Goal: Information Seeking & Learning: Learn about a topic

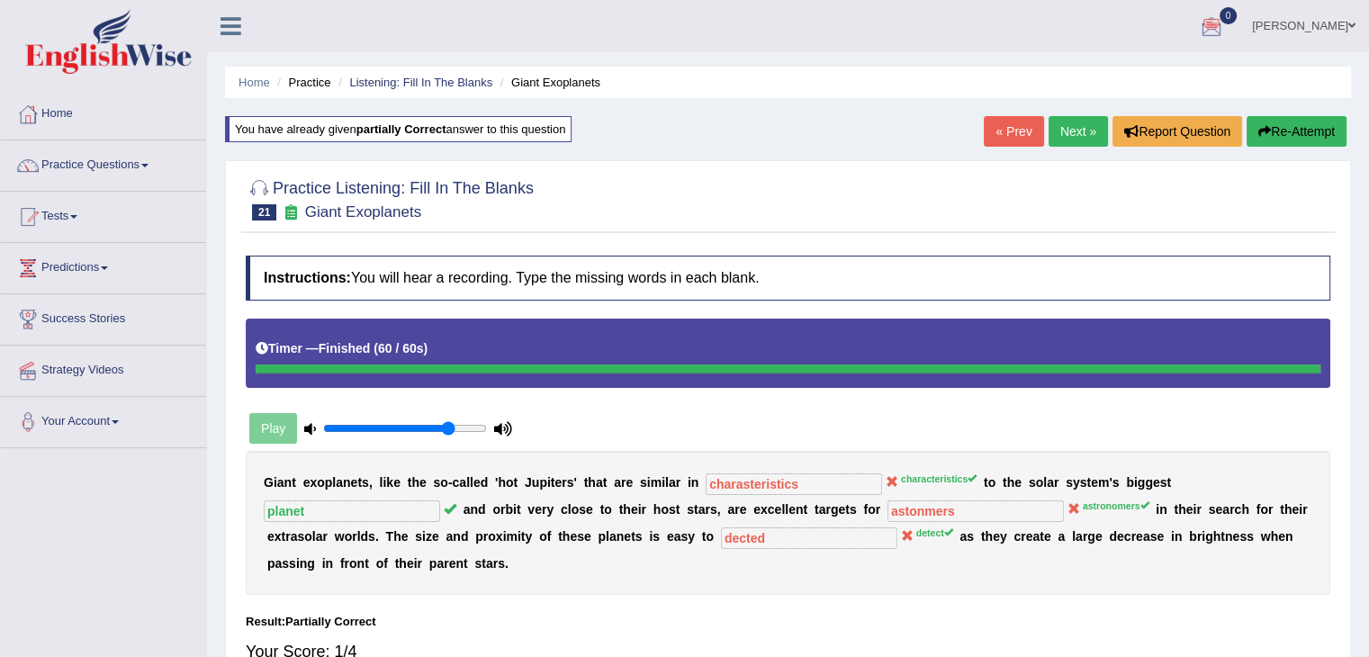
click at [1062, 129] on link "Next »" at bounding box center [1078, 131] width 59 height 31
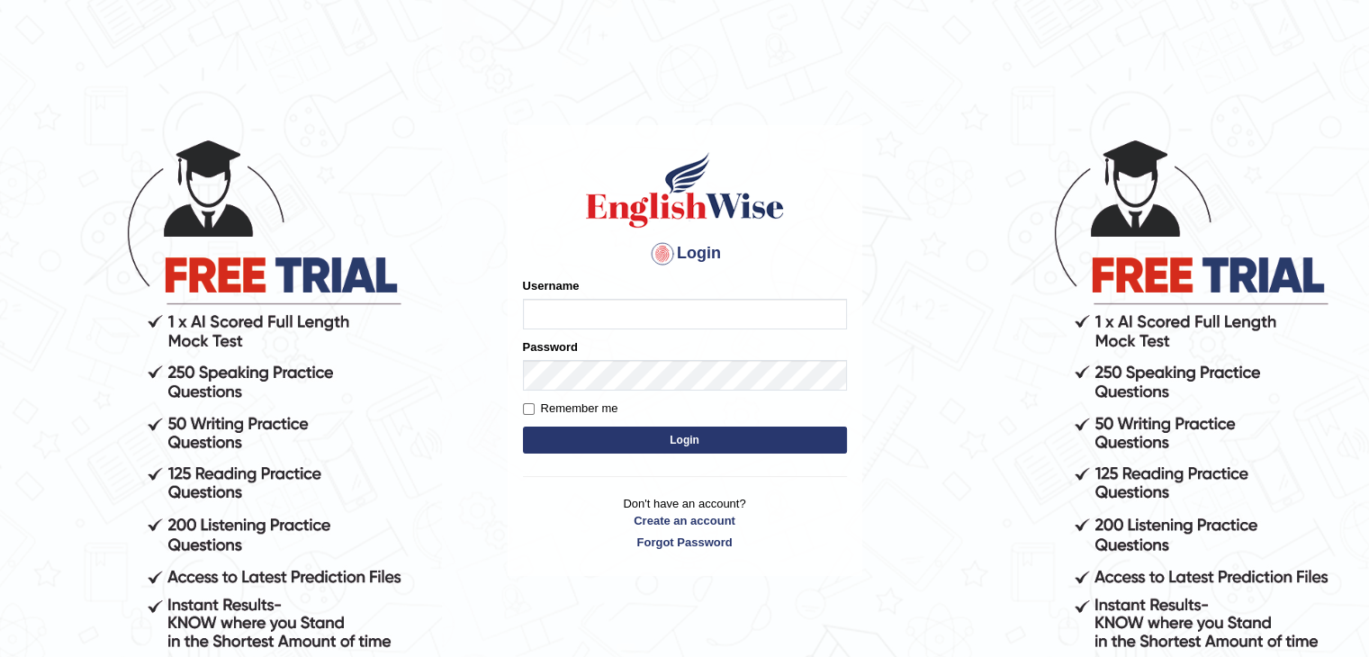
type input "sanjayagrahari_parramatta"
click at [641, 437] on button "Login" at bounding box center [685, 440] width 324 height 27
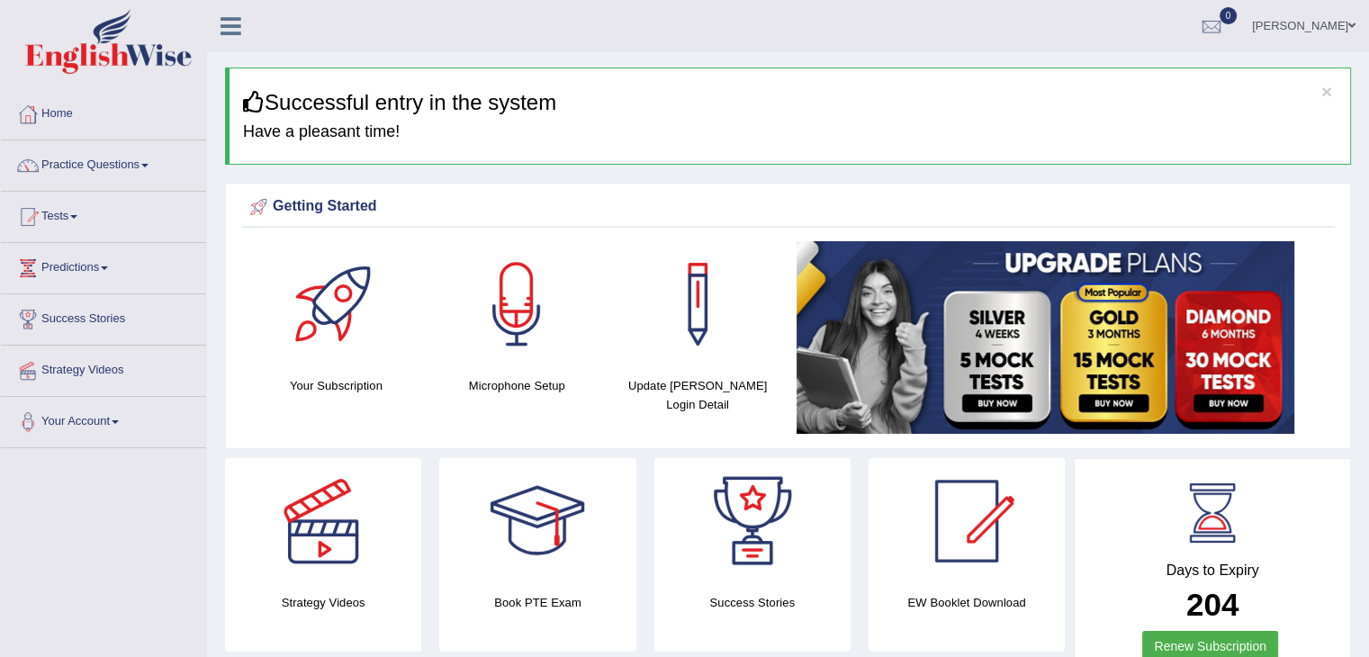
click at [119, 167] on link "Practice Questions" at bounding box center [103, 162] width 205 height 45
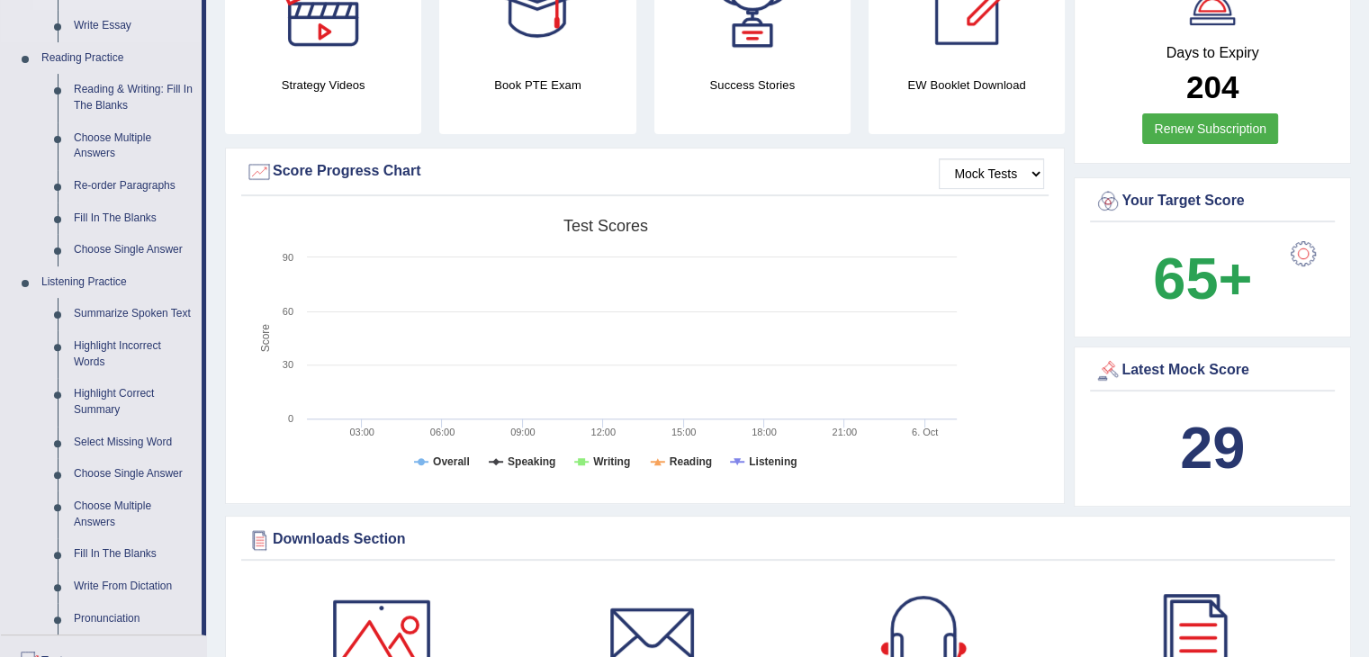
scroll to position [540, 0]
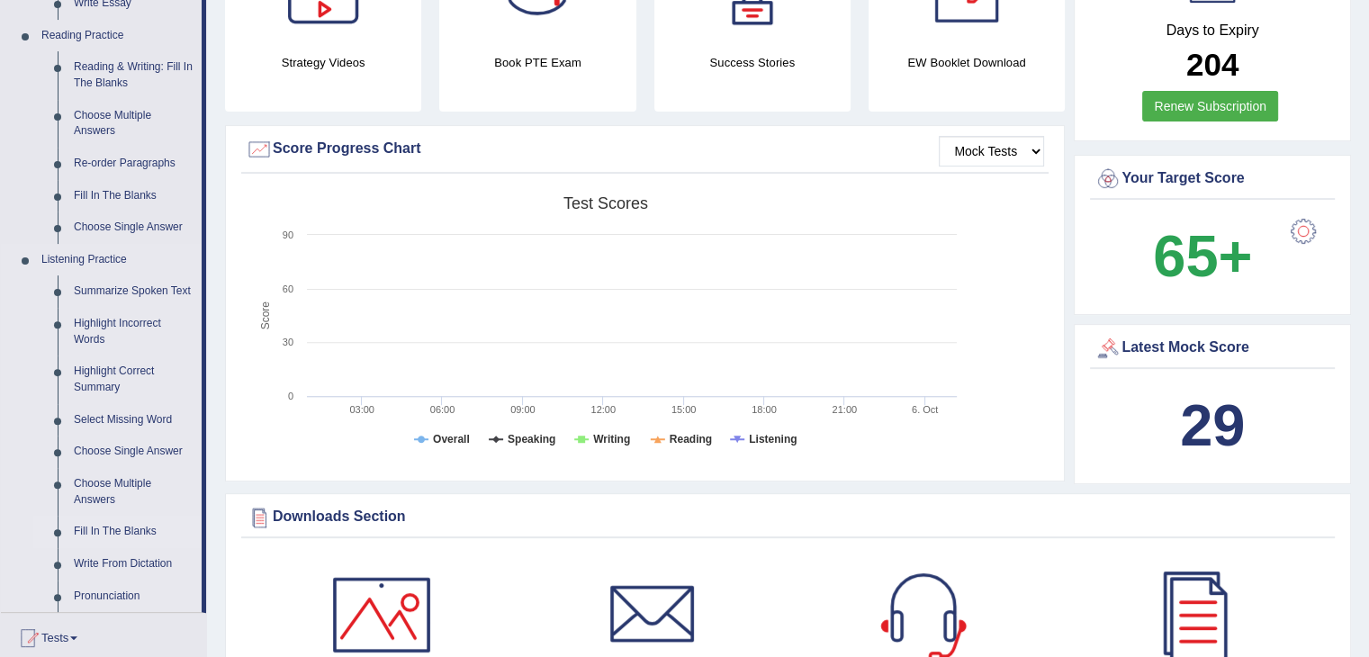
click at [122, 530] on link "Fill In The Blanks" at bounding box center [134, 532] width 136 height 32
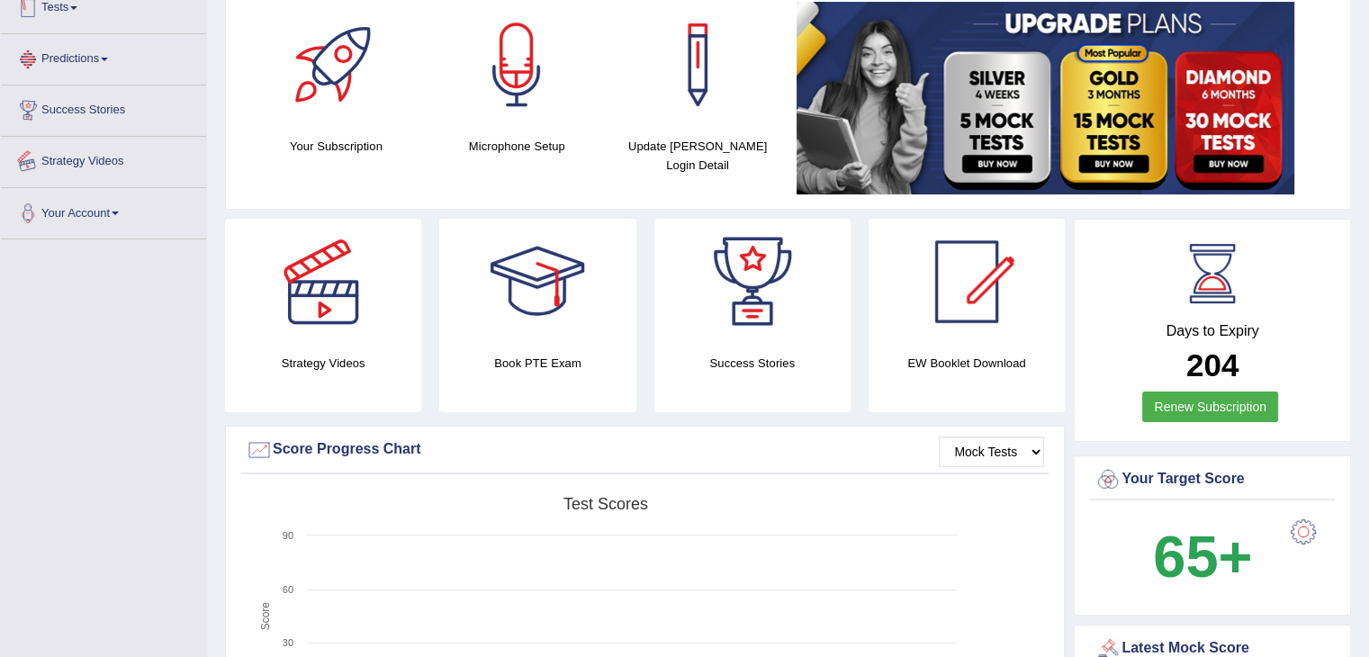
scroll to position [467, 0]
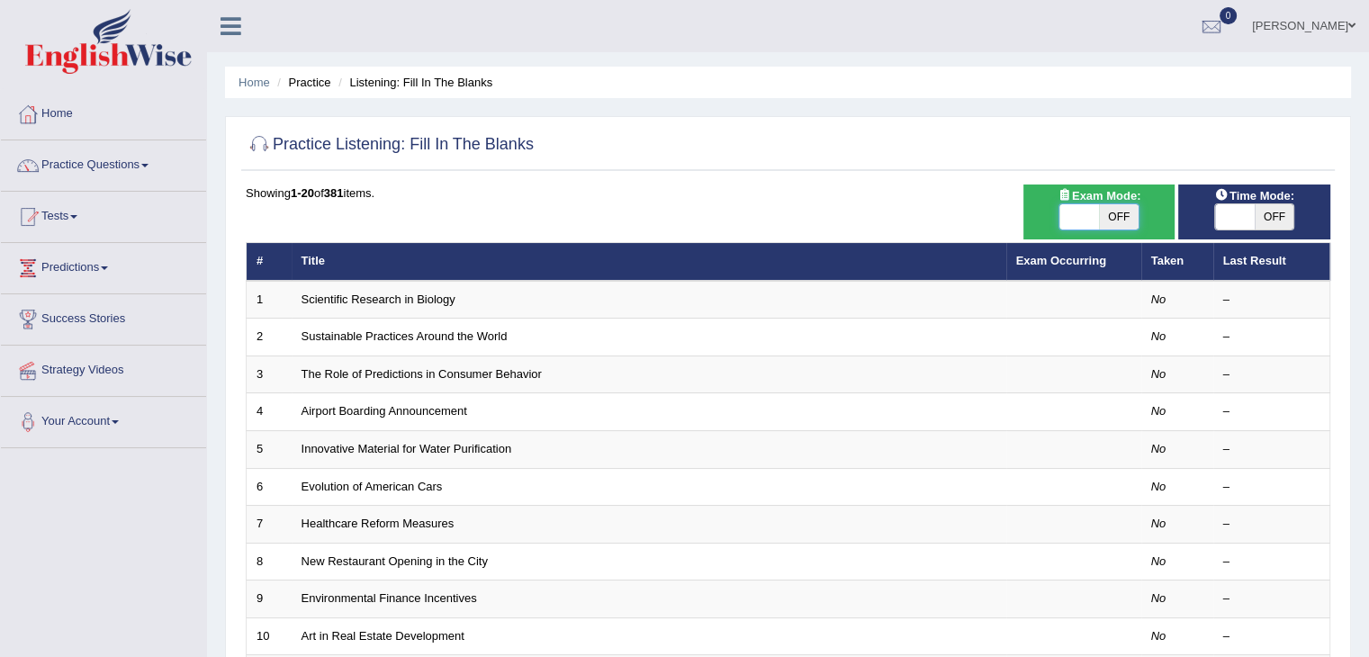
click at [1092, 206] on span at bounding box center [1079, 216] width 40 height 25
checkbox input "true"
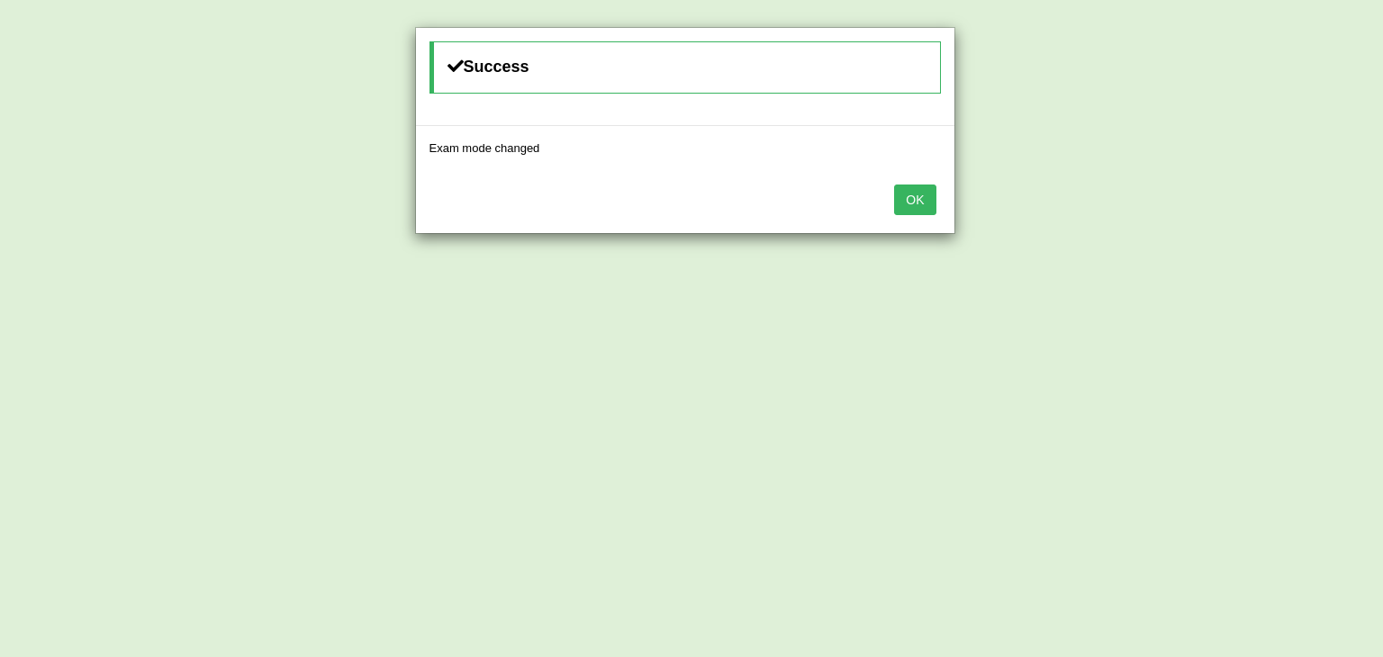
click at [916, 199] on button "OK" at bounding box center [914, 200] width 41 height 31
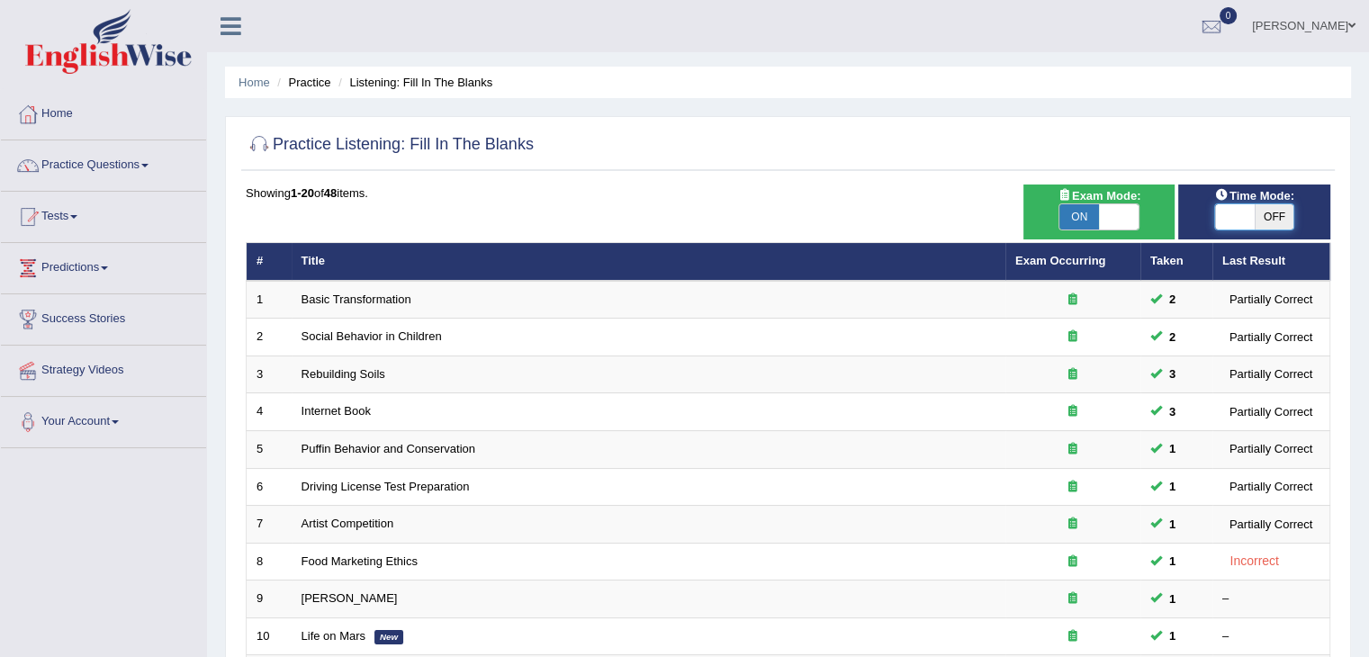
click at [1239, 221] on span at bounding box center [1235, 216] width 40 height 25
checkbox input "true"
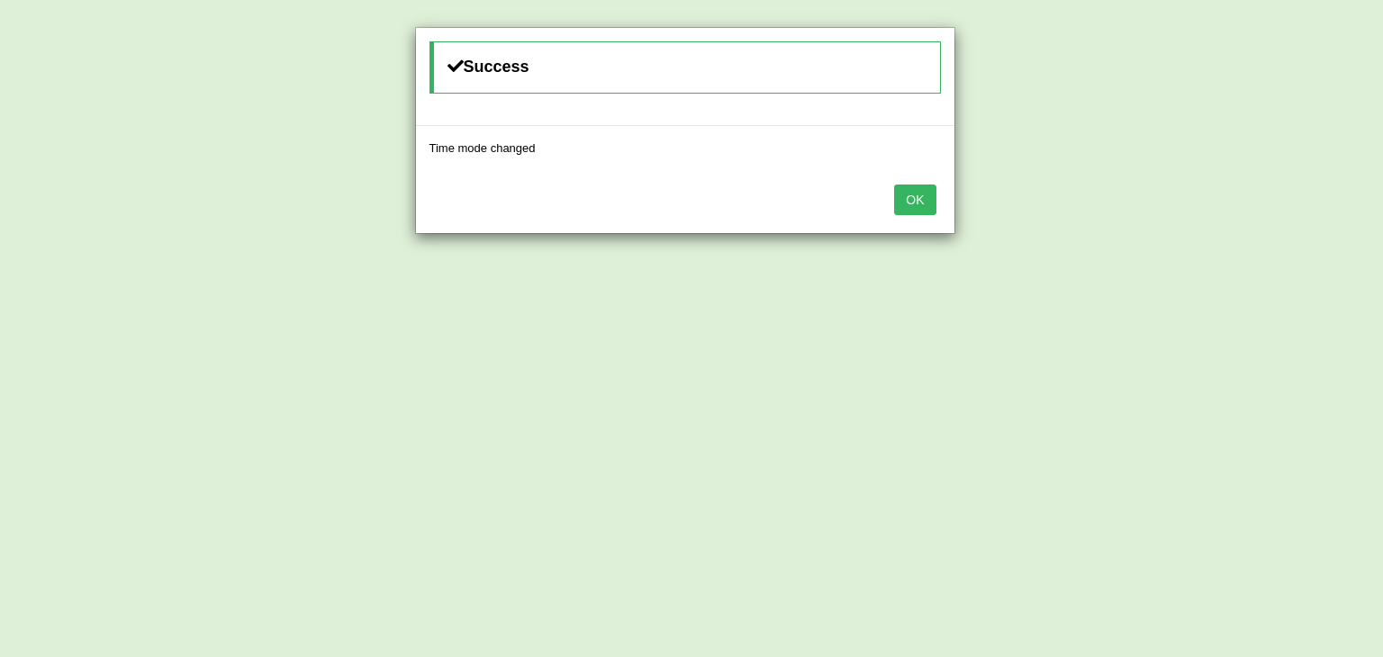
click at [925, 188] on button "OK" at bounding box center [914, 200] width 41 height 31
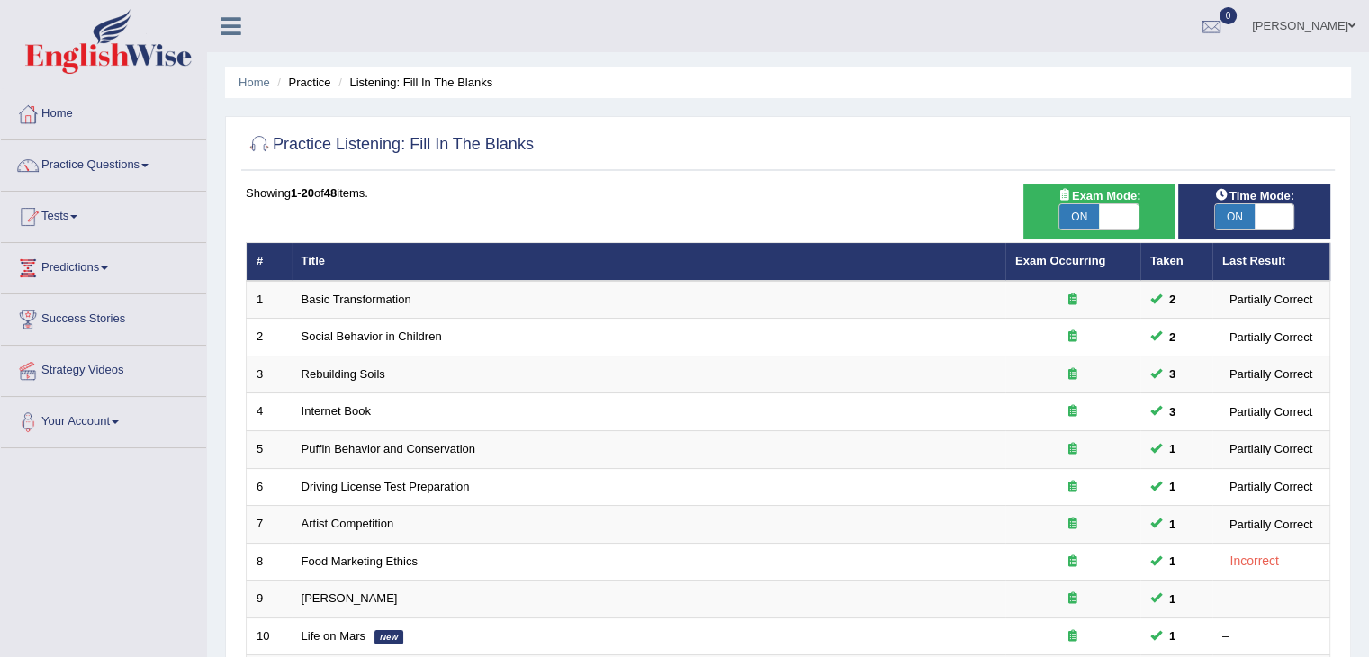
scroll to position [529, 0]
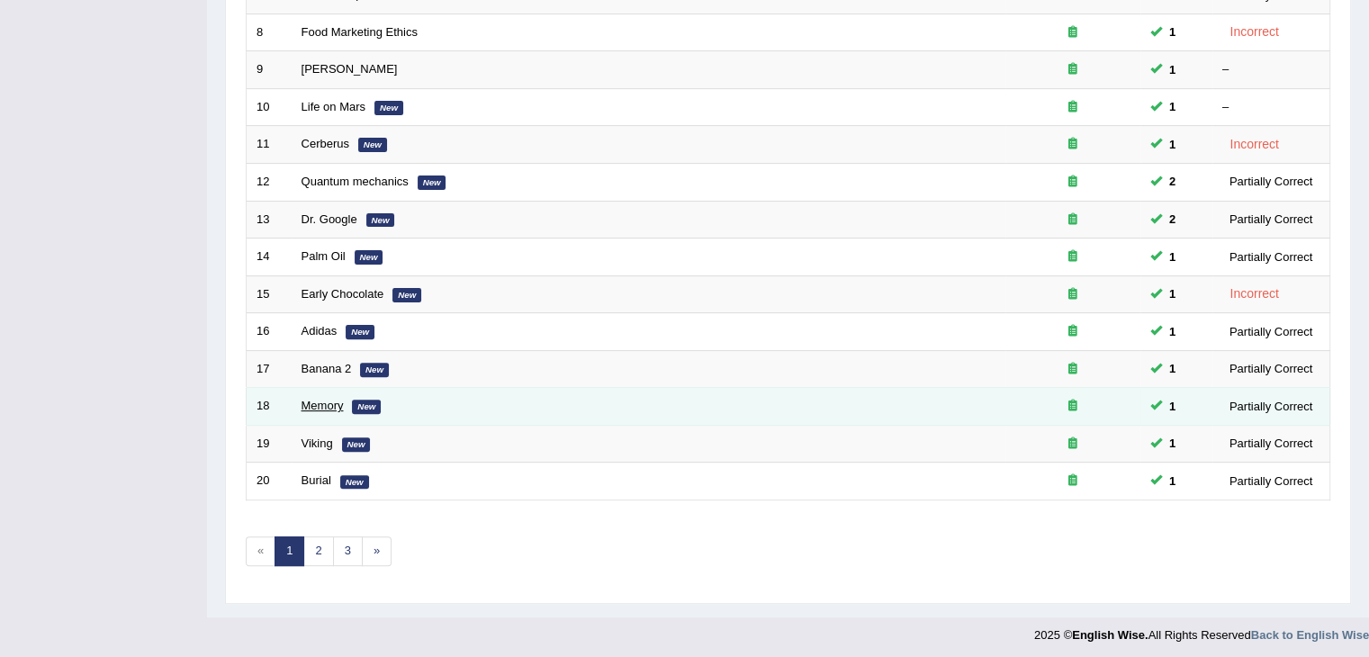
click at [313, 403] on link "Memory" at bounding box center [323, 406] width 42 height 14
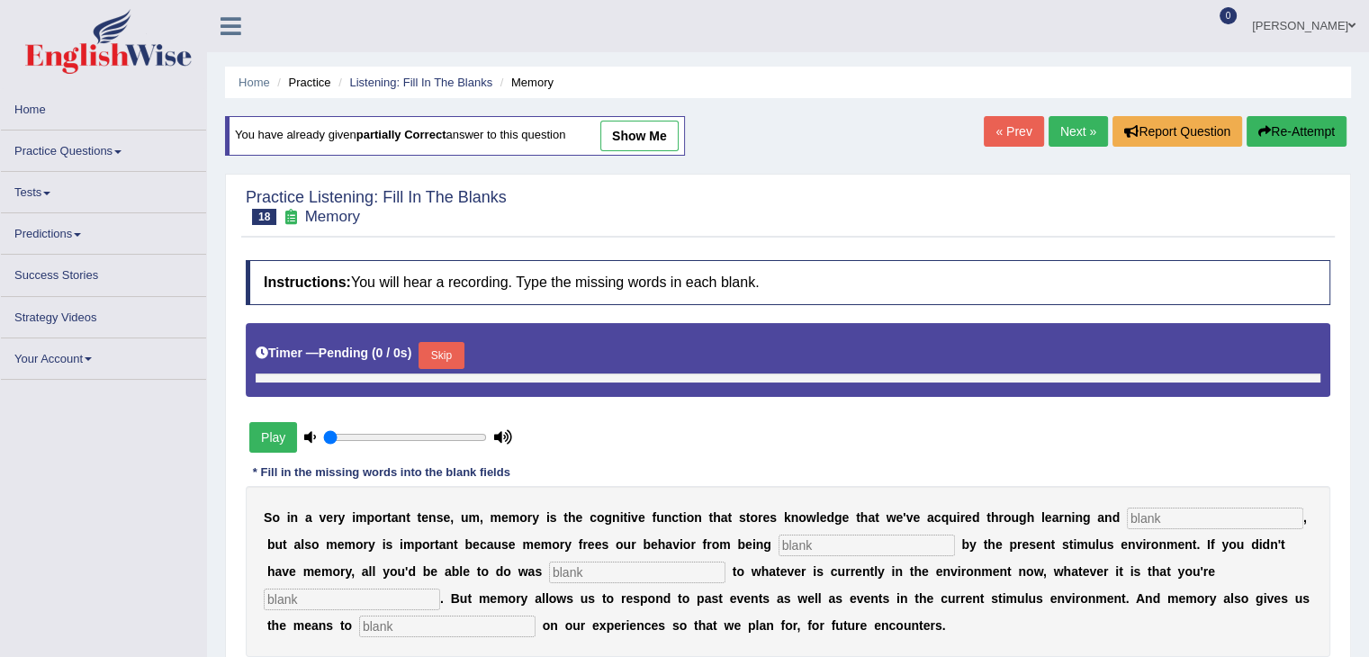
type input "0.8"
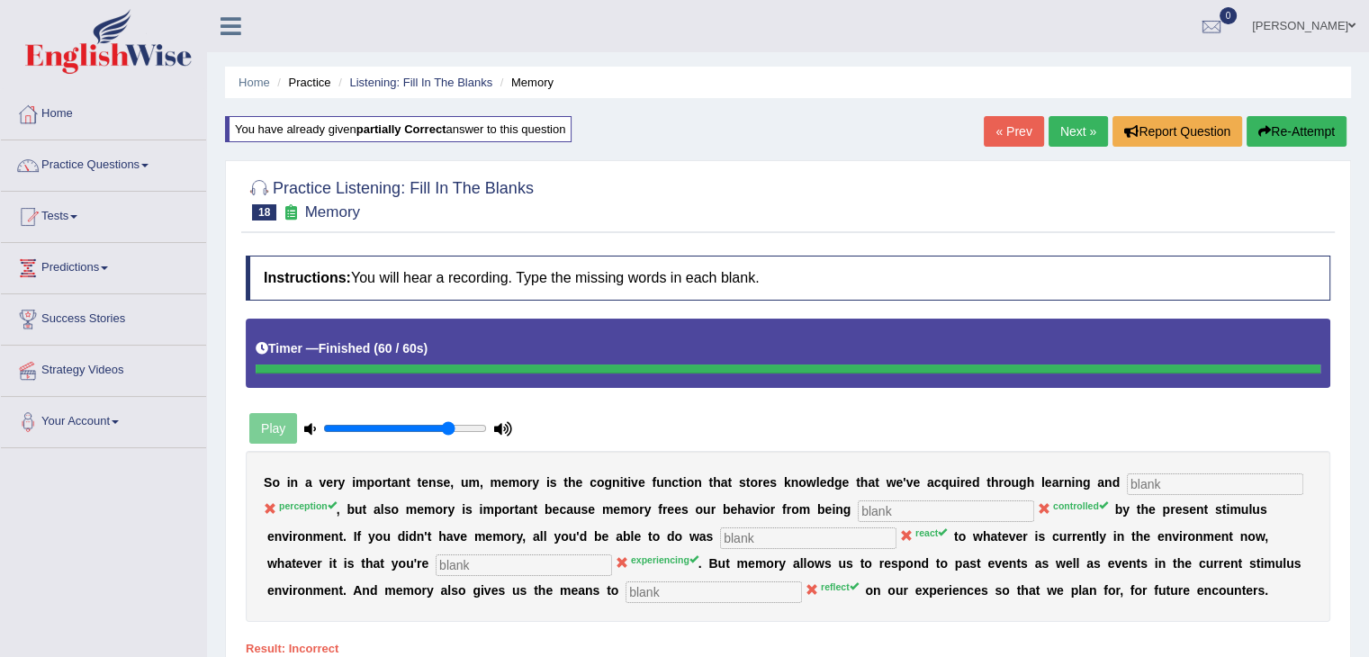
click at [1269, 128] on button "Re-Attempt" at bounding box center [1297, 131] width 100 height 31
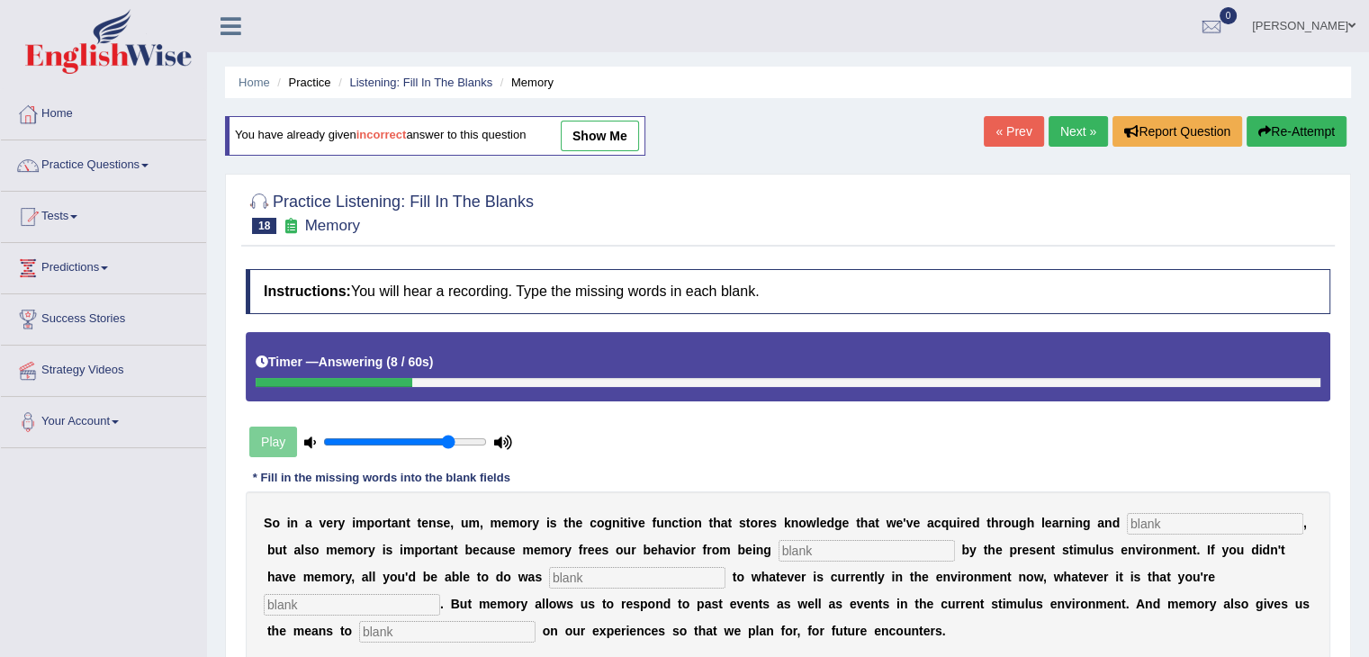
click at [1194, 518] on input "text" at bounding box center [1215, 524] width 176 height 22
type input "perception"
click at [822, 523] on b "e" at bounding box center [823, 523] width 7 height 14
click at [822, 522] on b "e" at bounding box center [823, 523] width 7 height 14
click at [814, 547] on input "text" at bounding box center [867, 551] width 176 height 22
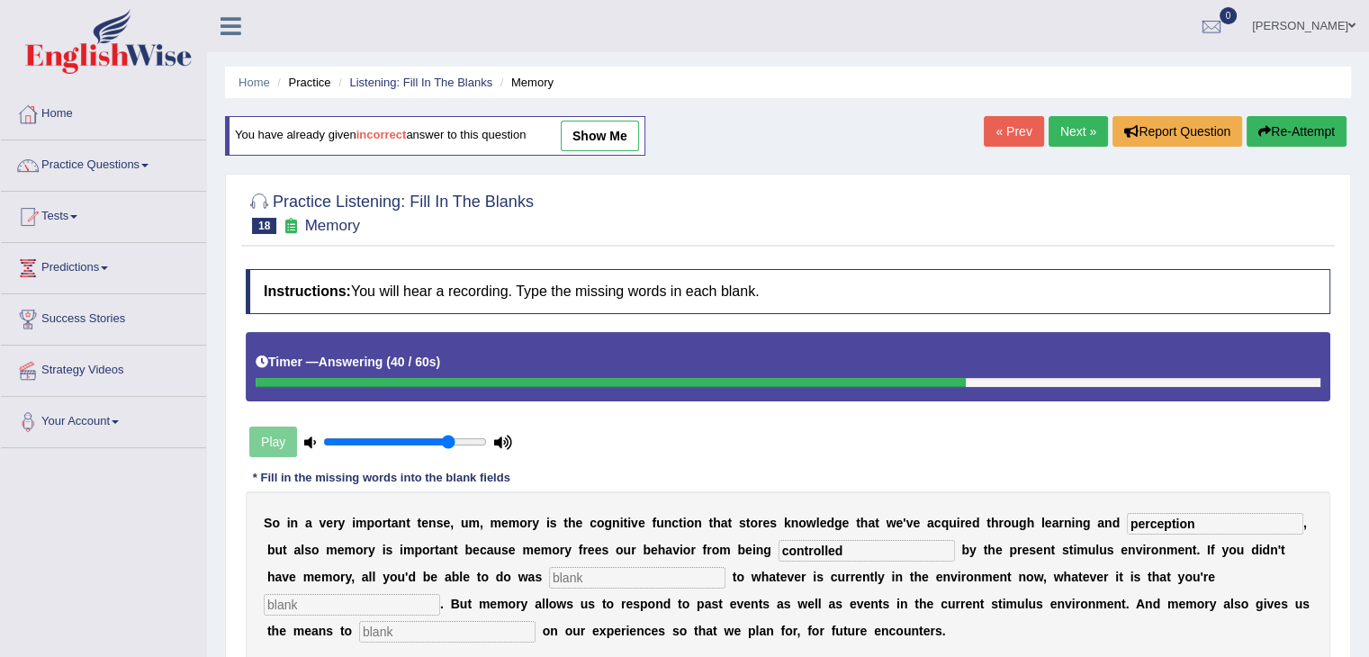
type input "controlled"
click at [608, 571] on input "text" at bounding box center [637, 578] width 176 height 22
type input "reacts"
click at [325, 597] on input "text" at bounding box center [352, 605] width 176 height 22
type input "experiences"
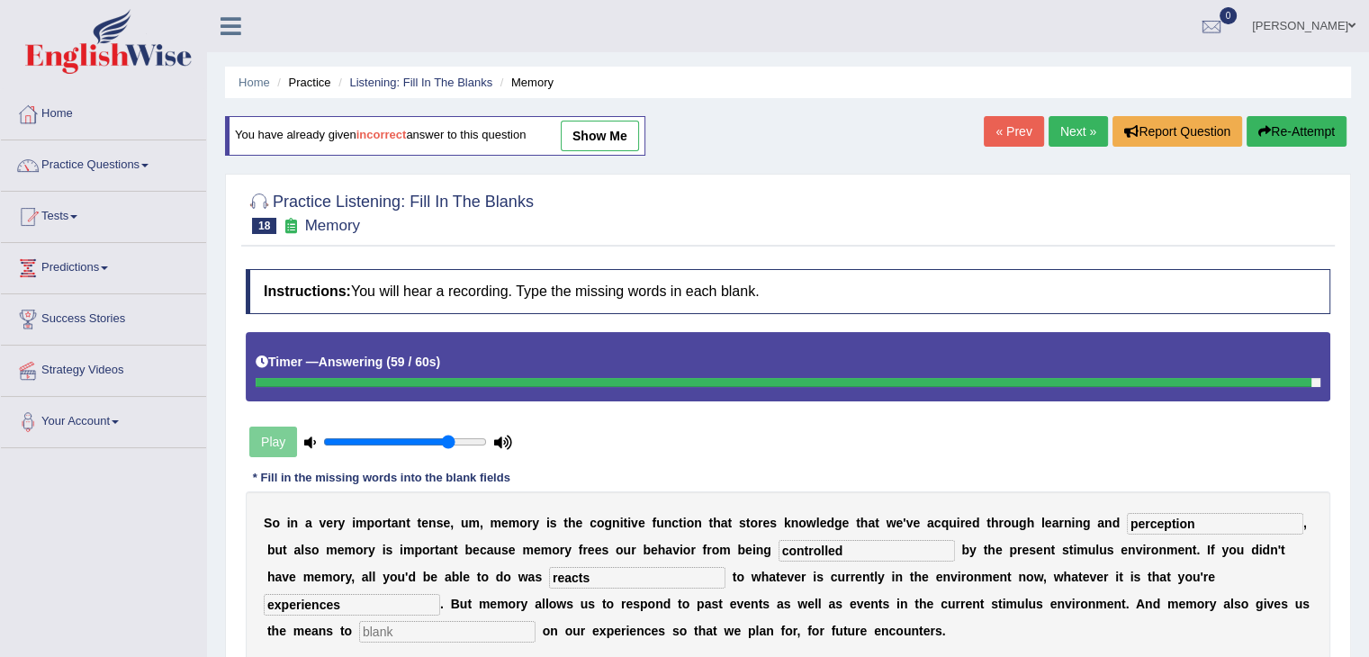
click at [477, 635] on input "text" at bounding box center [447, 632] width 176 height 22
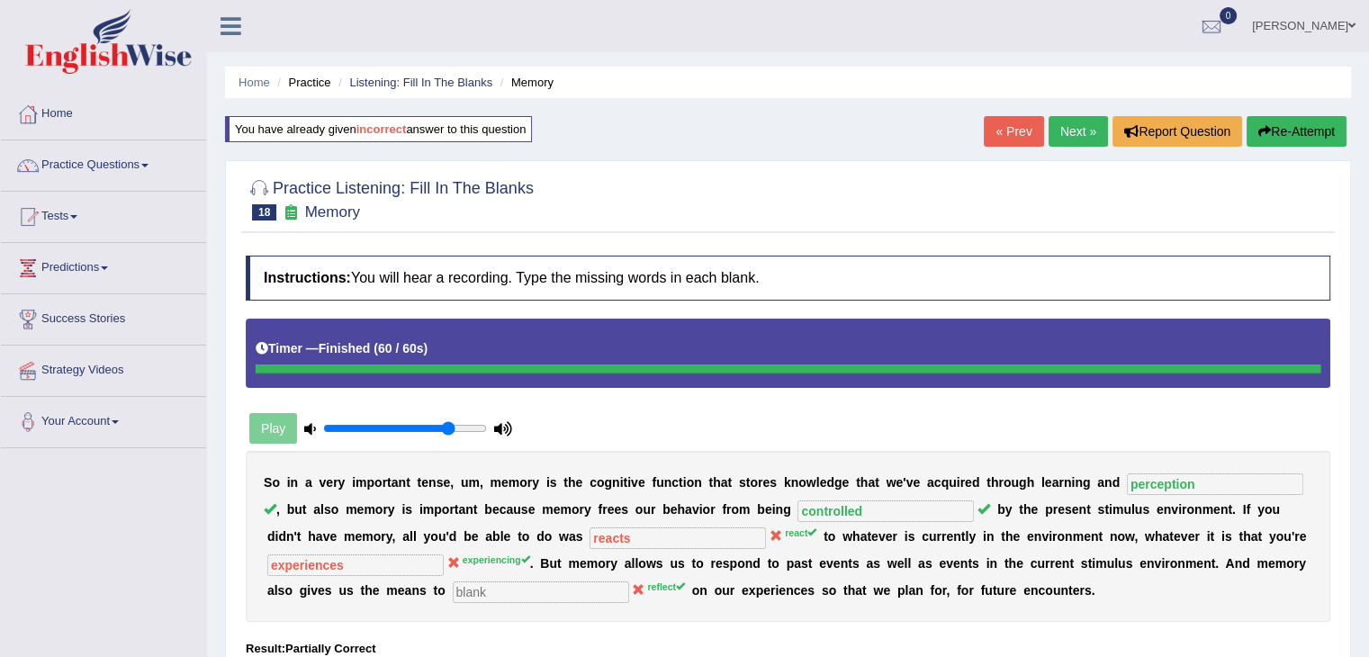
click at [308, 482] on b "a" at bounding box center [308, 482] width 7 height 14
click at [1185, 322] on div "Timer — Finished ( 60 / 60s )" at bounding box center [788, 353] width 1085 height 69
click at [1080, 131] on link "Next »" at bounding box center [1078, 131] width 59 height 31
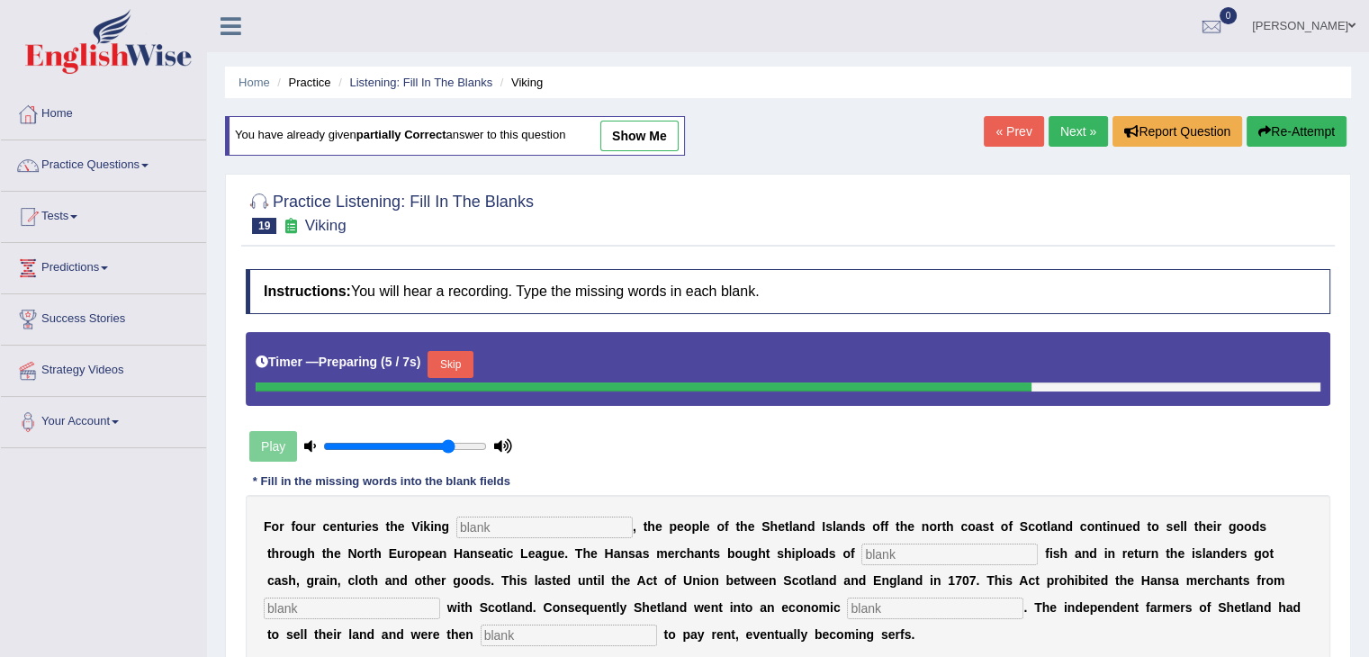
click at [457, 351] on button "Skip" at bounding box center [450, 364] width 45 height 27
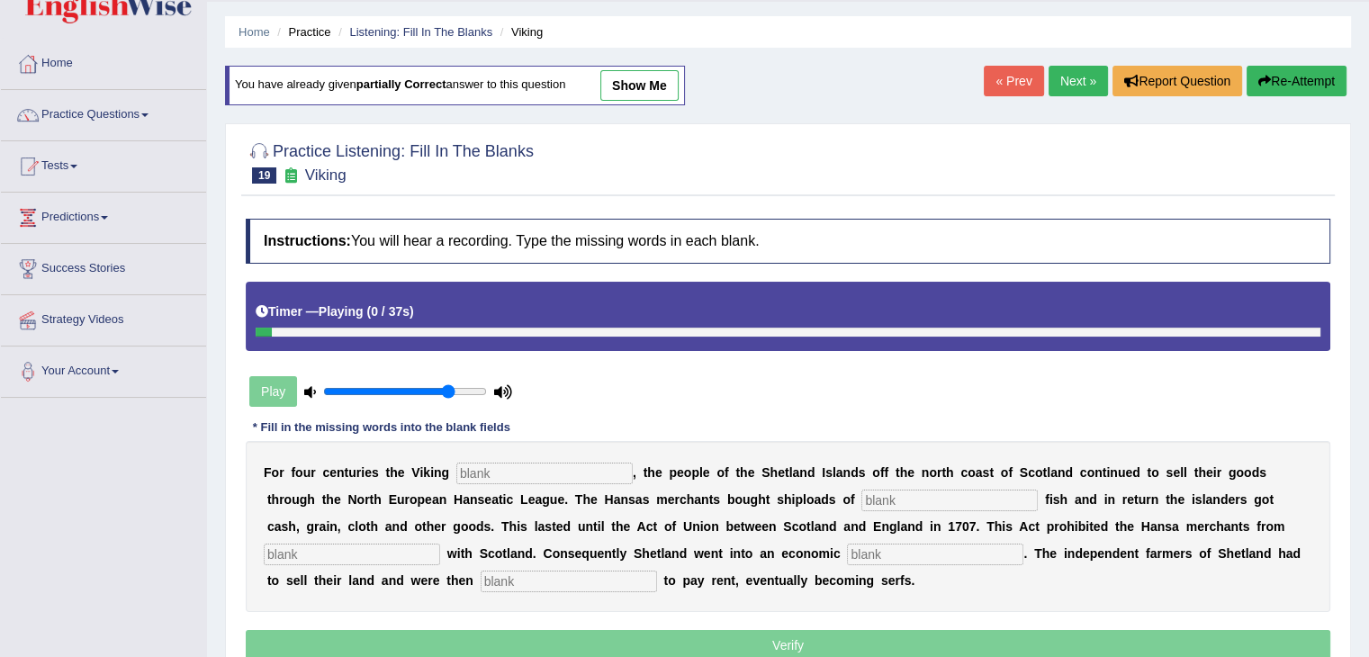
scroll to position [53, 0]
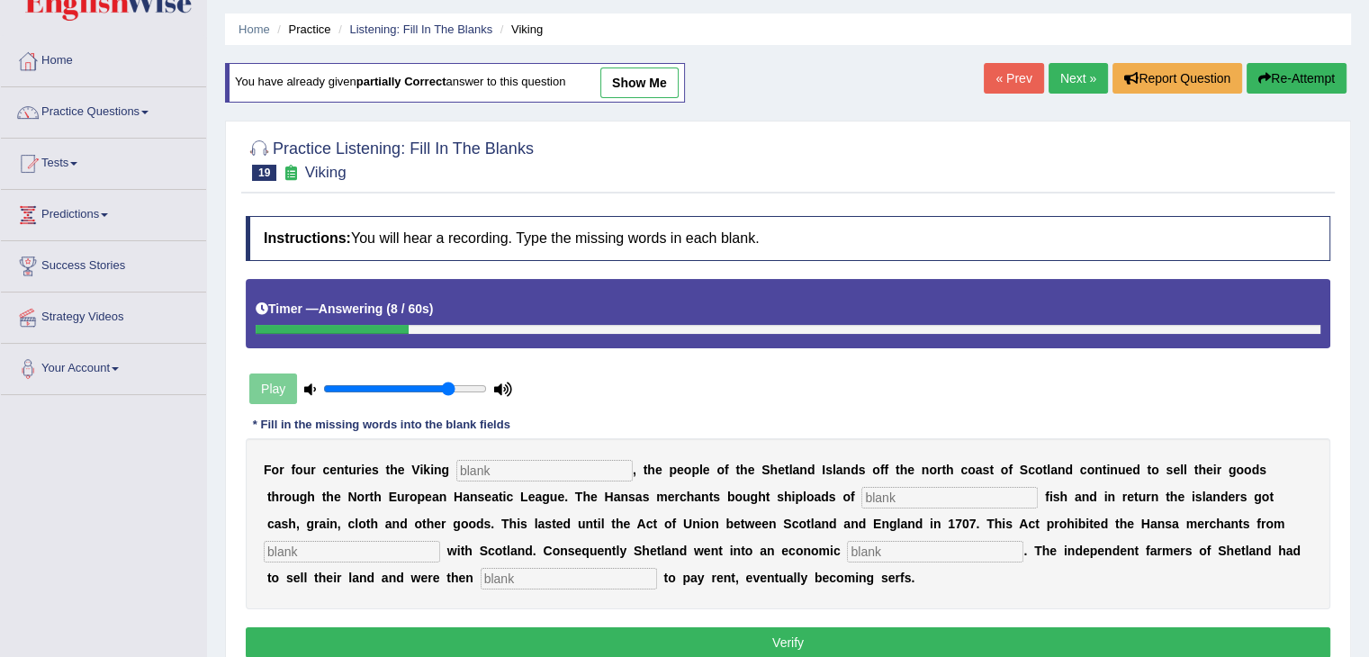
click at [527, 474] on input "text" at bounding box center [544, 471] width 176 height 22
type input "decline"
click at [939, 493] on input "text" at bounding box center [949, 498] width 176 height 22
type input "salted"
click at [364, 545] on input "text" at bounding box center [352, 552] width 176 height 22
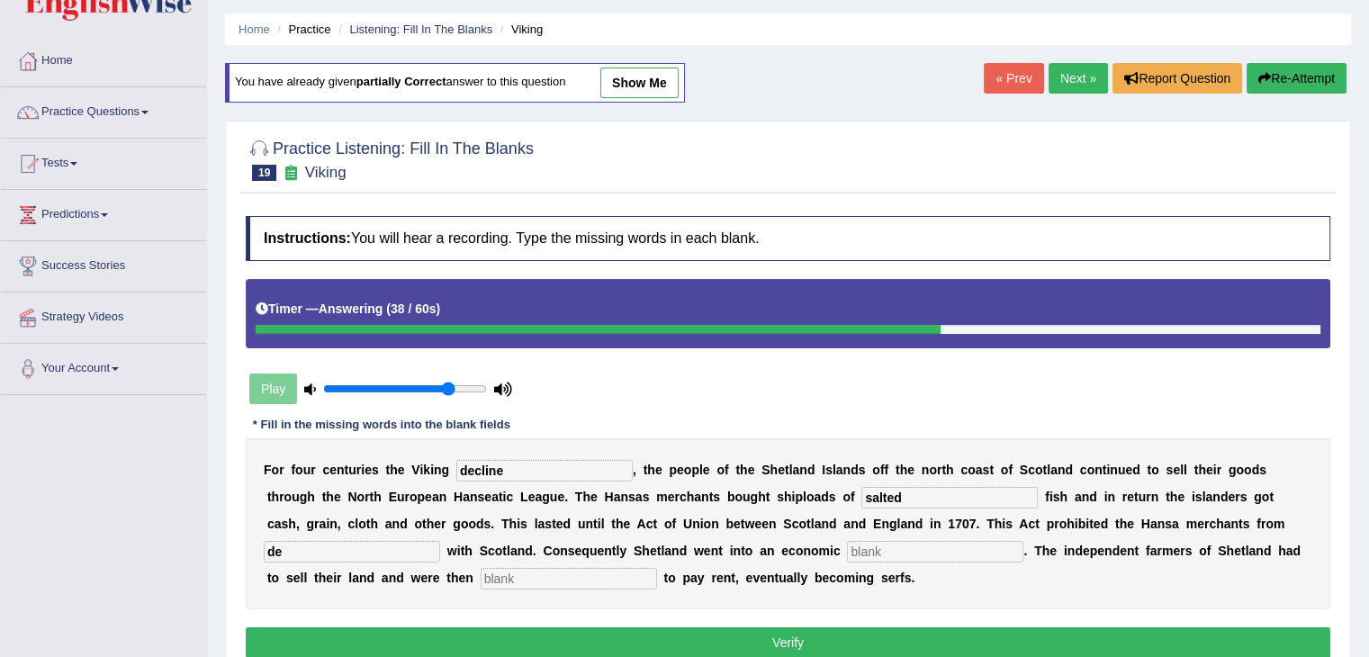
type input "d"
type input "trading"
click at [911, 545] on input "text" at bounding box center [935, 552] width 176 height 22
type input "depression"
click at [559, 575] on input "text" at bounding box center [569, 579] width 176 height 22
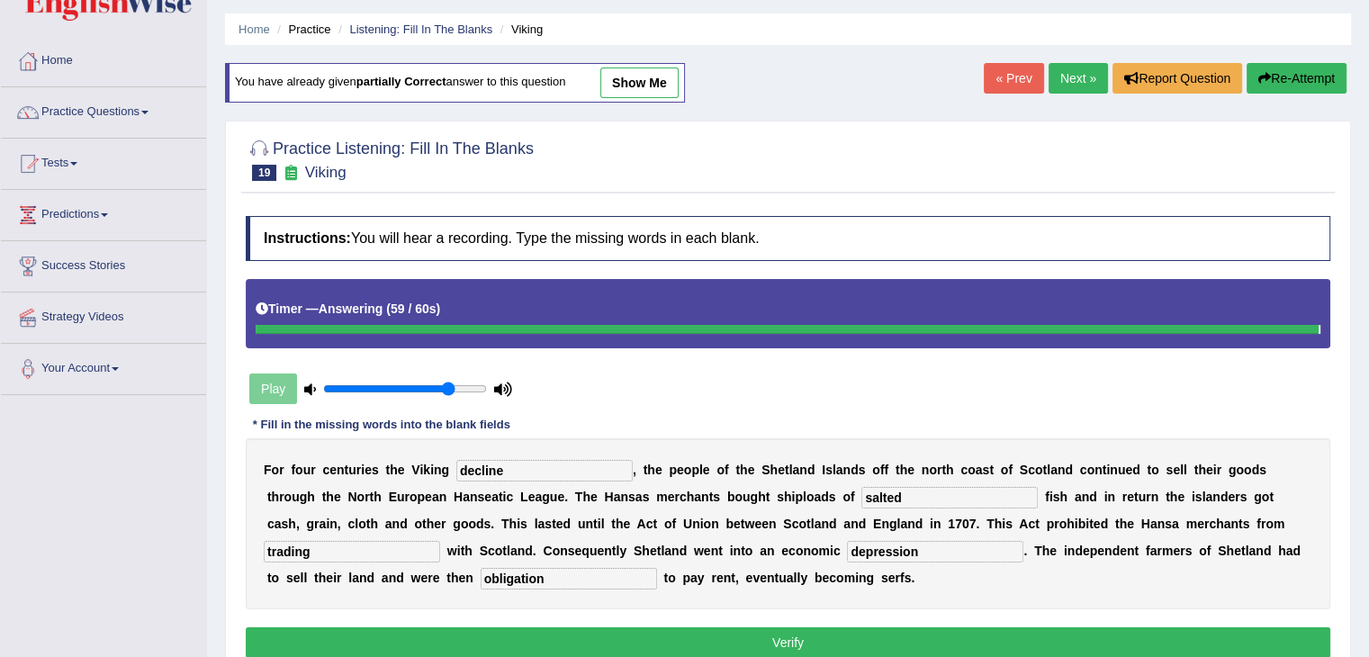
type input "obligation"
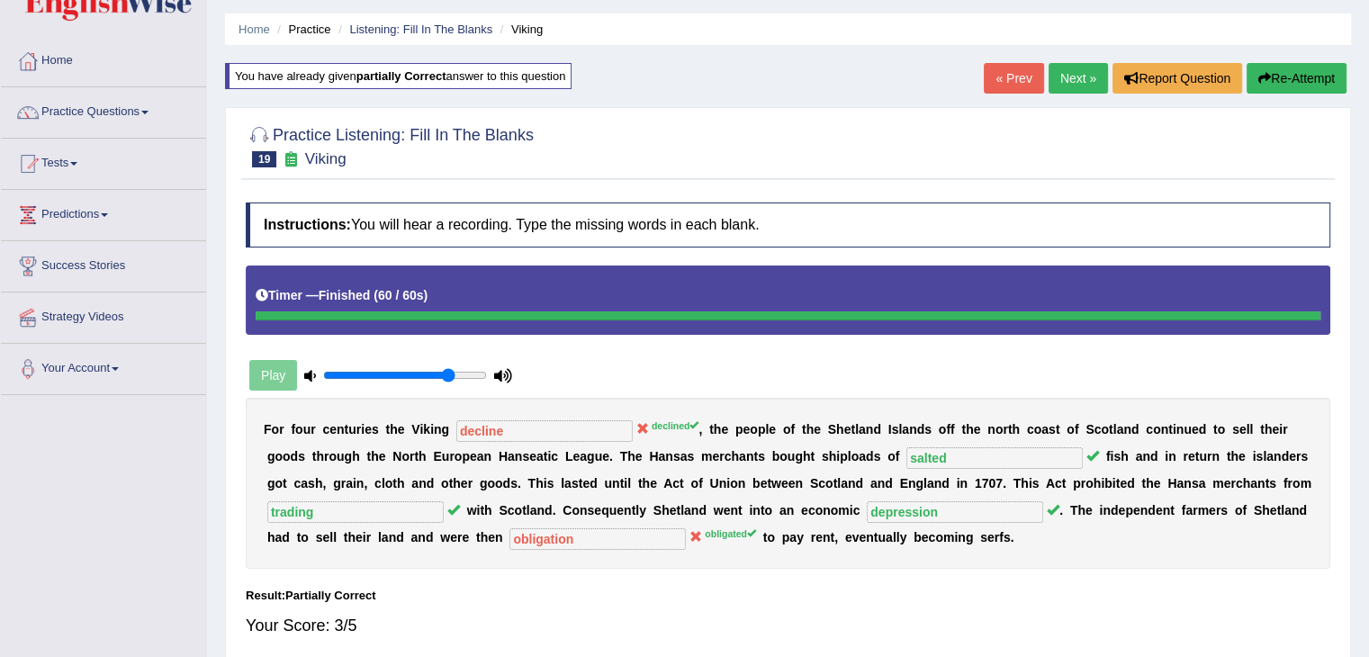
click at [1083, 74] on link "Next »" at bounding box center [1078, 78] width 59 height 31
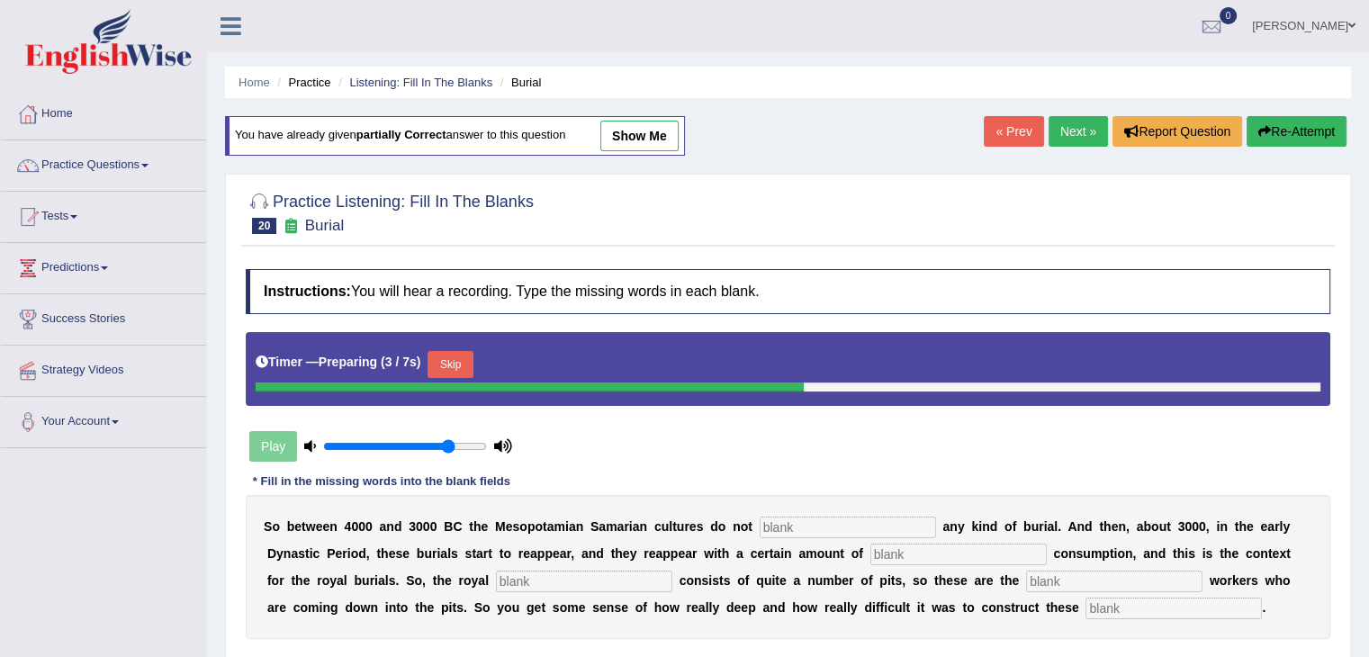
click at [470, 361] on button "Skip" at bounding box center [450, 364] width 45 height 27
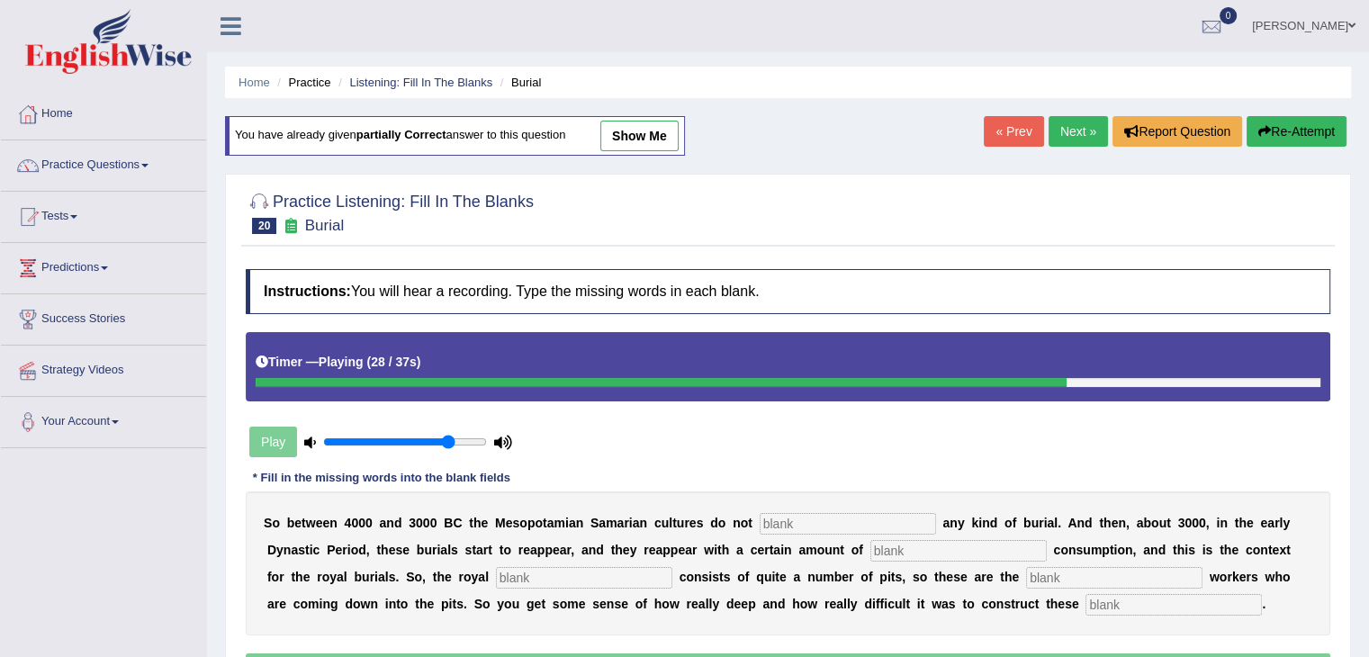
click at [1071, 123] on link "Next »" at bounding box center [1078, 131] width 59 height 31
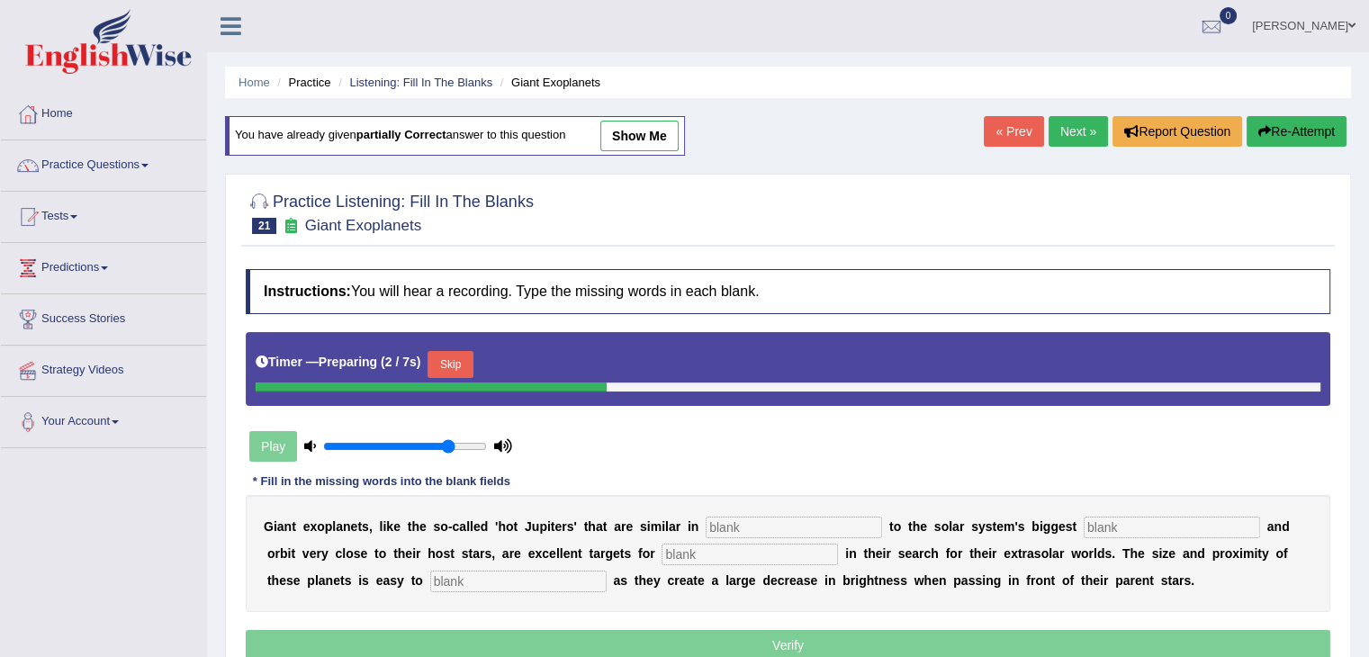
click at [457, 353] on button "Skip" at bounding box center [450, 364] width 45 height 27
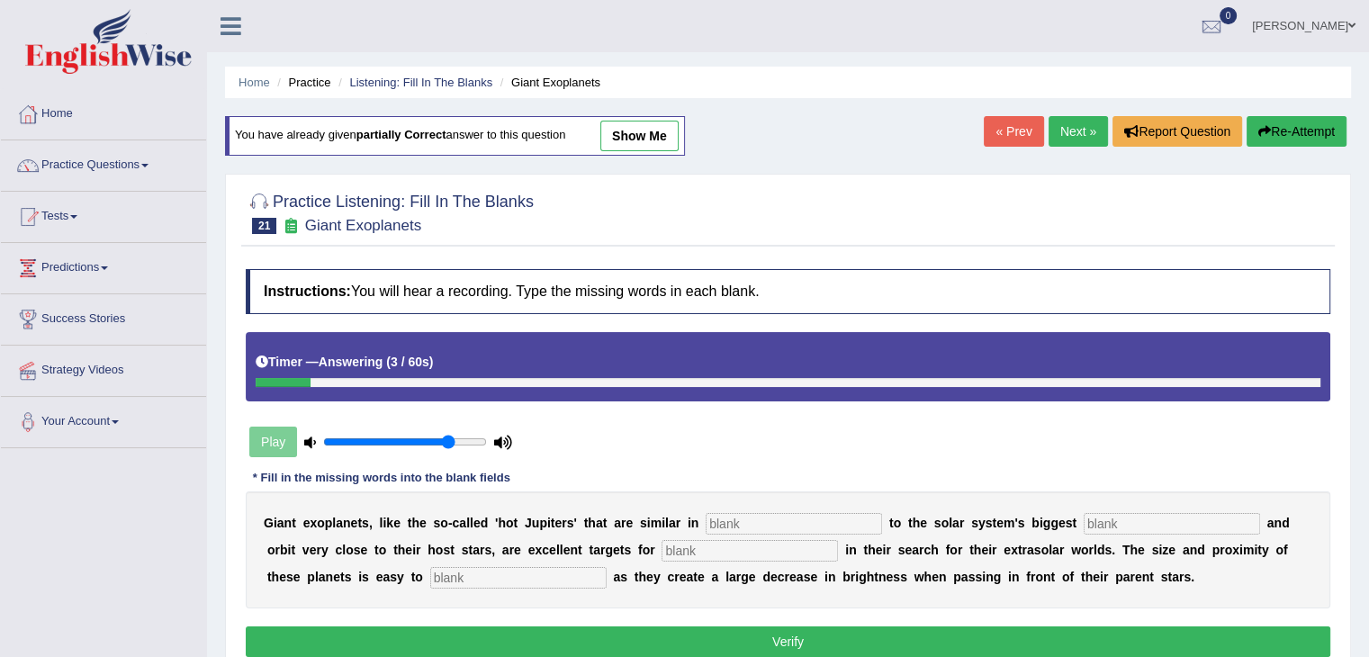
click at [760, 521] on input "text" at bounding box center [794, 524] width 176 height 22
type input "characteristics"
click at [1143, 523] on input "text" at bounding box center [1172, 524] width 176 height 22
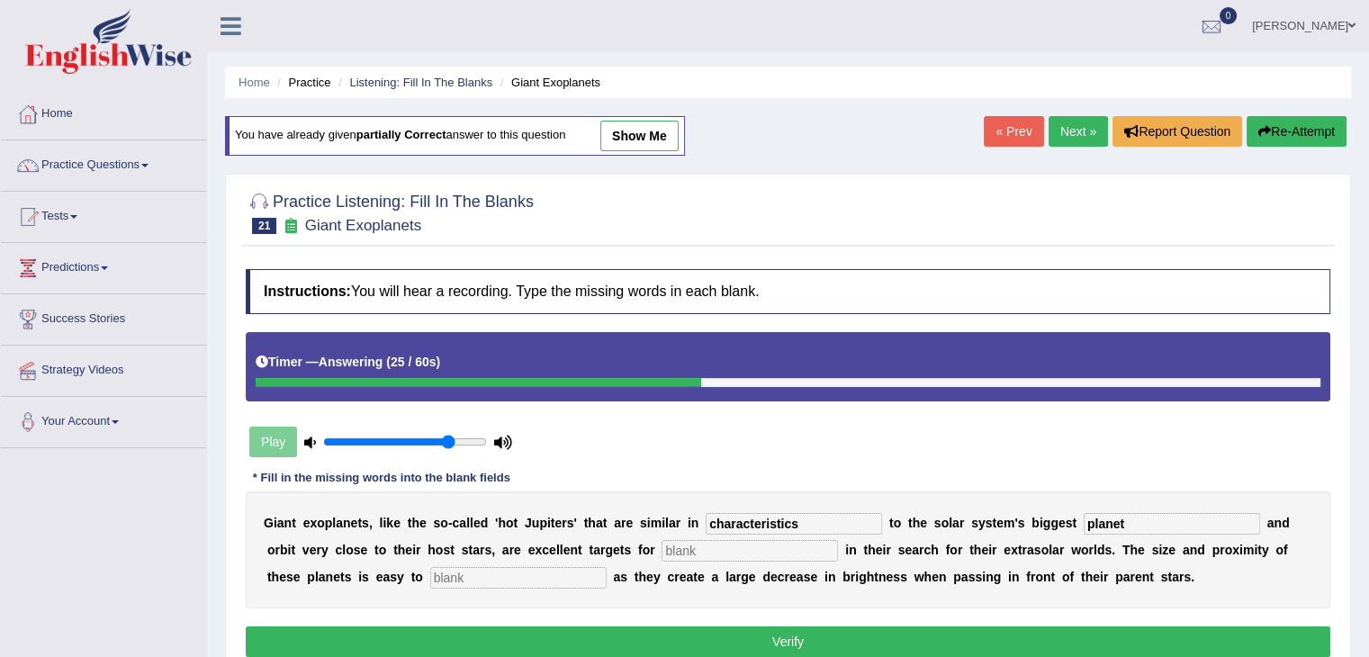
type input "planet"
click at [702, 547] on input "text" at bounding box center [750, 551] width 176 height 22
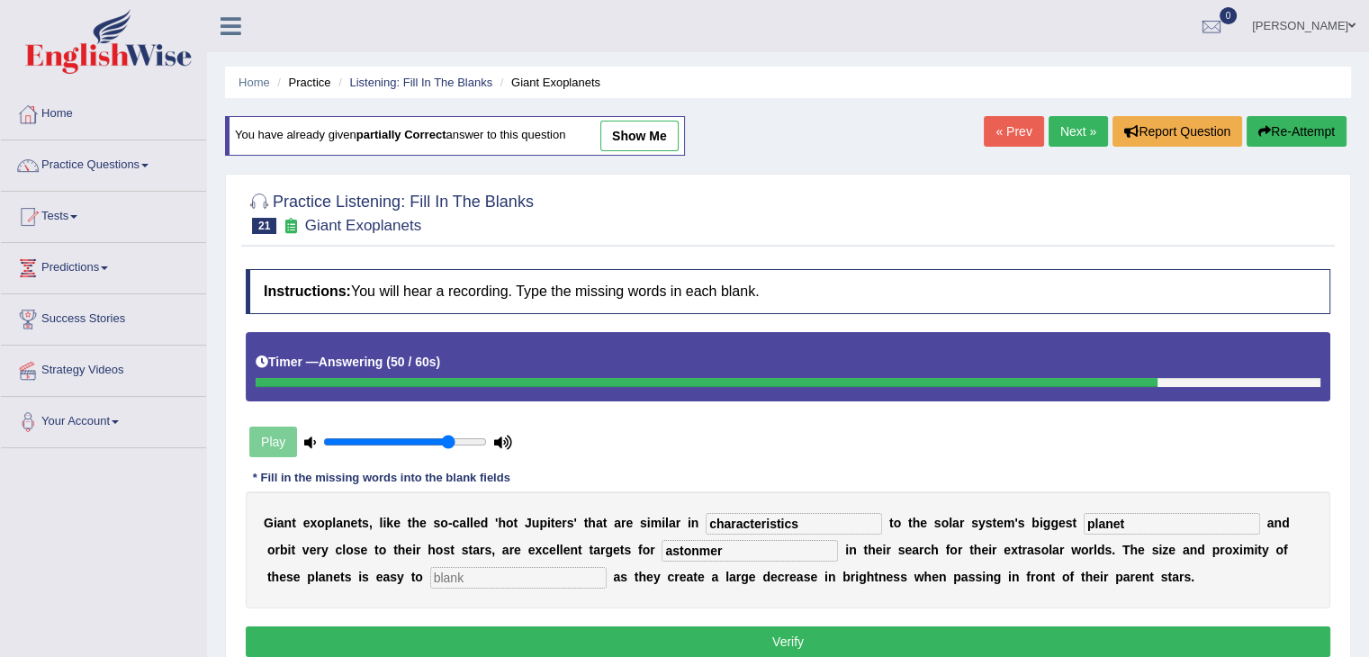
type input "astonmer"
click at [551, 567] on input "text" at bounding box center [518, 578] width 176 height 22
type input "dectect"
click at [750, 545] on input "astonmer" at bounding box center [750, 551] width 176 height 22
type input "astr"
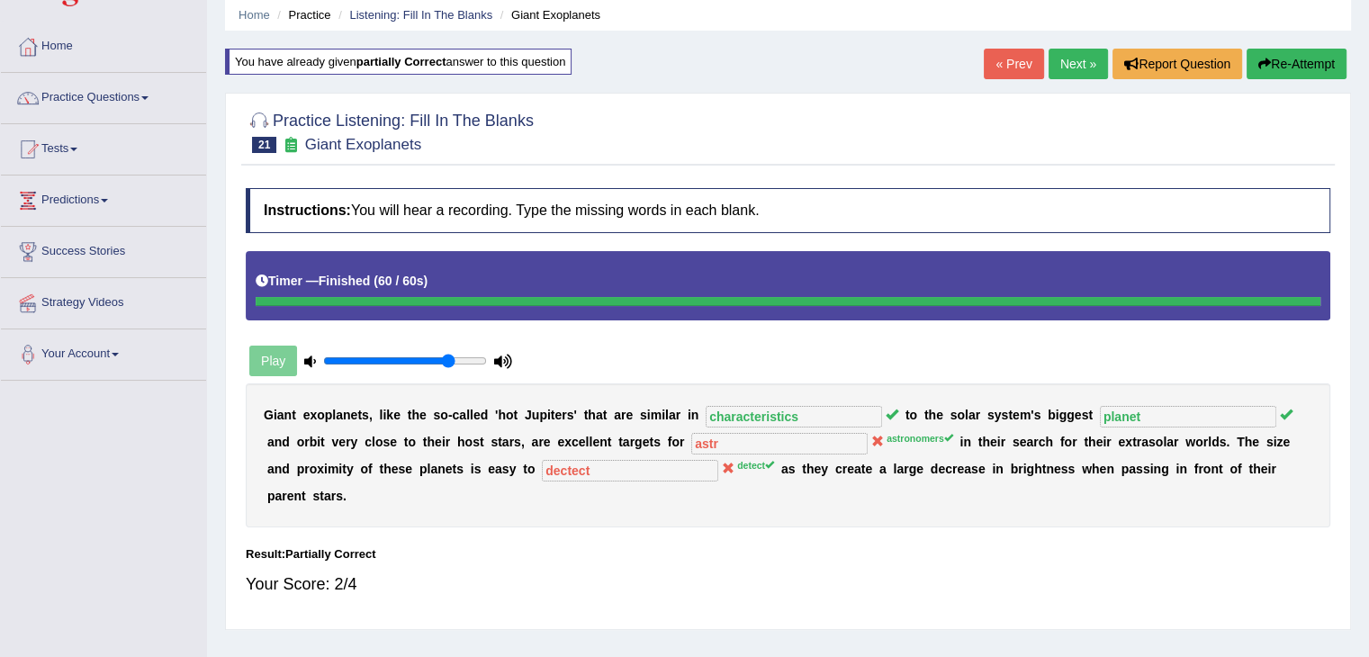
scroll to position [62, 0]
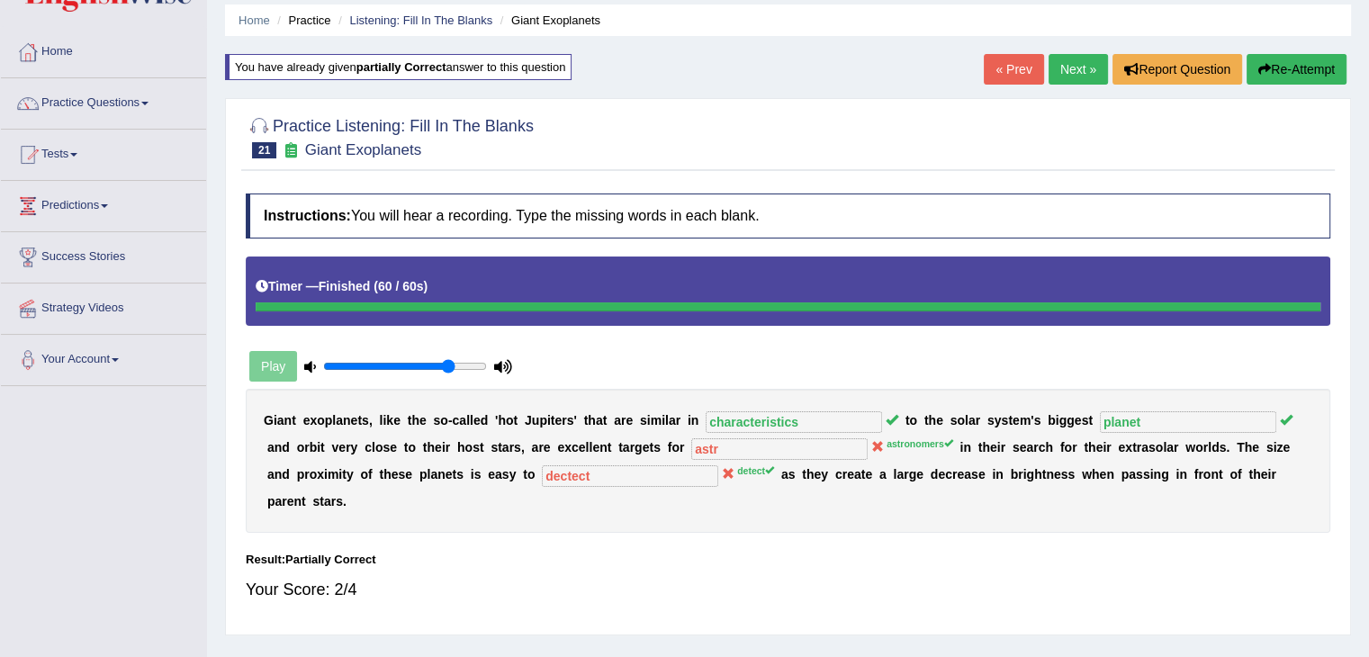
click at [1060, 68] on link "Next »" at bounding box center [1078, 69] width 59 height 31
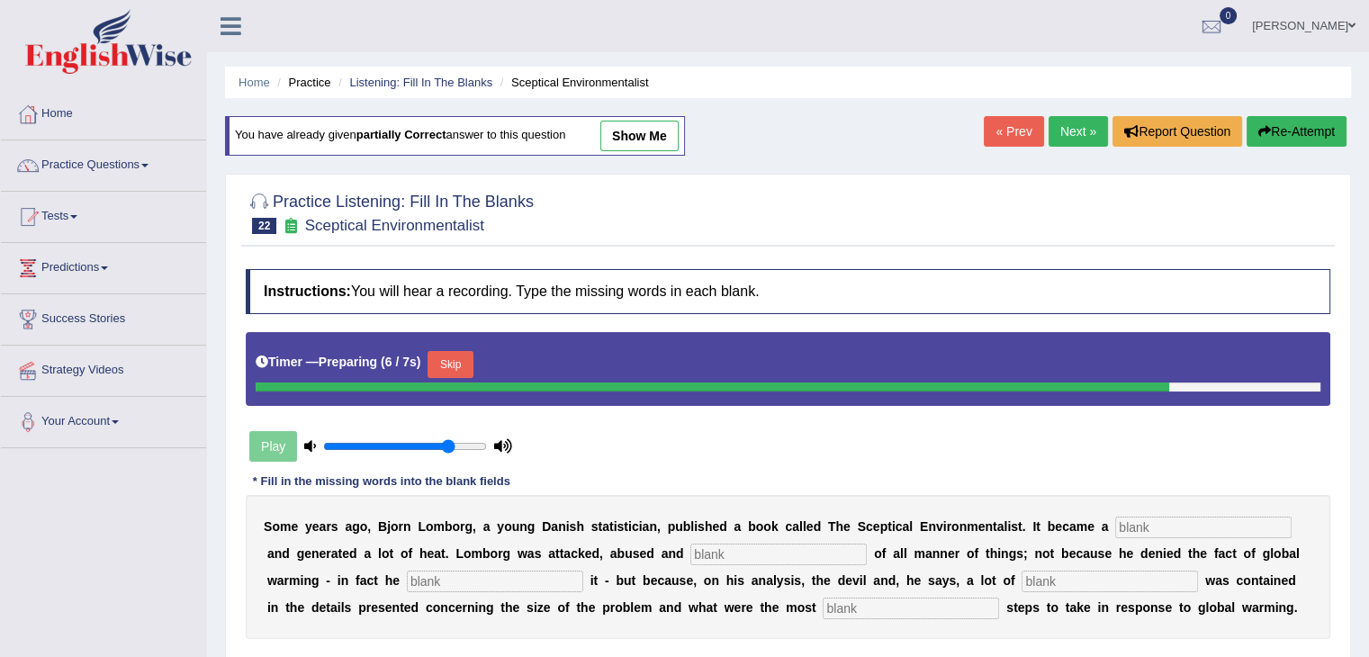
click at [455, 351] on button "Skip" at bounding box center [450, 364] width 45 height 27
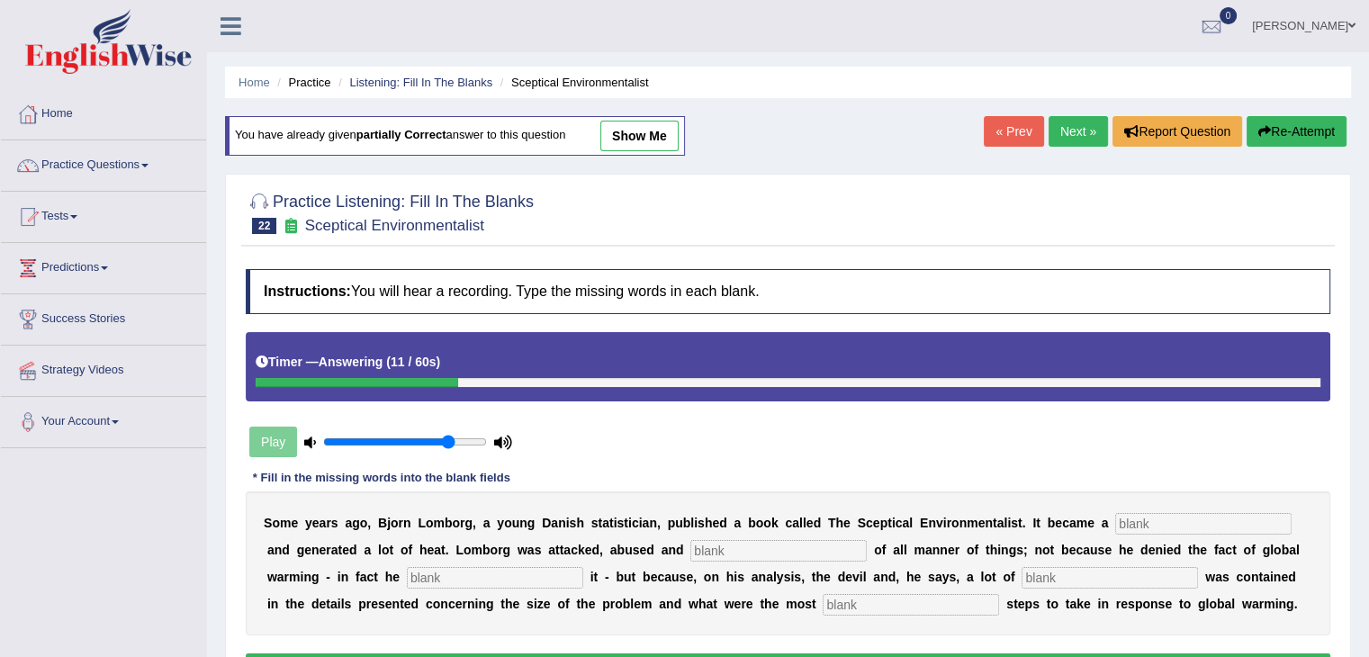
click at [1329, 119] on button "Re-Attempt" at bounding box center [1297, 131] width 100 height 31
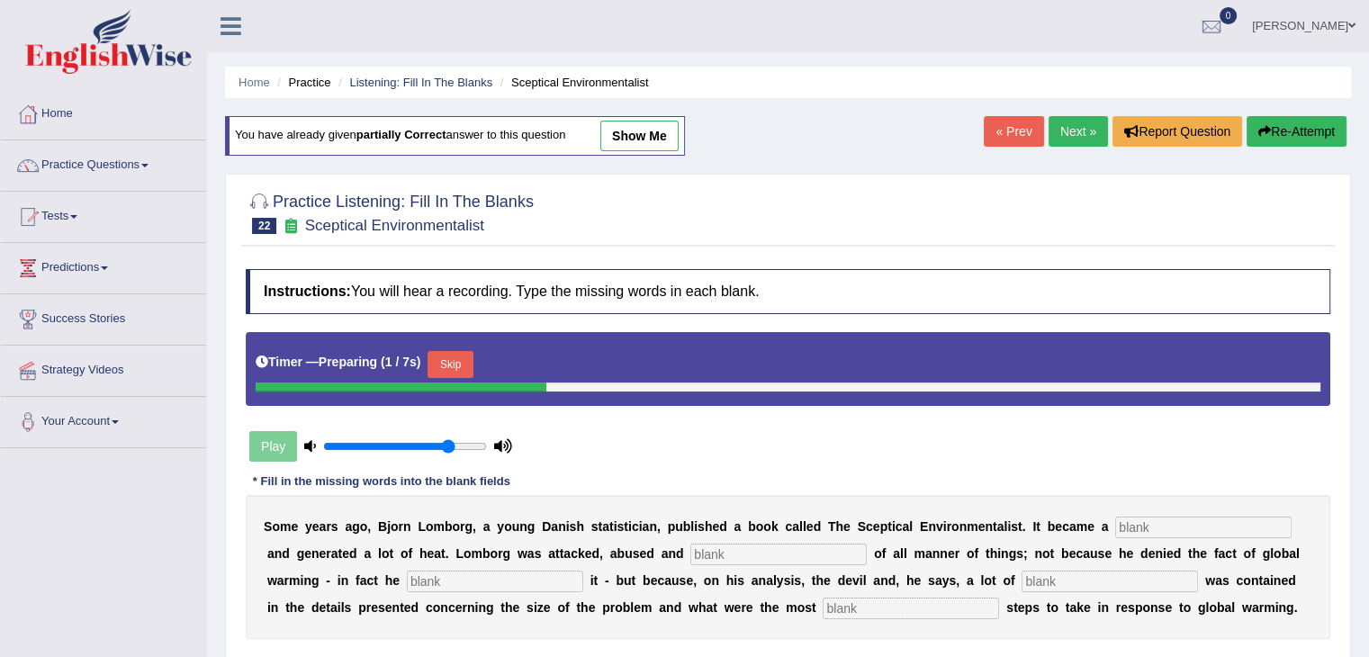
click at [454, 356] on button "Skip" at bounding box center [450, 364] width 45 height 27
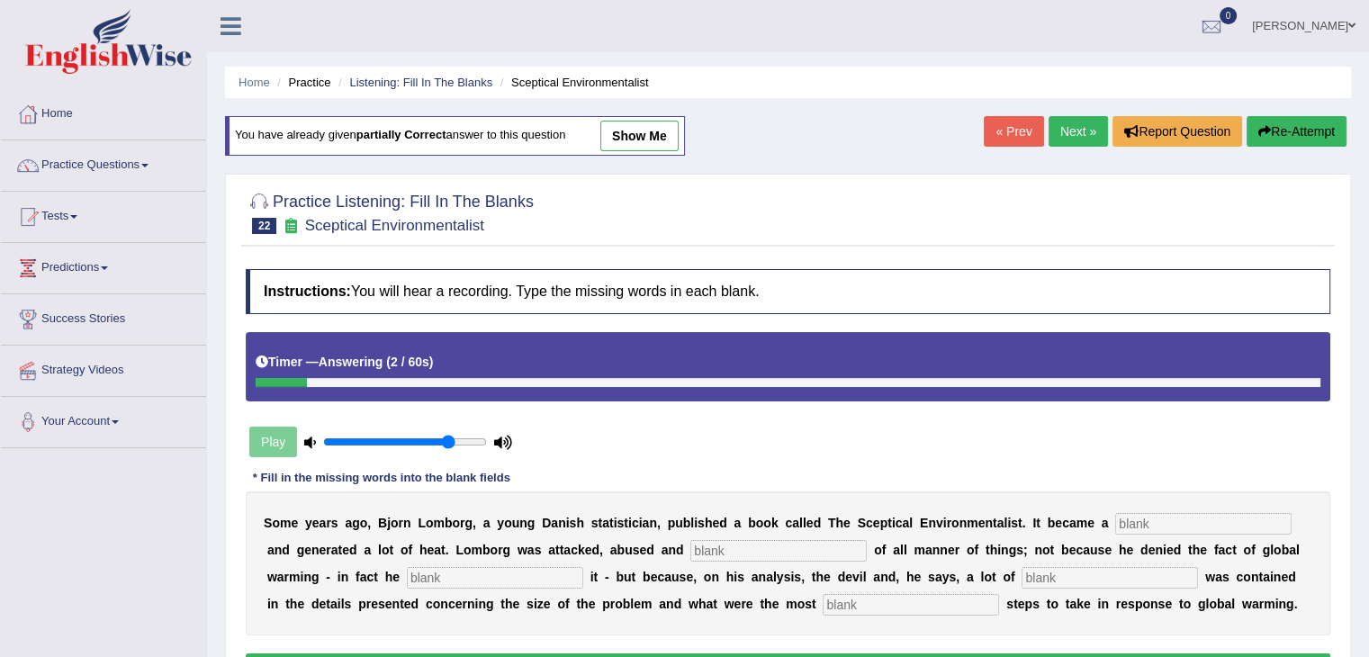
click at [1181, 513] on input "text" at bounding box center [1203, 524] width 176 height 22
type input "best"
click at [778, 540] on input "text" at bounding box center [778, 551] width 176 height 22
type input "accused"
click at [536, 577] on input "text" at bounding box center [495, 578] width 176 height 22
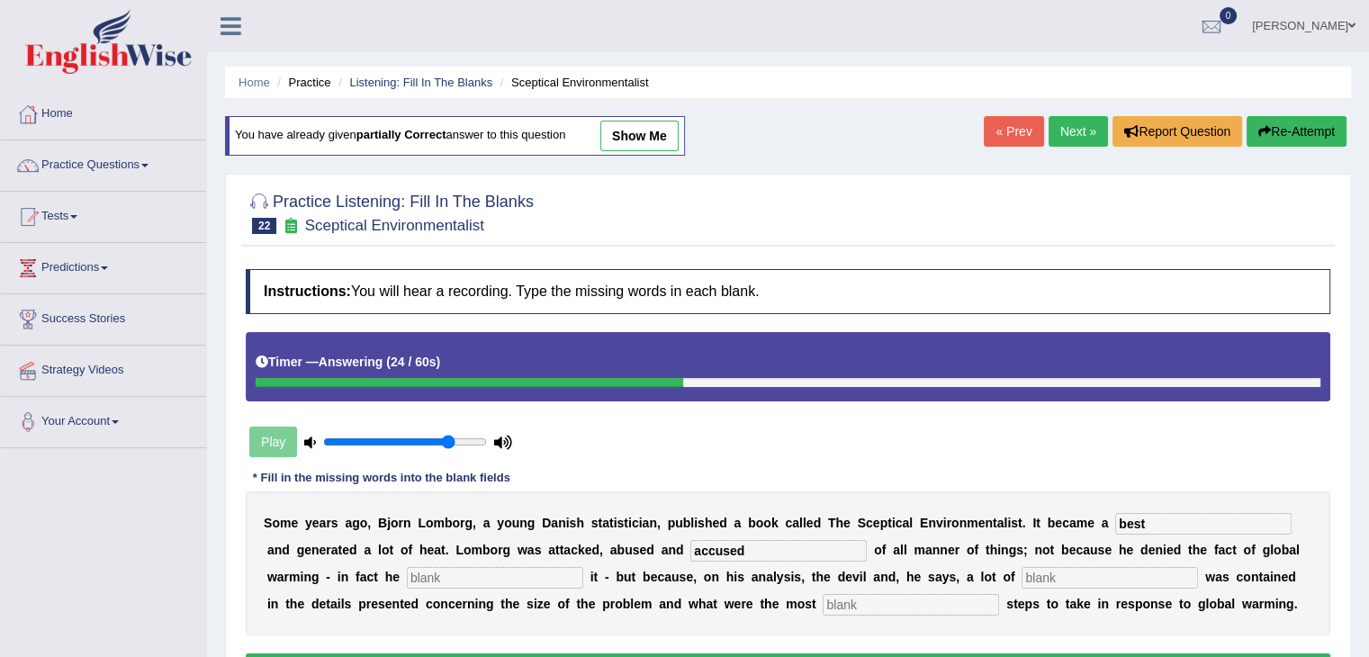
click at [1031, 568] on input "text" at bounding box center [1110, 578] width 176 height 22
type input "debrish"
click at [864, 599] on input "text" at bounding box center [911, 605] width 176 height 22
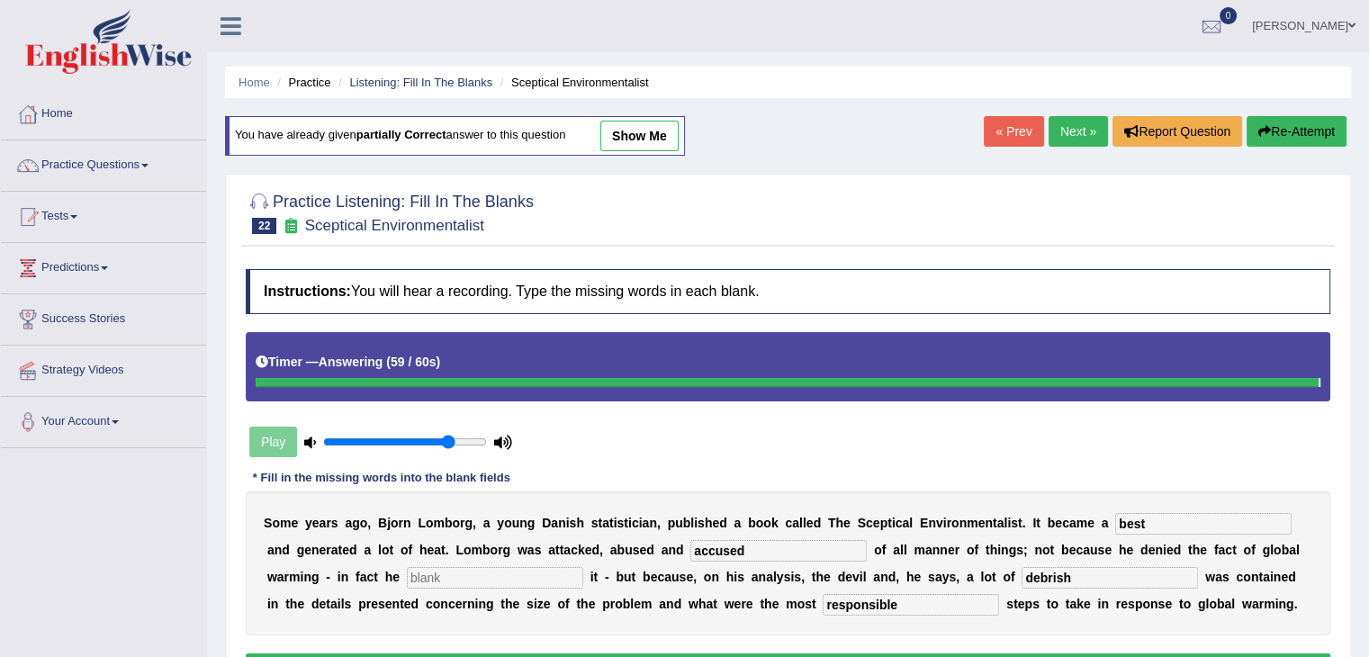
type input "responsible"
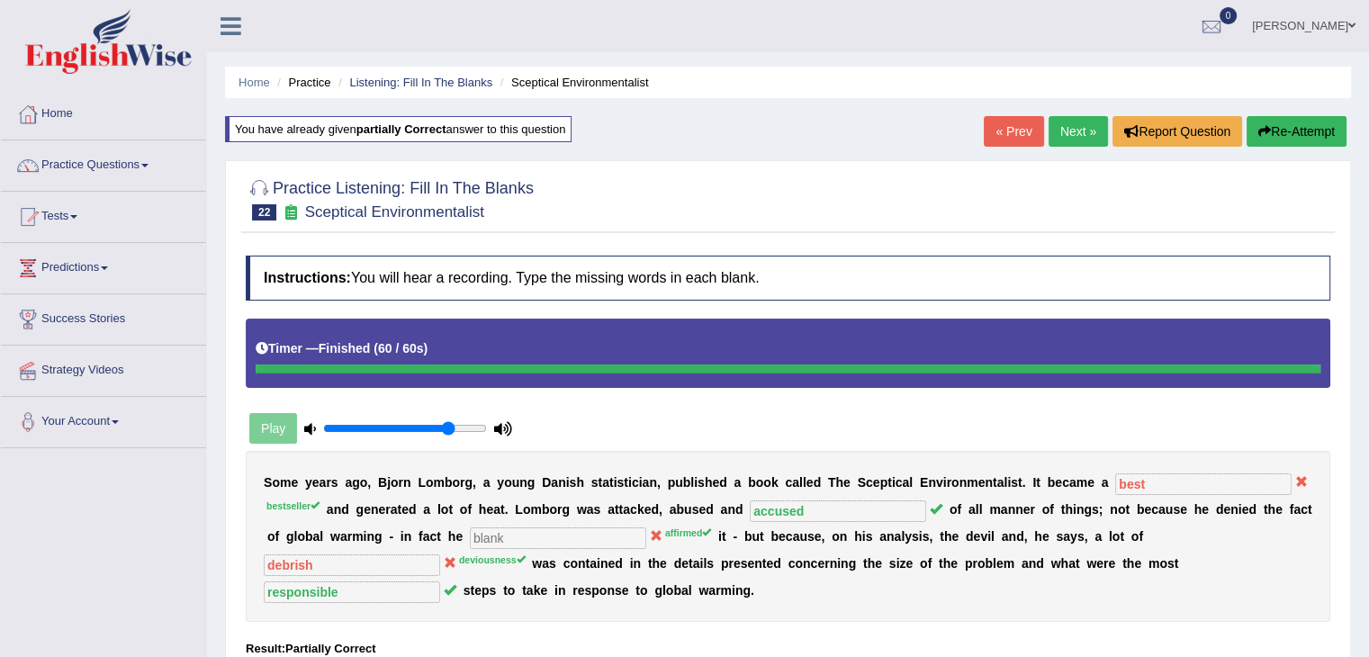
click at [1091, 142] on link "Next »" at bounding box center [1078, 131] width 59 height 31
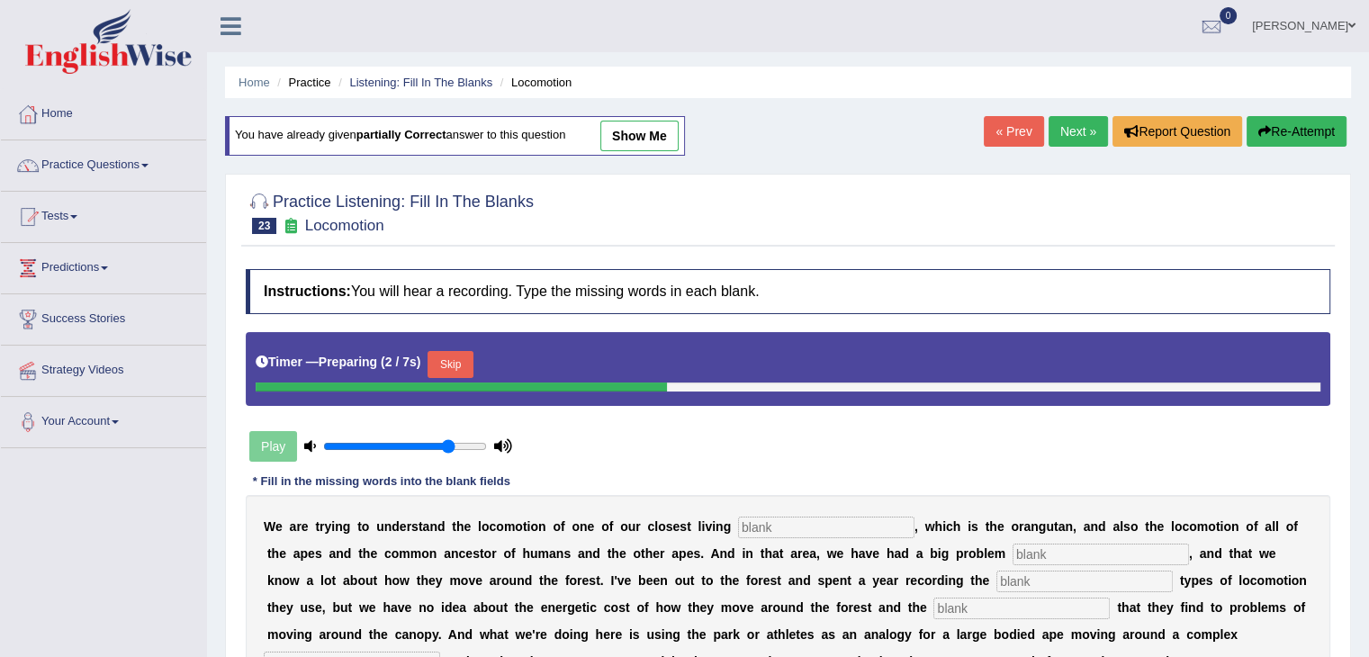
click at [473, 356] on button "Skip" at bounding box center [450, 364] width 45 height 27
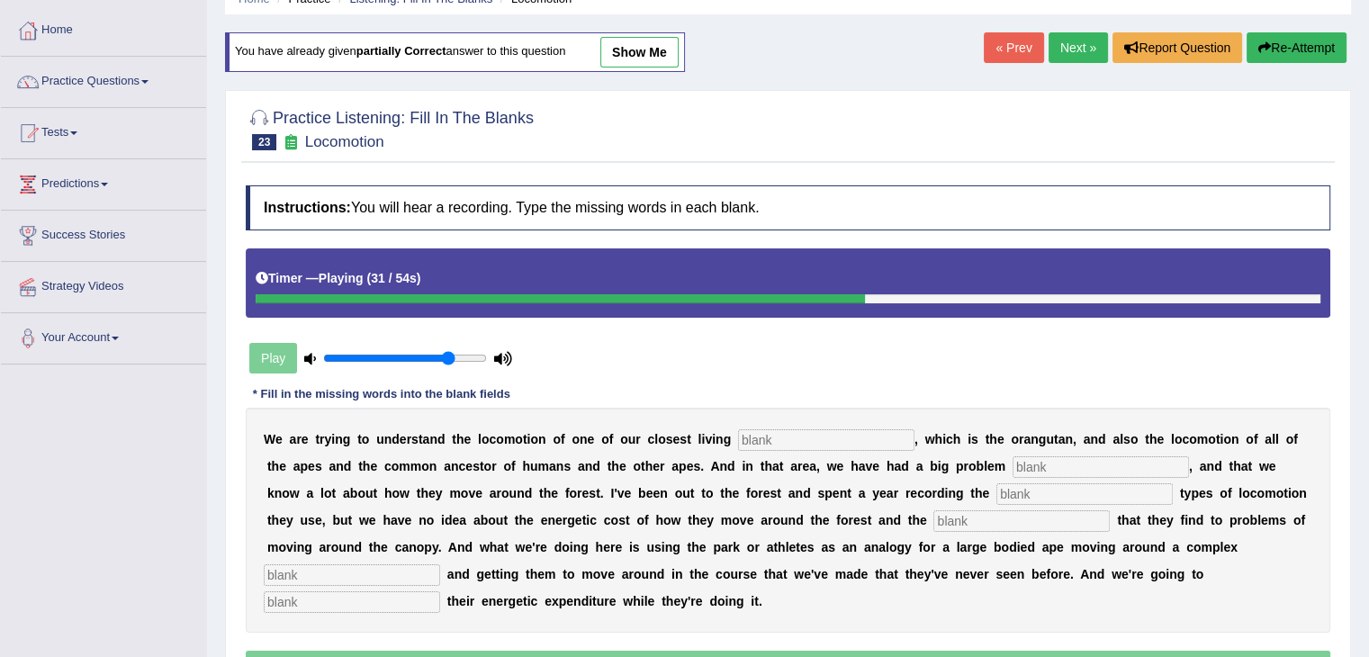
scroll to position [97, 0]
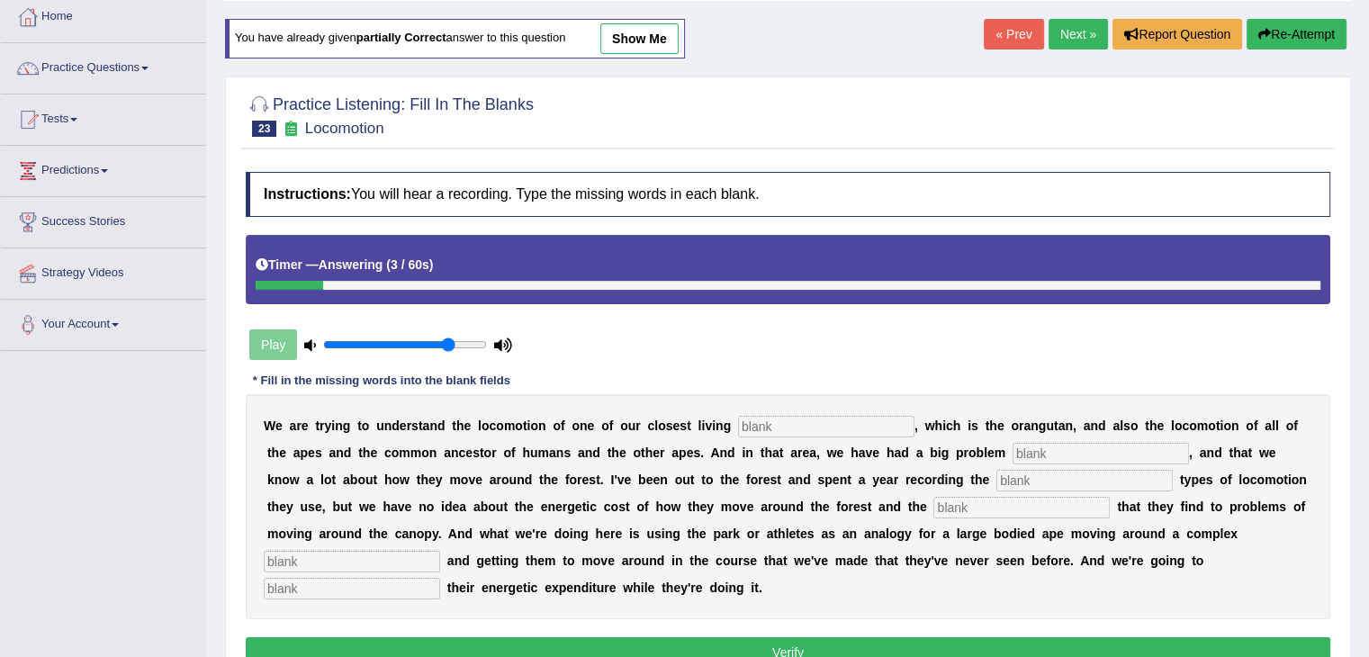
click at [792, 420] on input "text" at bounding box center [826, 427] width 176 height 22
type input "relative"
click at [1084, 454] on input "text" at bounding box center [1101, 454] width 176 height 22
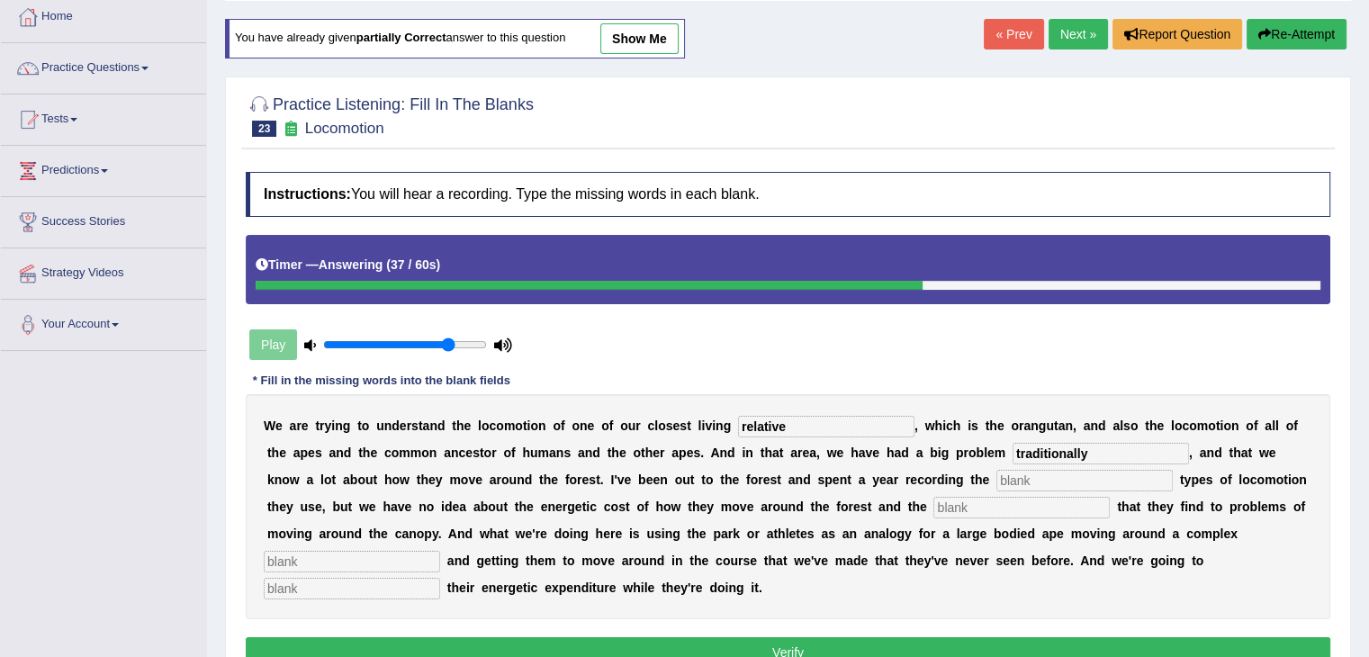
type input "traditionally"
click at [1033, 475] on input "text" at bounding box center [1084, 481] width 176 height 22
type input "different"
click at [994, 507] on input "text" at bounding box center [1021, 508] width 176 height 22
type input "solutions"
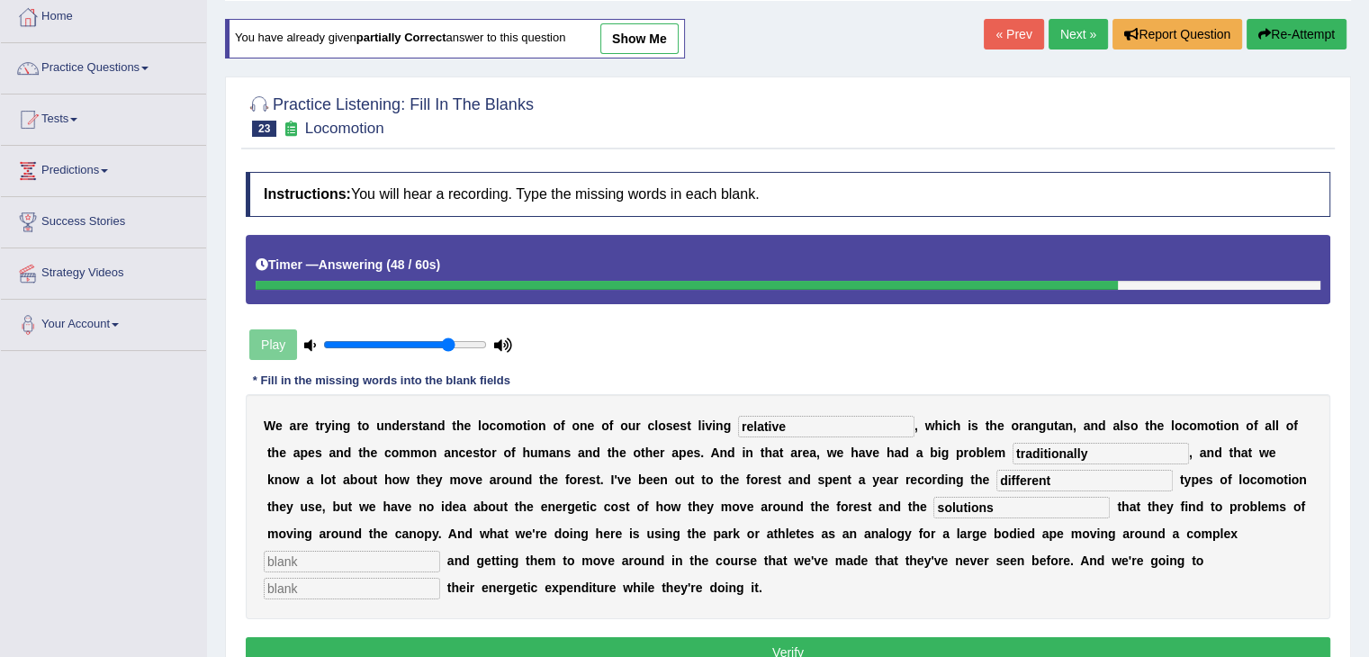
click at [385, 569] on div "W e a r e t r y i n g t o u n d e r s t a n d t h e l o c o m o t i o n o f o n…" at bounding box center [788, 506] width 1085 height 225
click at [331, 563] on input "text" at bounding box center [352, 562] width 176 height 22
type input "environment"
click at [320, 594] on input "text" at bounding box center [352, 589] width 176 height 22
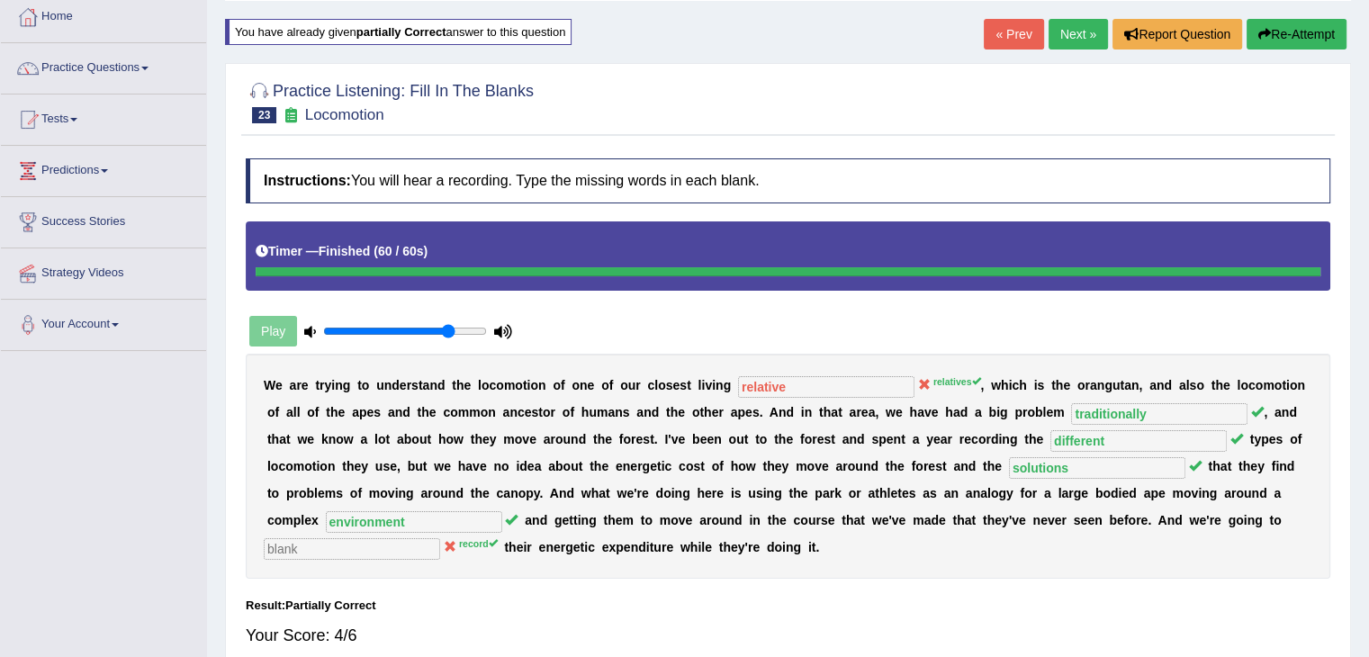
click at [310, 466] on b "o" at bounding box center [308, 466] width 8 height 14
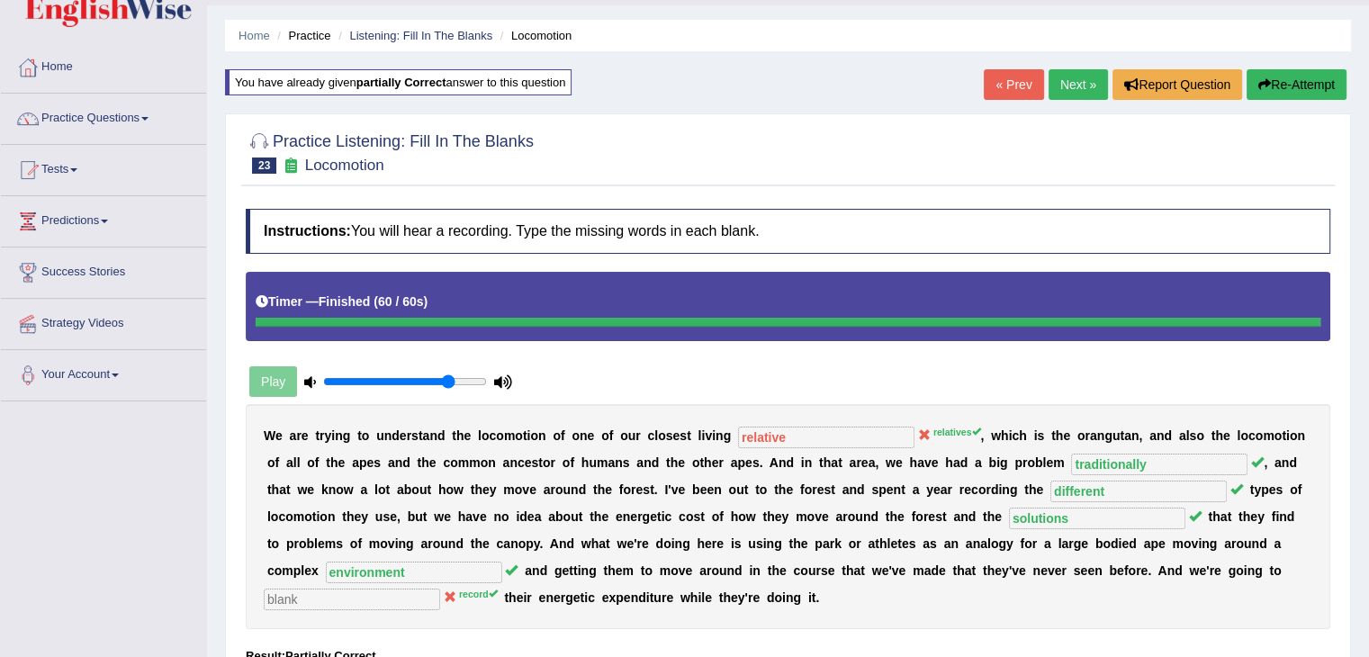
scroll to position [0, 0]
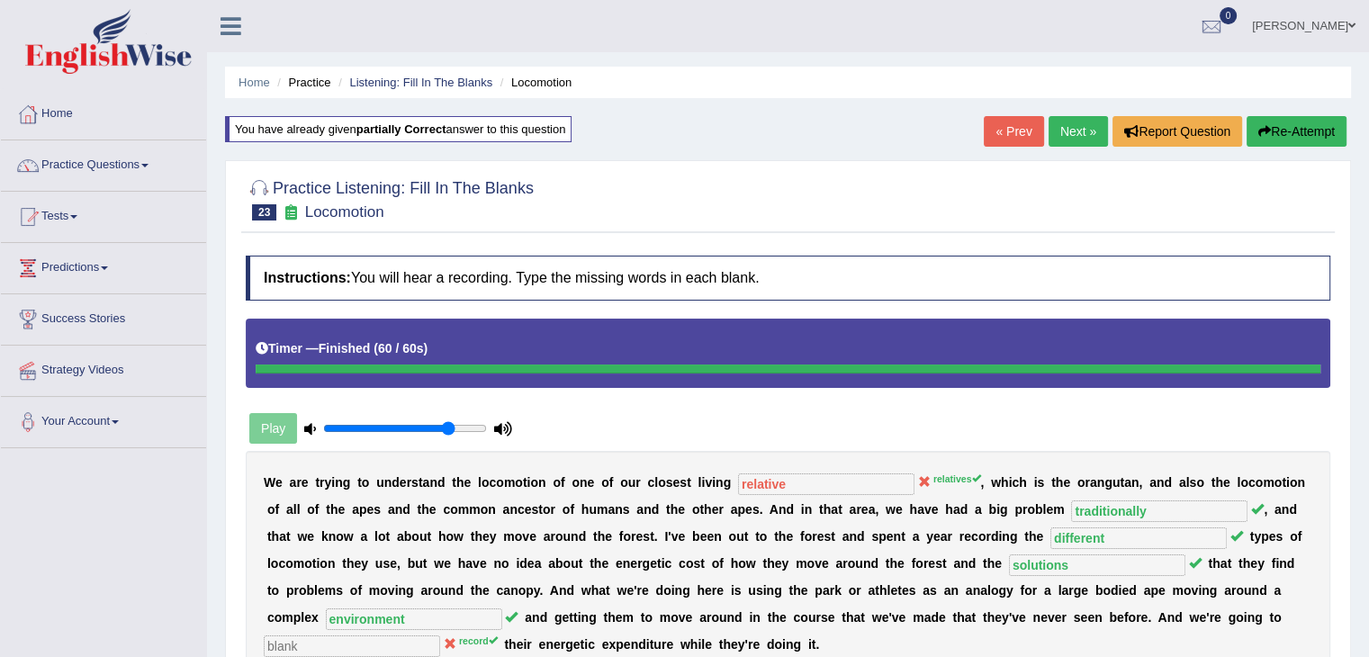
click at [1069, 133] on link "Next »" at bounding box center [1078, 131] width 59 height 31
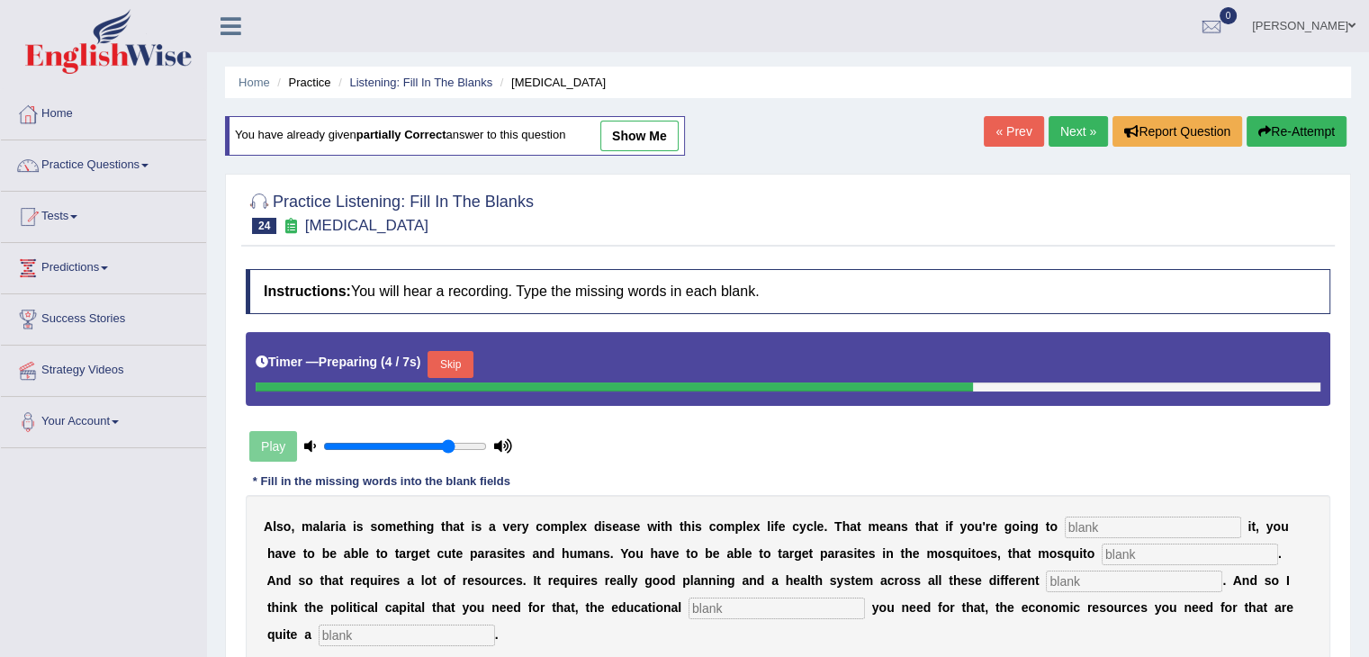
click at [454, 351] on button "Skip" at bounding box center [450, 364] width 45 height 27
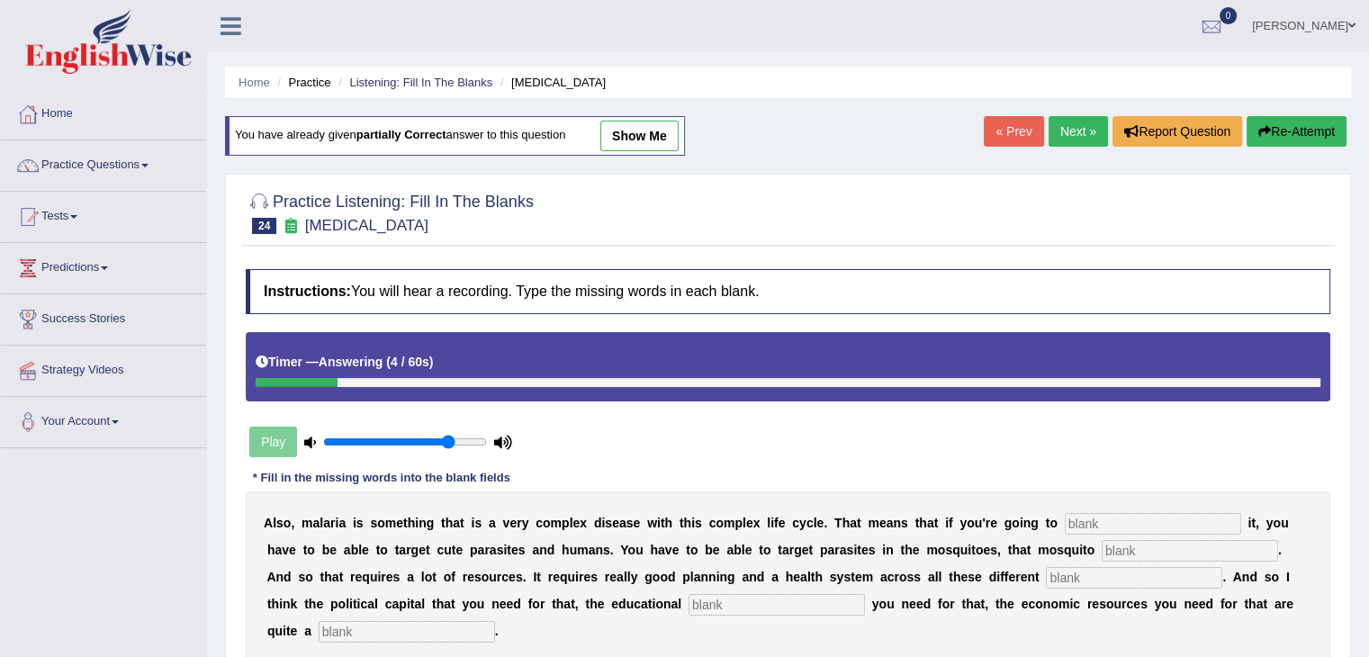
click at [1113, 530] on input "text" at bounding box center [1153, 524] width 176 height 22
click at [1104, 529] on input "text" at bounding box center [1153, 524] width 176 height 22
type input "eliminated"
click at [1163, 547] on input "text" at bounding box center [1190, 551] width 176 height 22
type input "population"
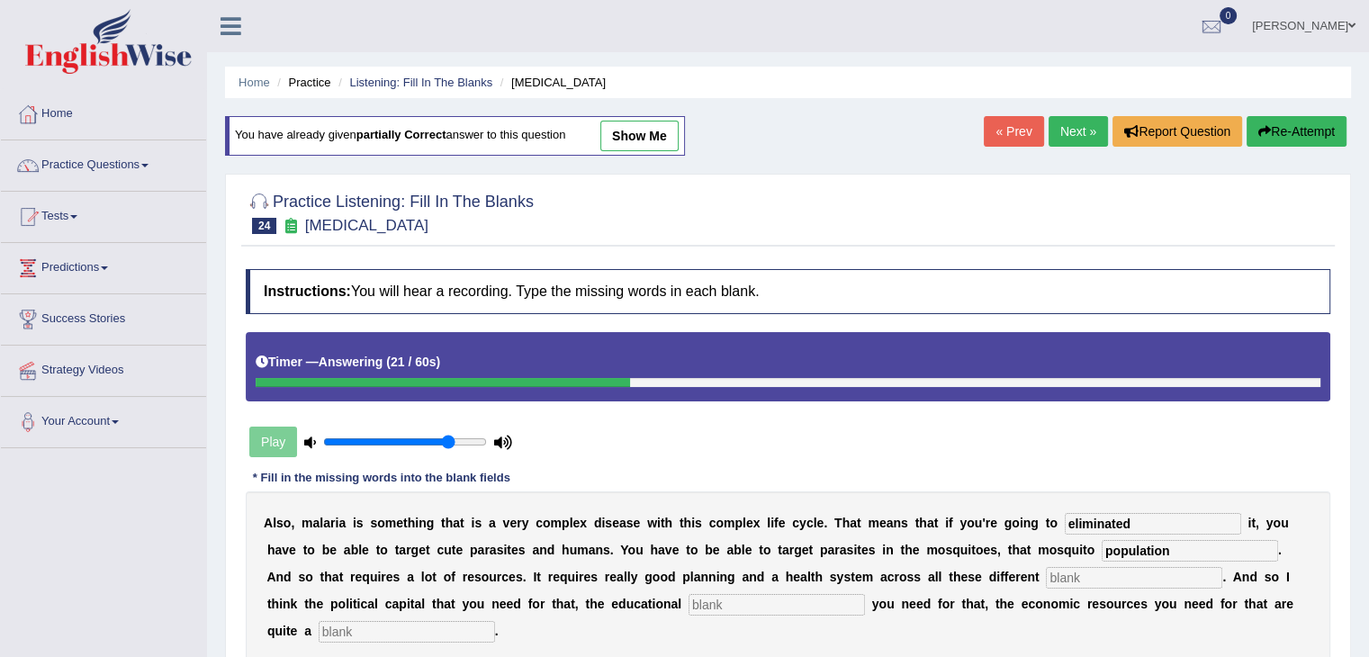
click at [1077, 578] on input "text" at bounding box center [1134, 578] width 176 height 22
type input "levels"
click at [723, 601] on input "text" at bounding box center [777, 605] width 176 height 22
type input "infrastructure"
click at [880, 570] on b "a" at bounding box center [883, 577] width 7 height 14
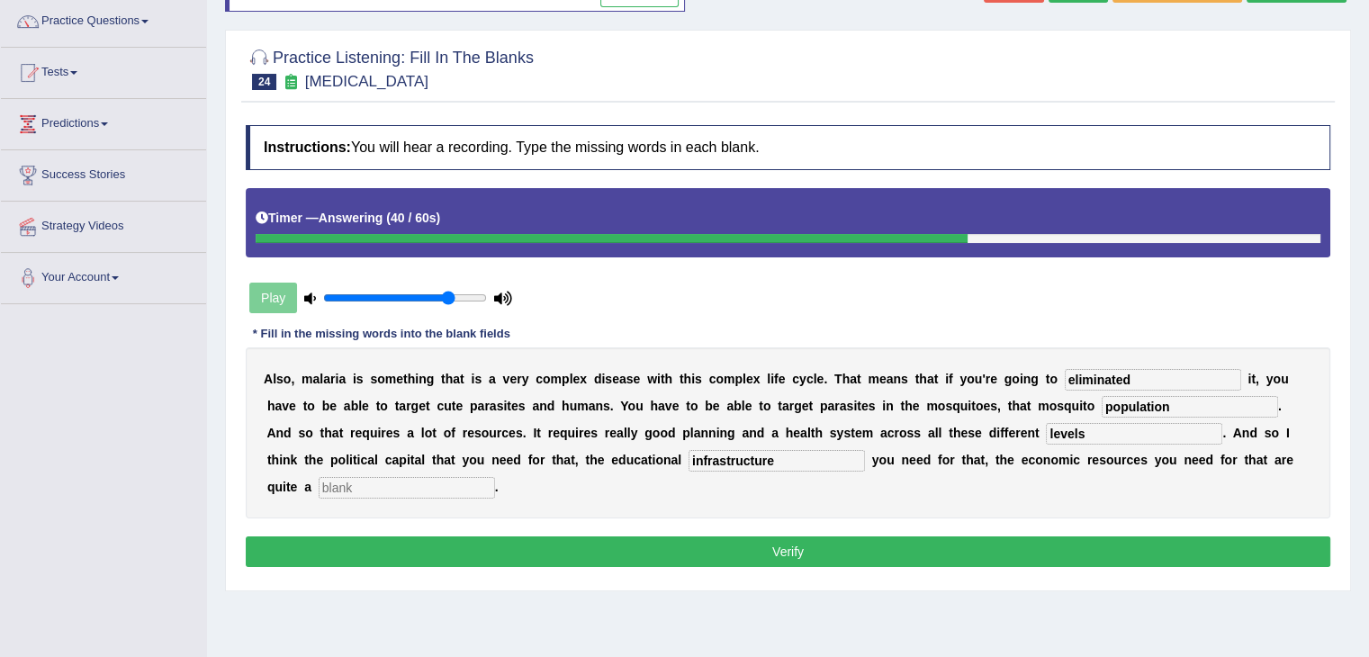
scroll to position [145, 0]
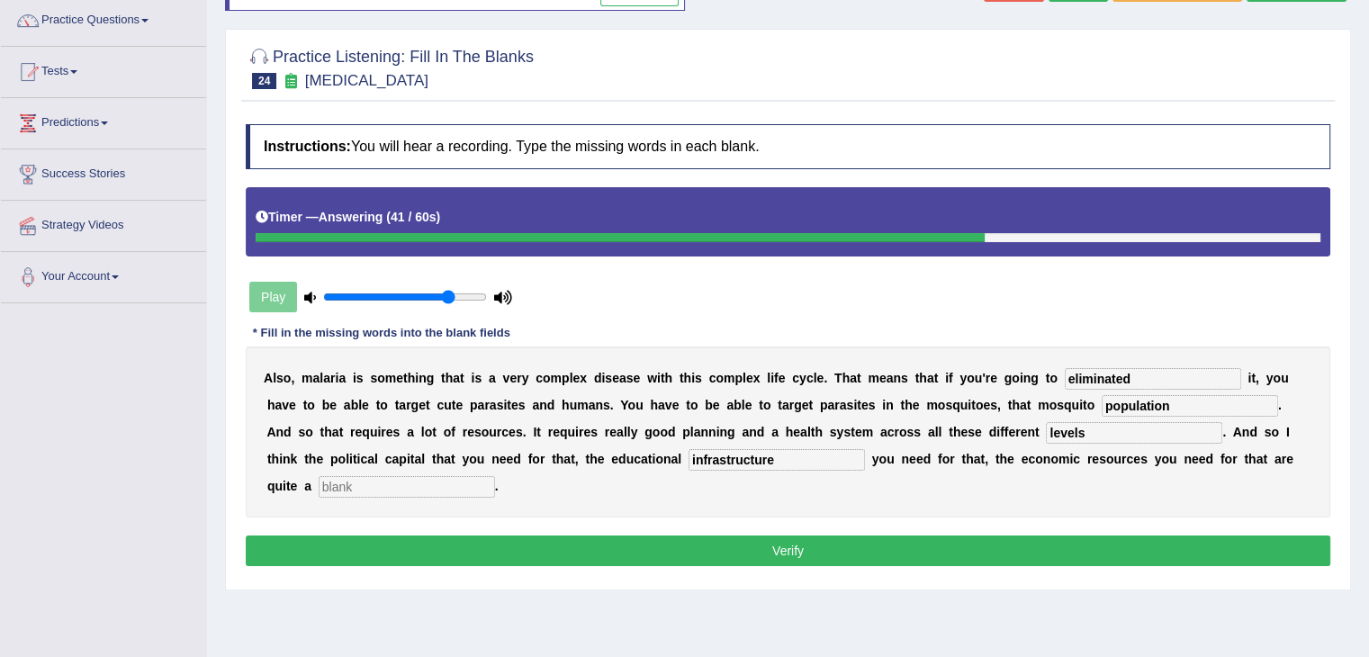
click at [376, 490] on input "text" at bounding box center [407, 487] width 176 height 22
type input "challenge"
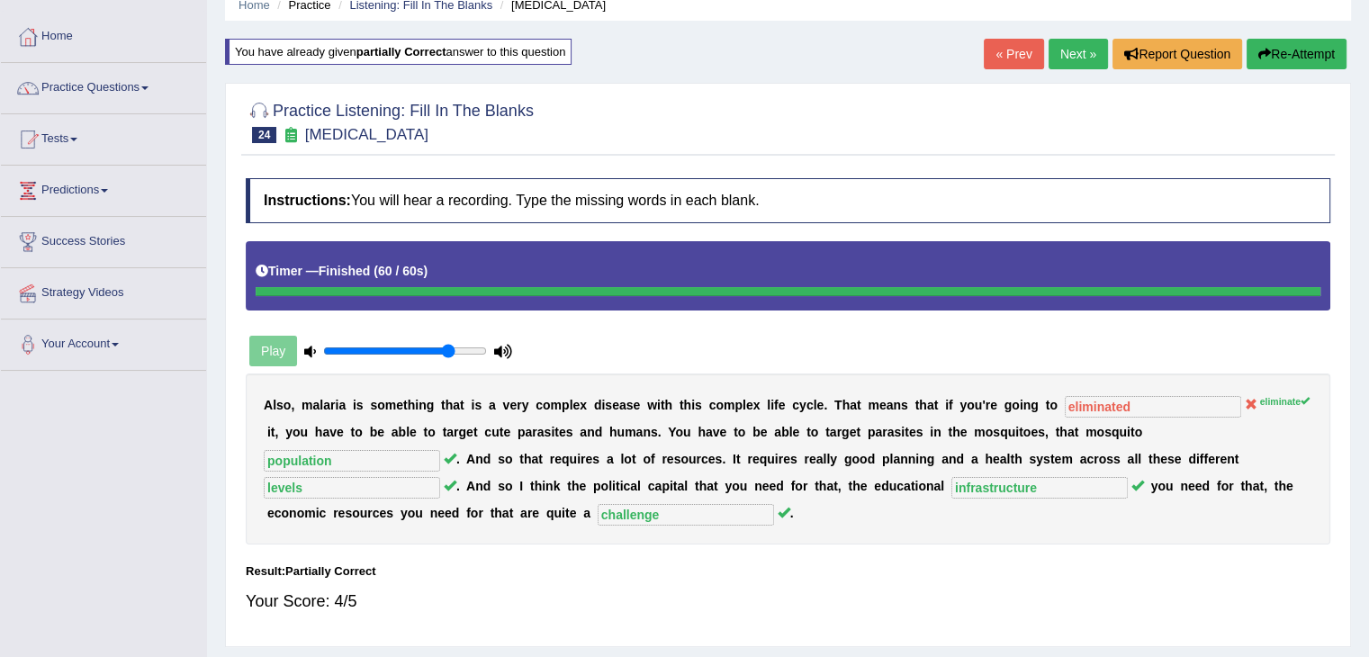
scroll to position [0, 0]
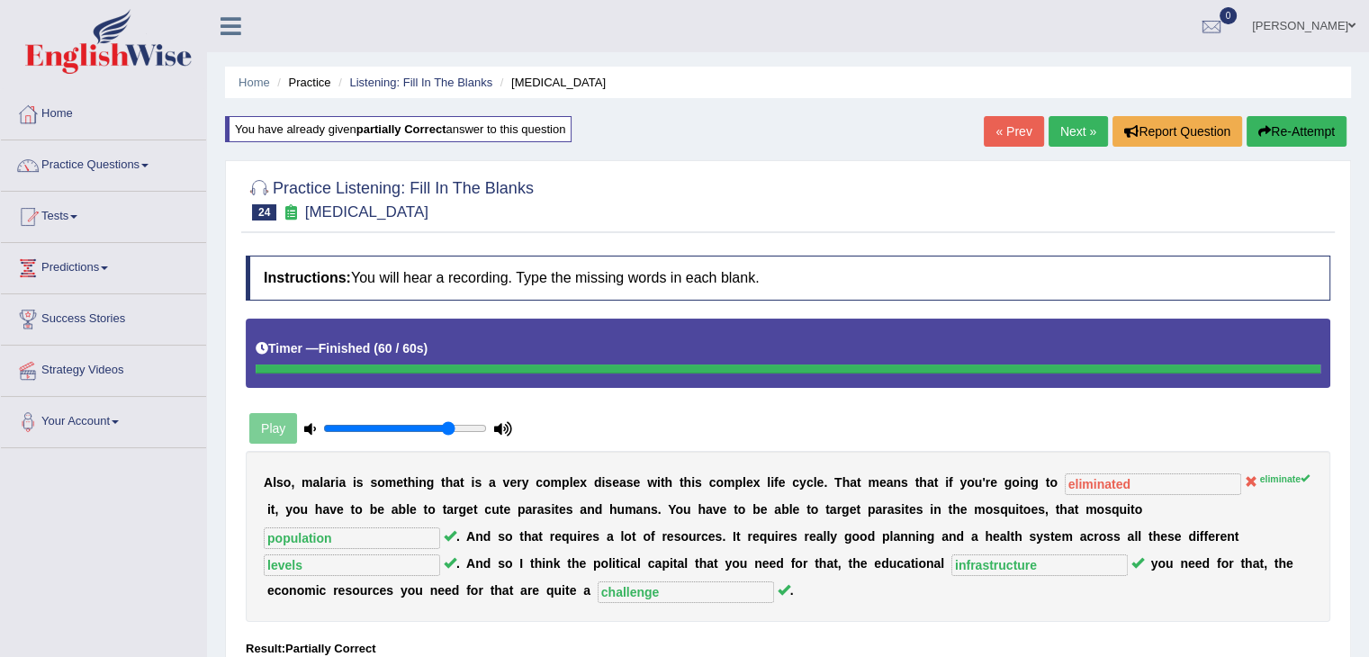
click at [1062, 130] on link "Next »" at bounding box center [1078, 131] width 59 height 31
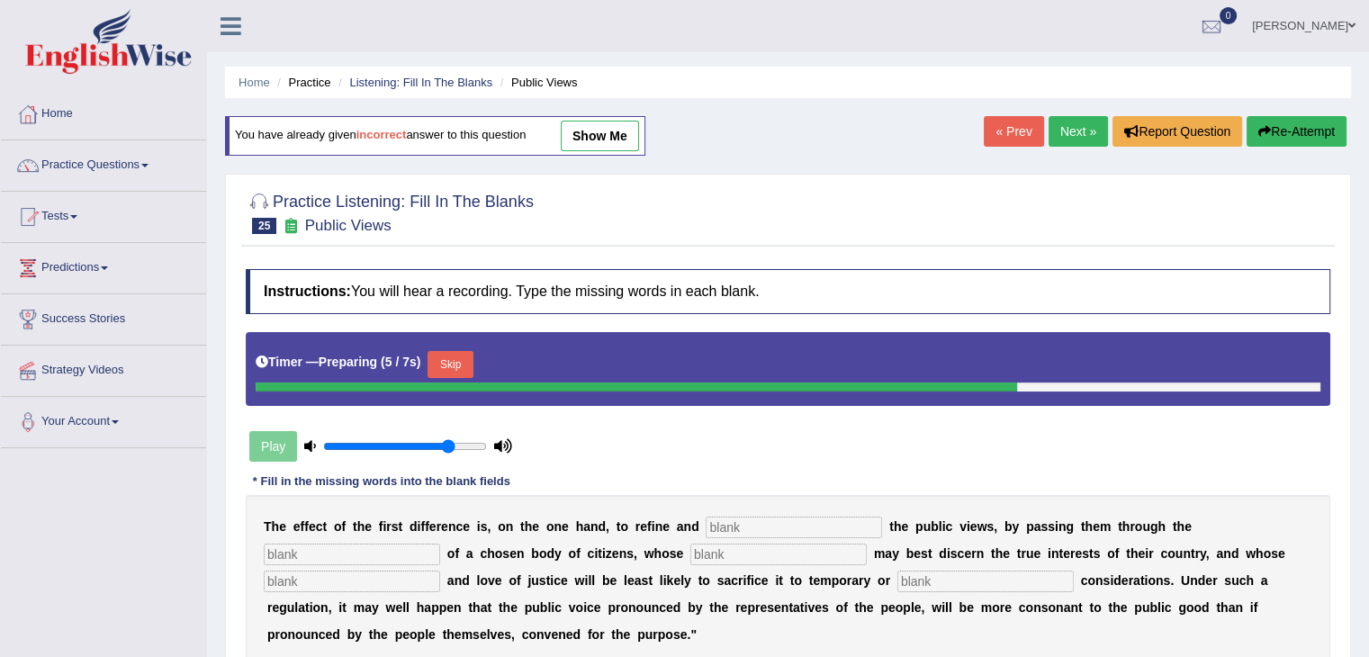
click at [473, 371] on button "Skip" at bounding box center [450, 364] width 45 height 27
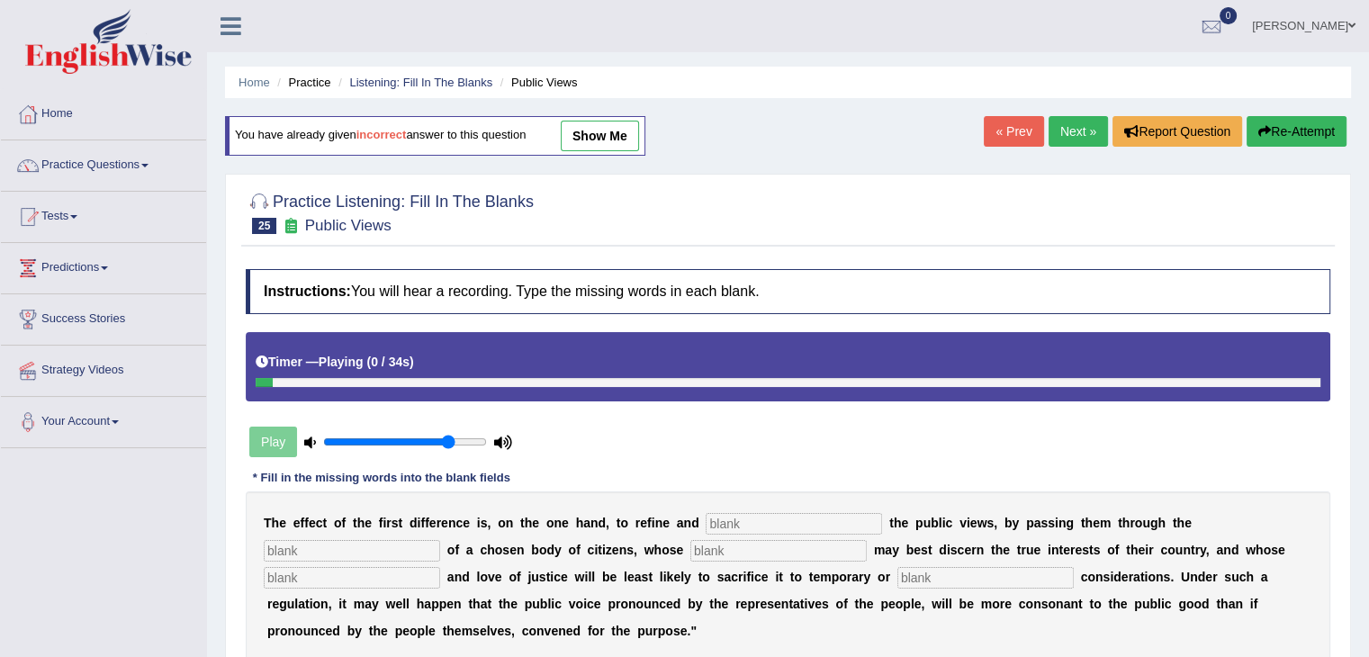
click at [628, 125] on link "show me" at bounding box center [600, 136] width 78 height 31
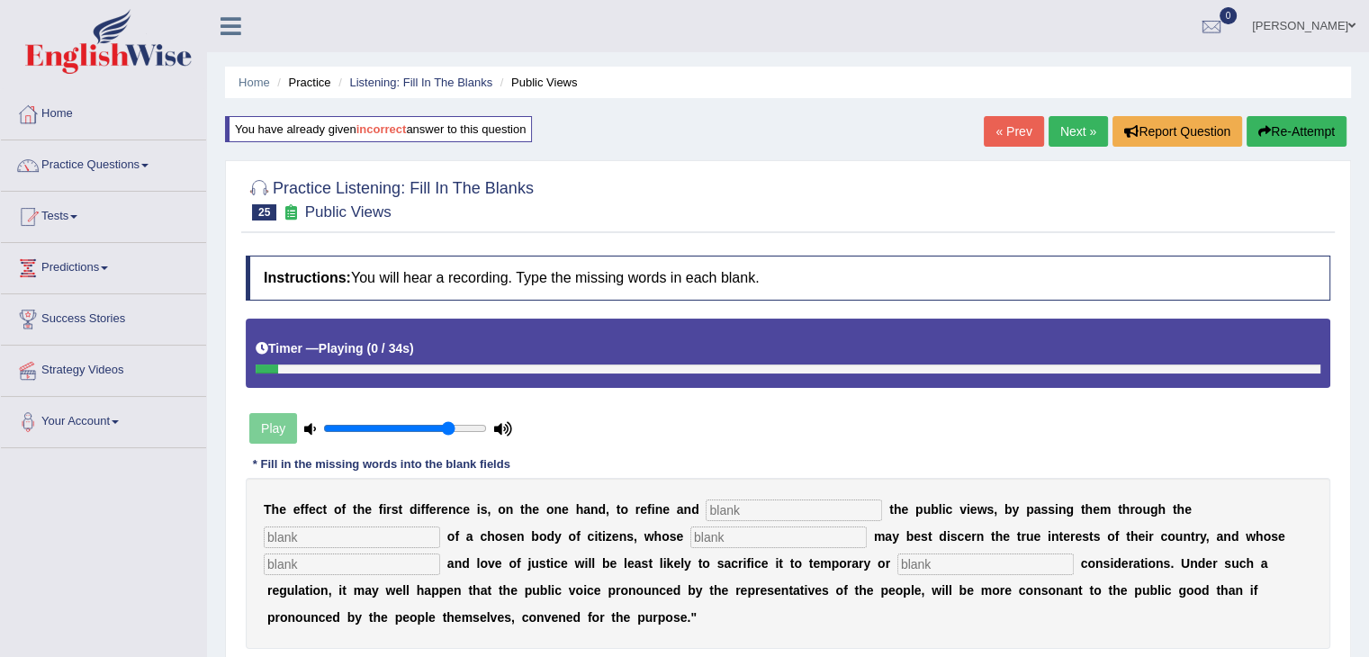
click at [1310, 124] on button "Re-Attempt" at bounding box center [1297, 131] width 100 height 31
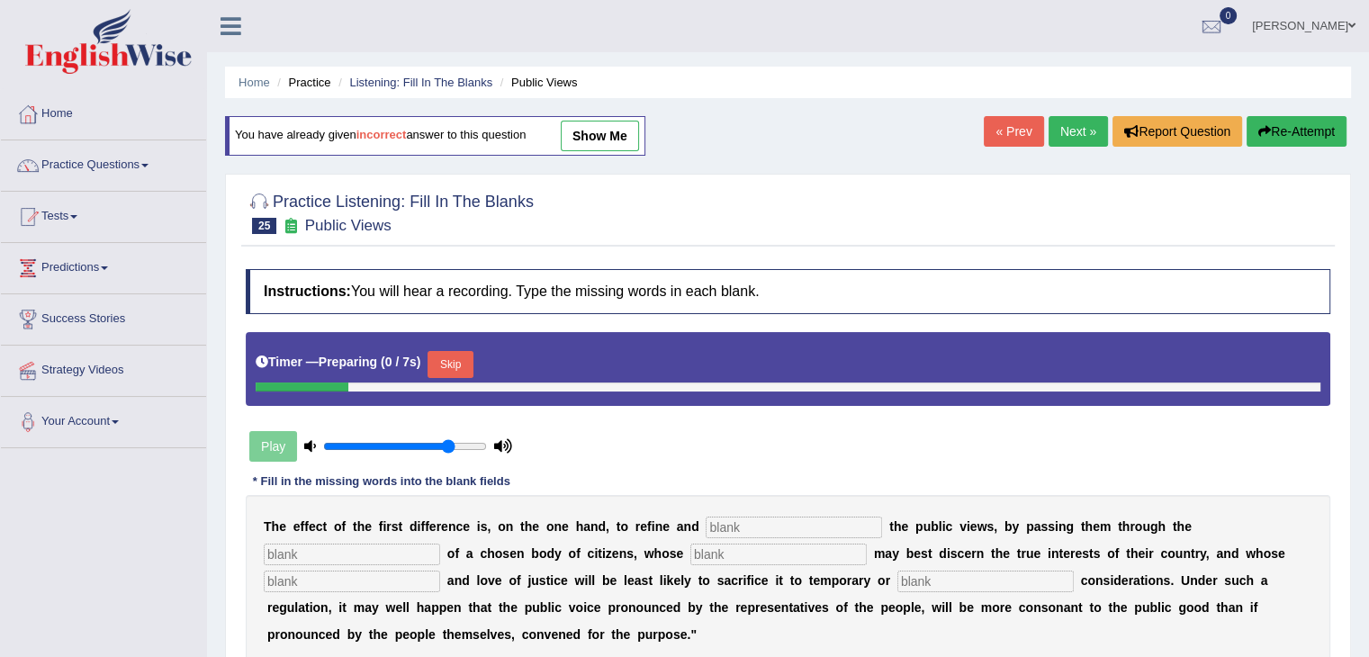
click at [612, 140] on link "show me" at bounding box center [600, 136] width 78 height 31
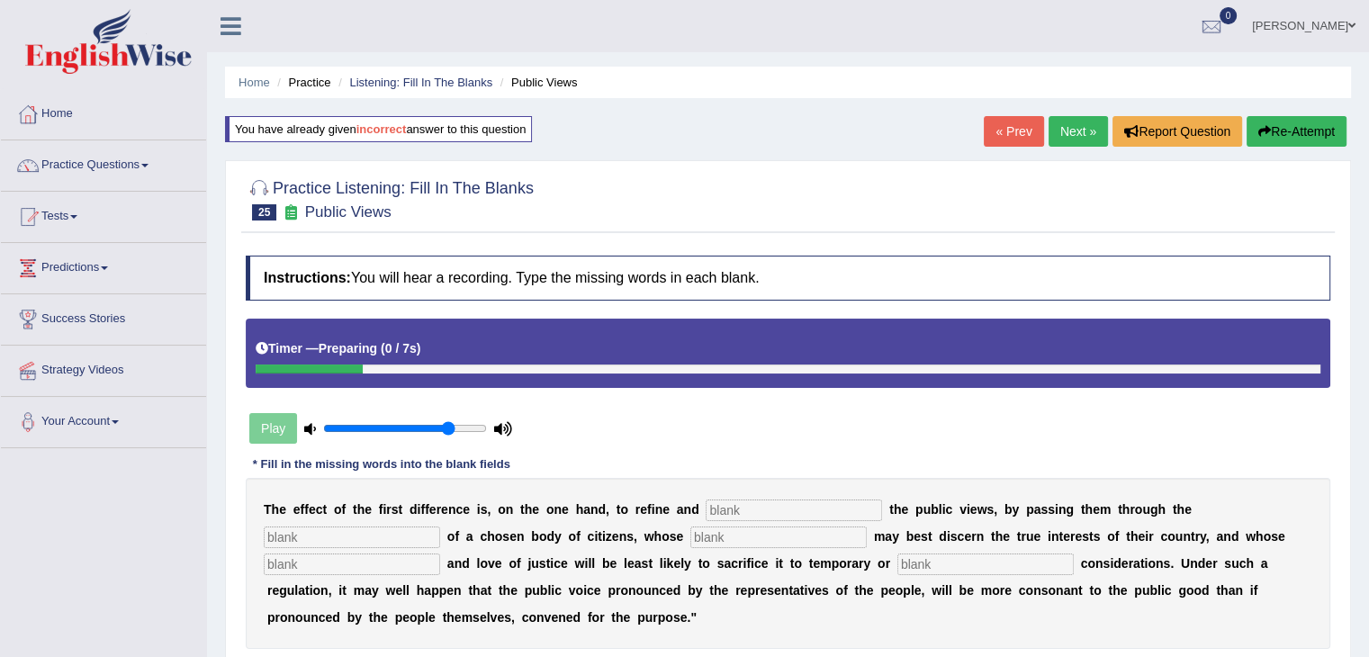
click at [1297, 137] on button "Re-Attempt" at bounding box center [1297, 131] width 100 height 31
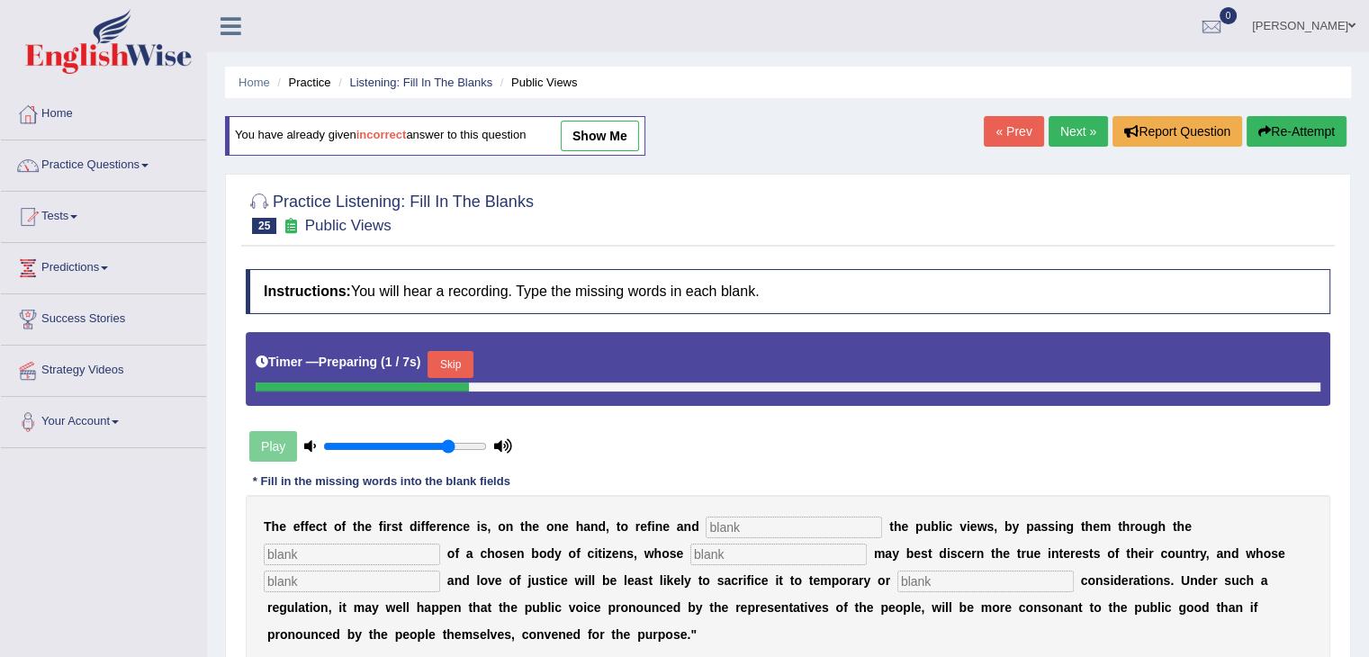
click at [460, 364] on button "Skip" at bounding box center [450, 364] width 45 height 27
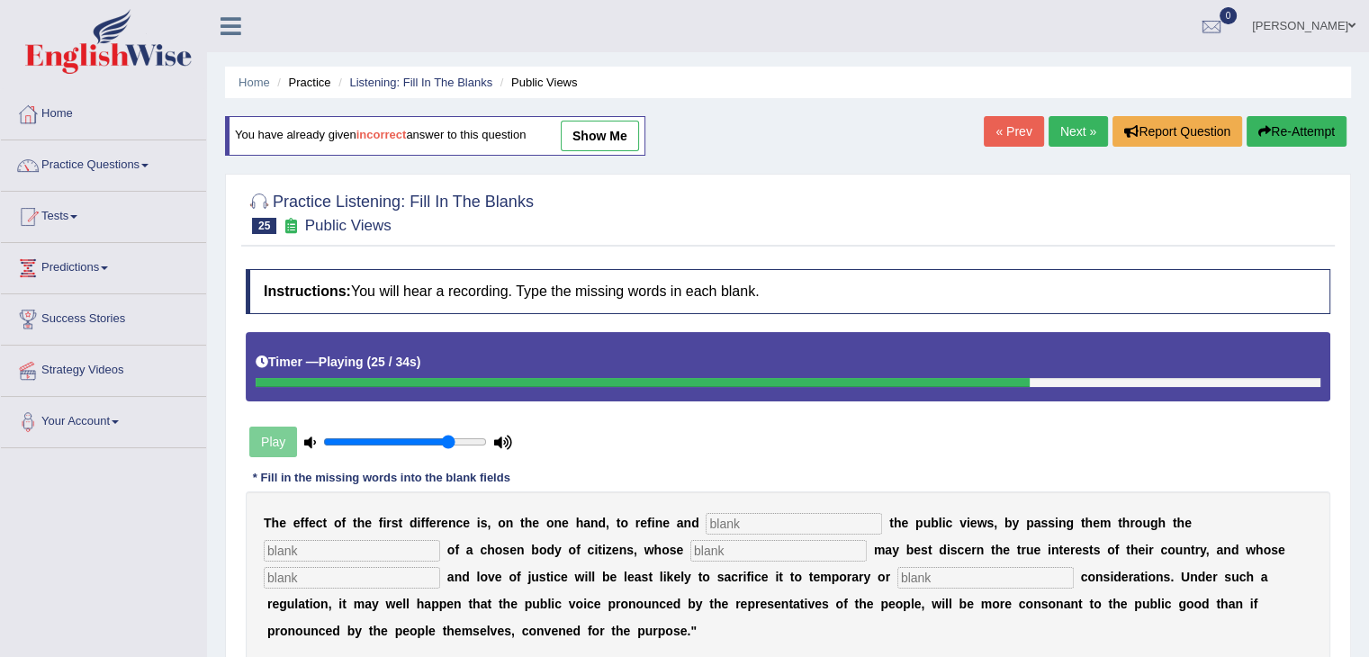
click at [392, 546] on input "text" at bounding box center [352, 551] width 176 height 22
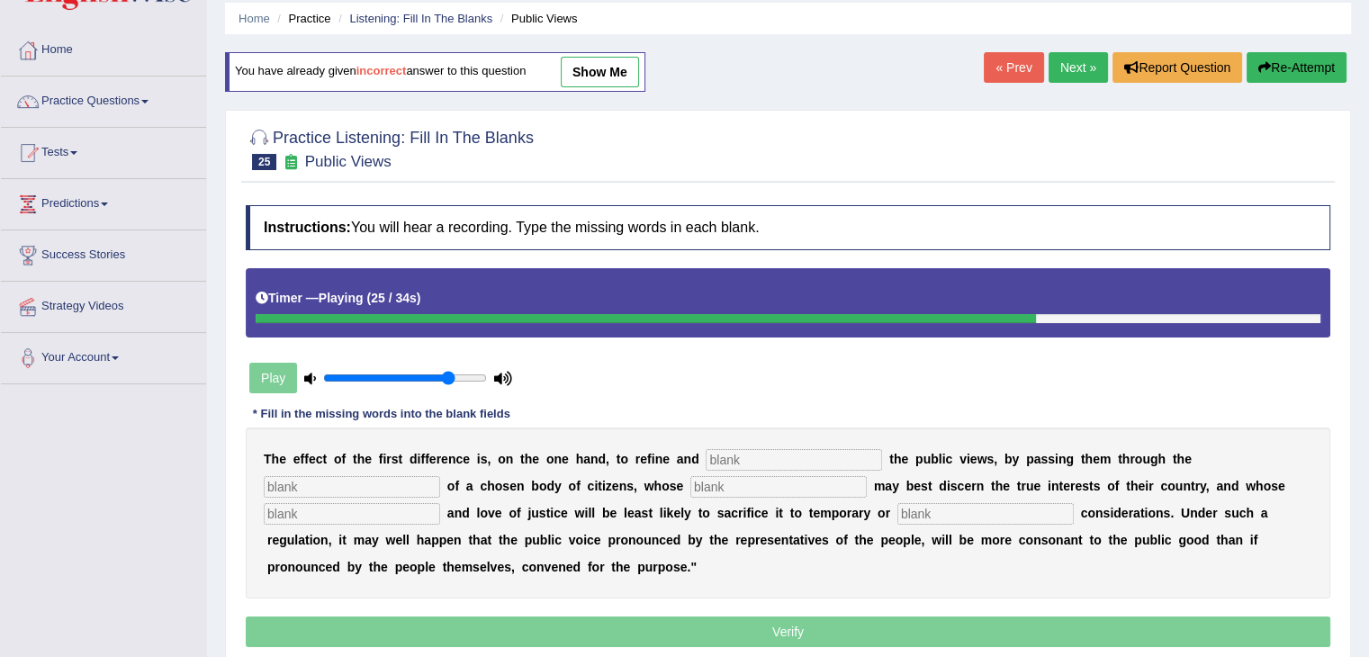
scroll to position [75, 0]
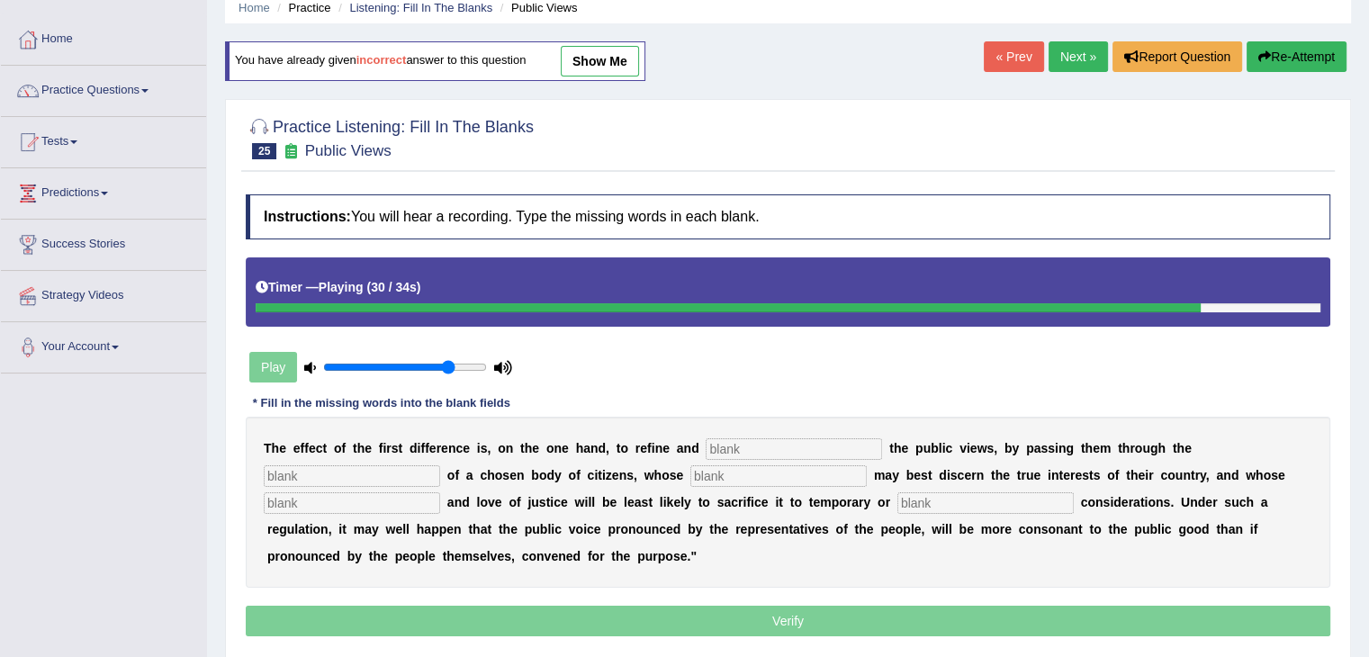
click at [795, 438] on input "text" at bounding box center [794, 449] width 176 height 22
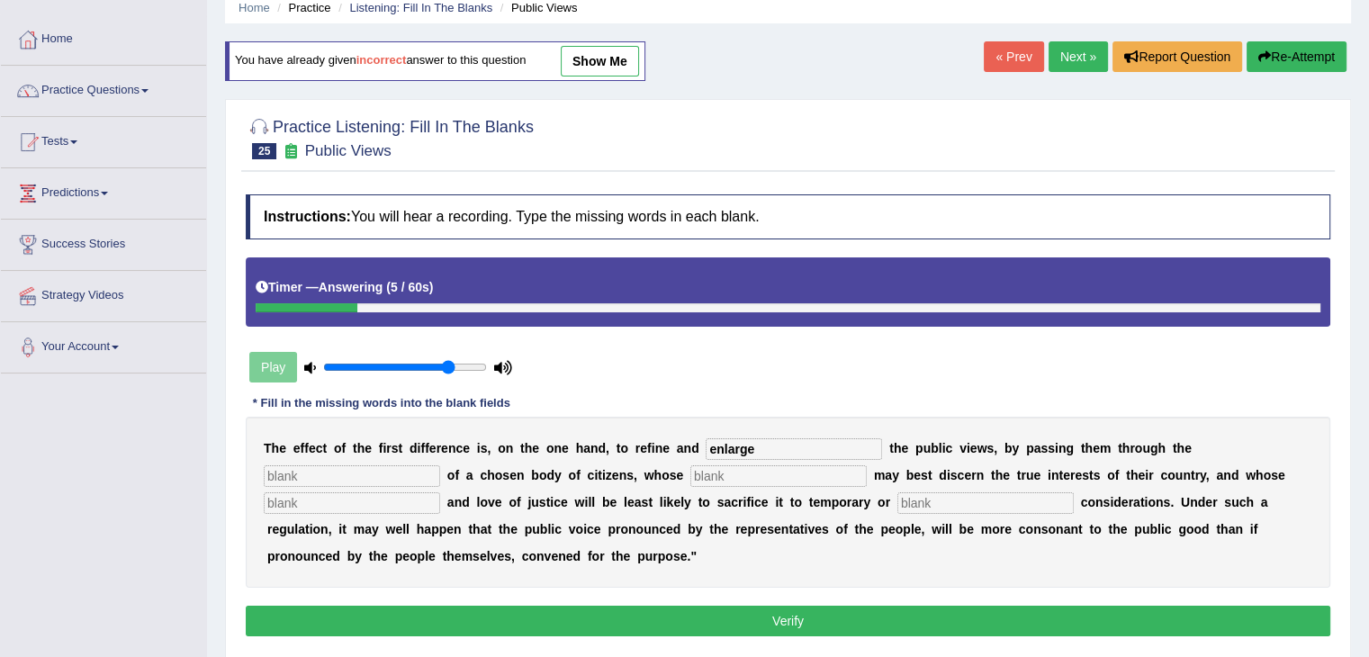
type input "enlarge"
click at [328, 468] on input "text" at bounding box center [352, 476] width 176 height 22
type input "d"
type input "media"
click at [784, 476] on input "text" at bounding box center [778, 476] width 176 height 22
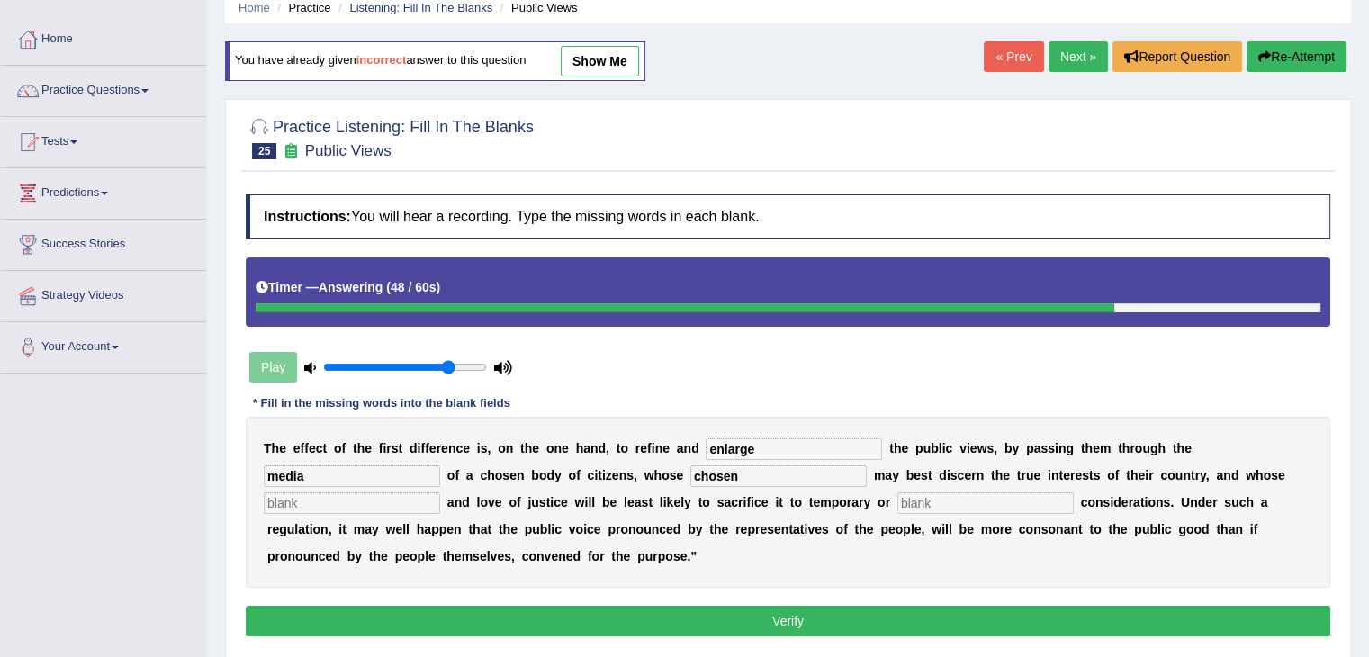
type input "chosen"
click at [367, 496] on input "text" at bounding box center [352, 503] width 176 height 22
type input "predit"
click at [988, 504] on input "text" at bounding box center [985, 503] width 176 height 22
type input "k"
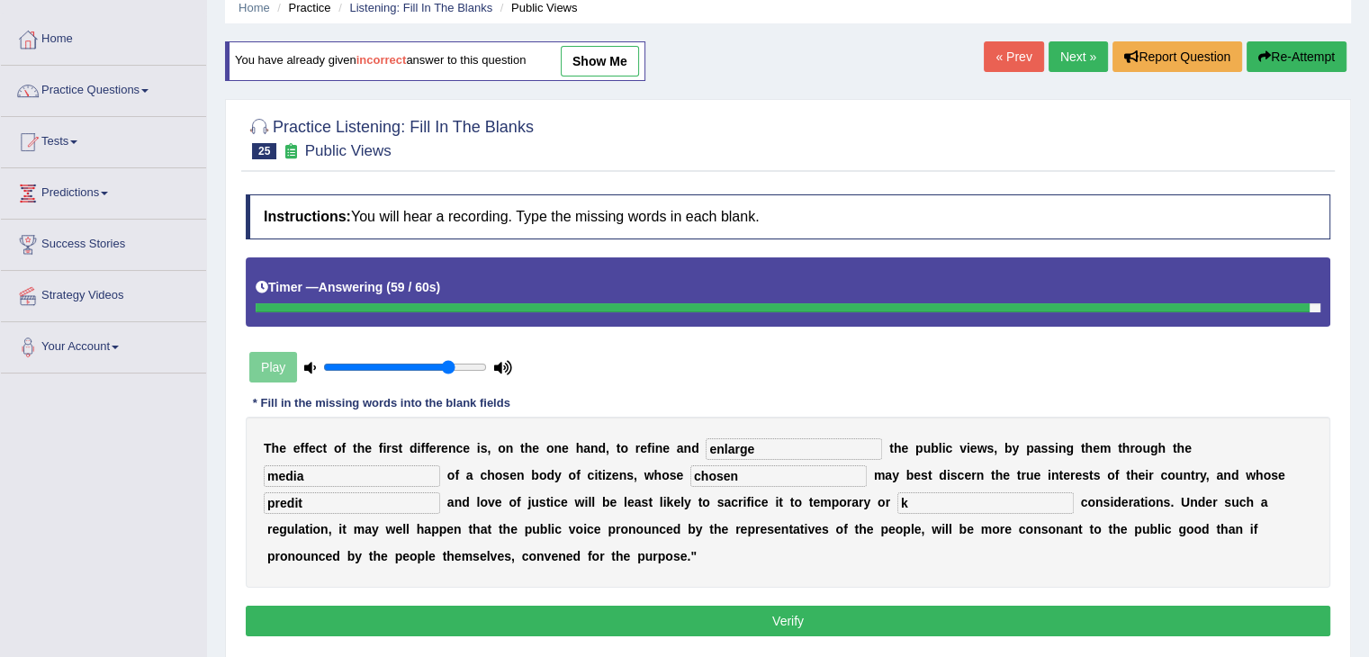
click at [953, 629] on button "Verify" at bounding box center [788, 621] width 1085 height 31
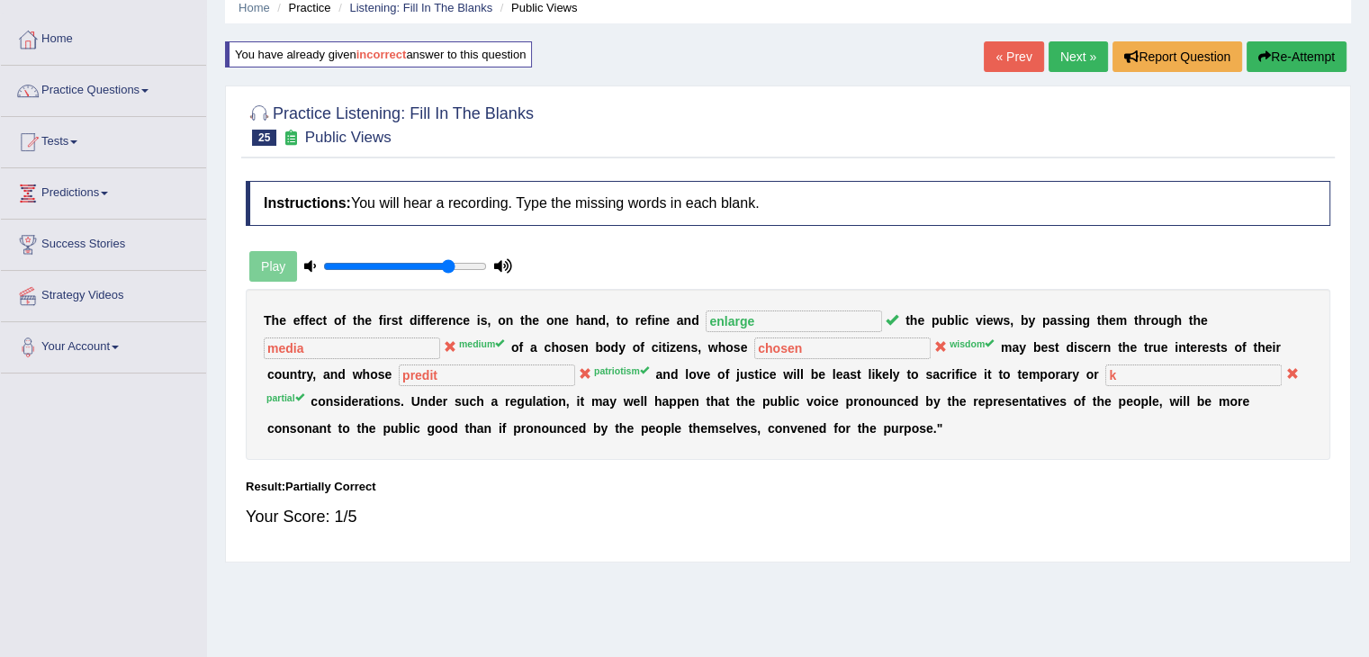
click at [1072, 59] on link "Next »" at bounding box center [1078, 56] width 59 height 31
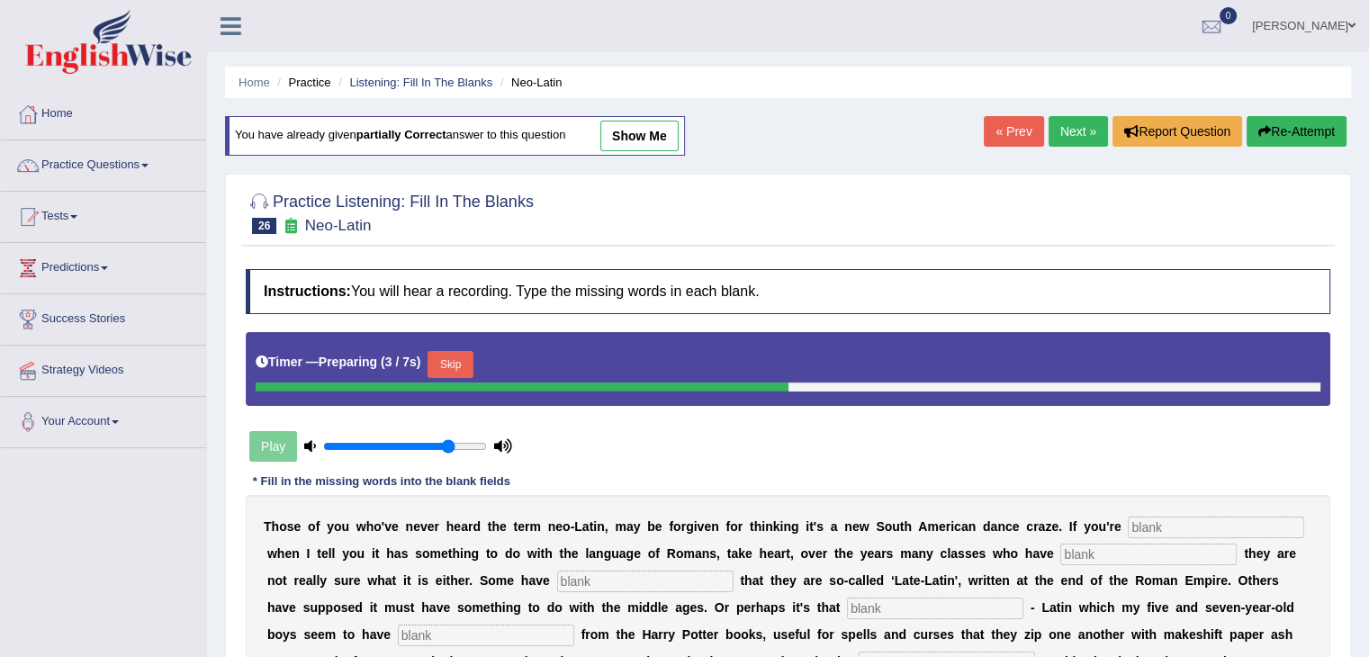
click at [464, 365] on button "Skip" at bounding box center [450, 364] width 45 height 27
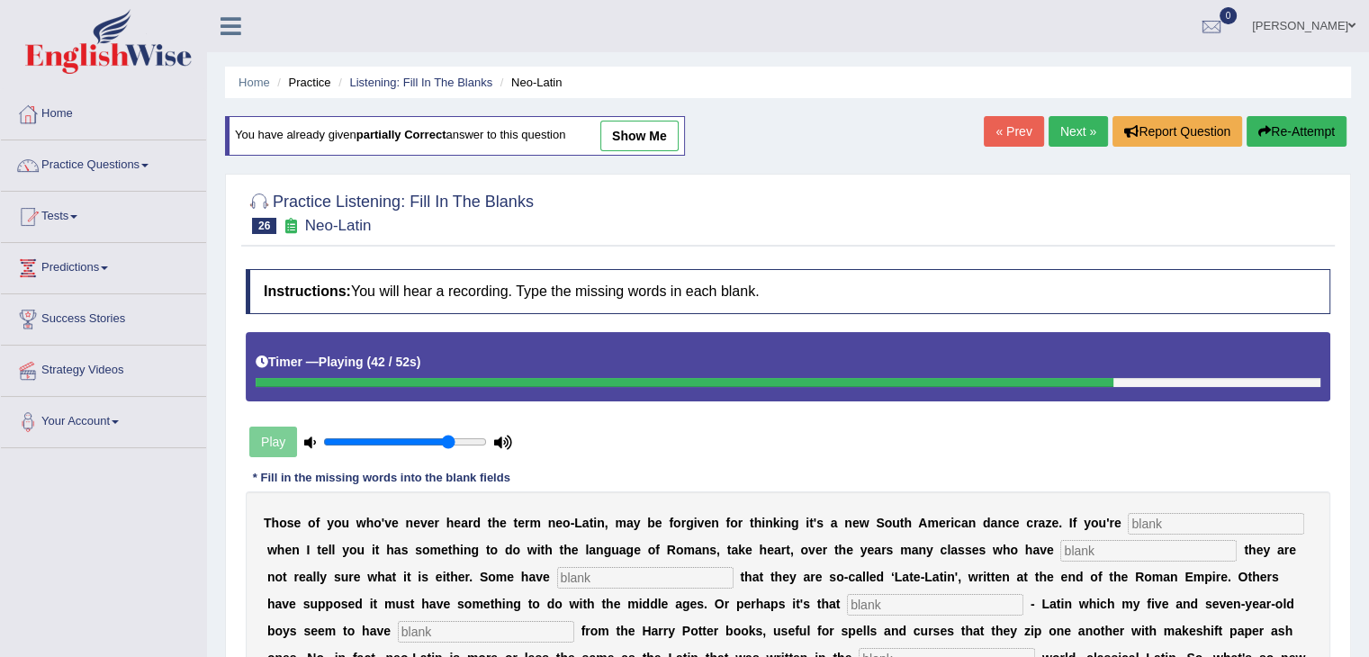
click at [842, 570] on b "o" at bounding box center [840, 577] width 8 height 14
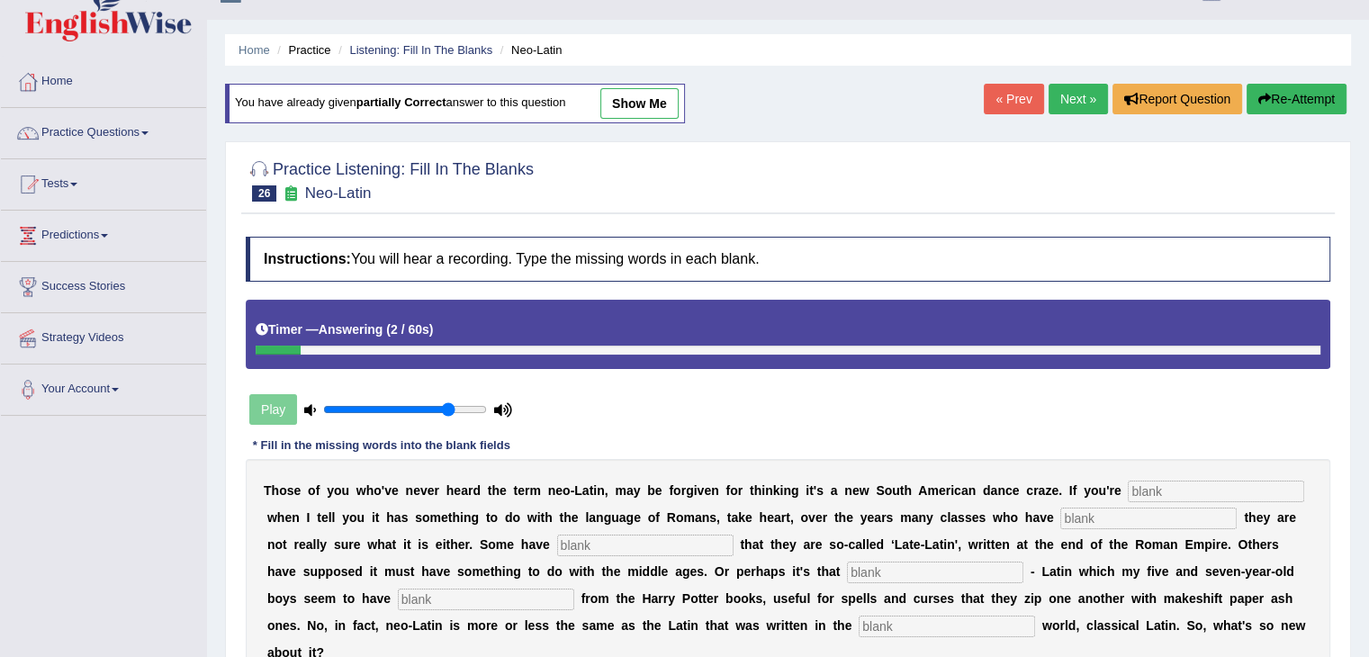
click at [1168, 475] on div "T h o s e o f y o u w h o ' v e n e v e r h e a r d t h e t e r m n e o - L a t…" at bounding box center [788, 571] width 1085 height 225
click at [1177, 474] on div "T h o s e o f y o u w h o ' v e n e v e r h e a r d t h e t e r m n e o - L a t…" at bounding box center [788, 571] width 1085 height 225
click at [1177, 497] on input "text" at bounding box center [1216, 492] width 176 height 22
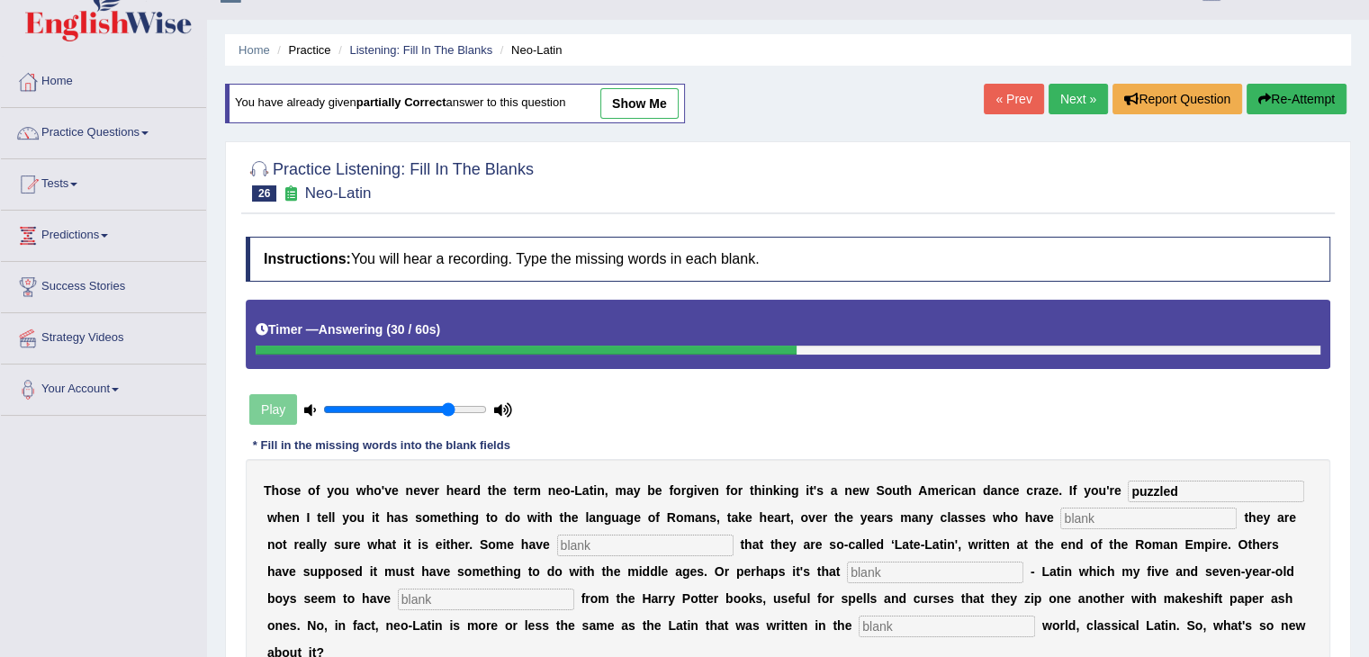
type input "puzzled"
click at [1153, 518] on input "text" at bounding box center [1148, 519] width 176 height 22
click at [1089, 512] on input "conffression" at bounding box center [1148, 519] width 176 height 22
type input "confression"
click at [652, 538] on input "text" at bounding box center [645, 546] width 176 height 22
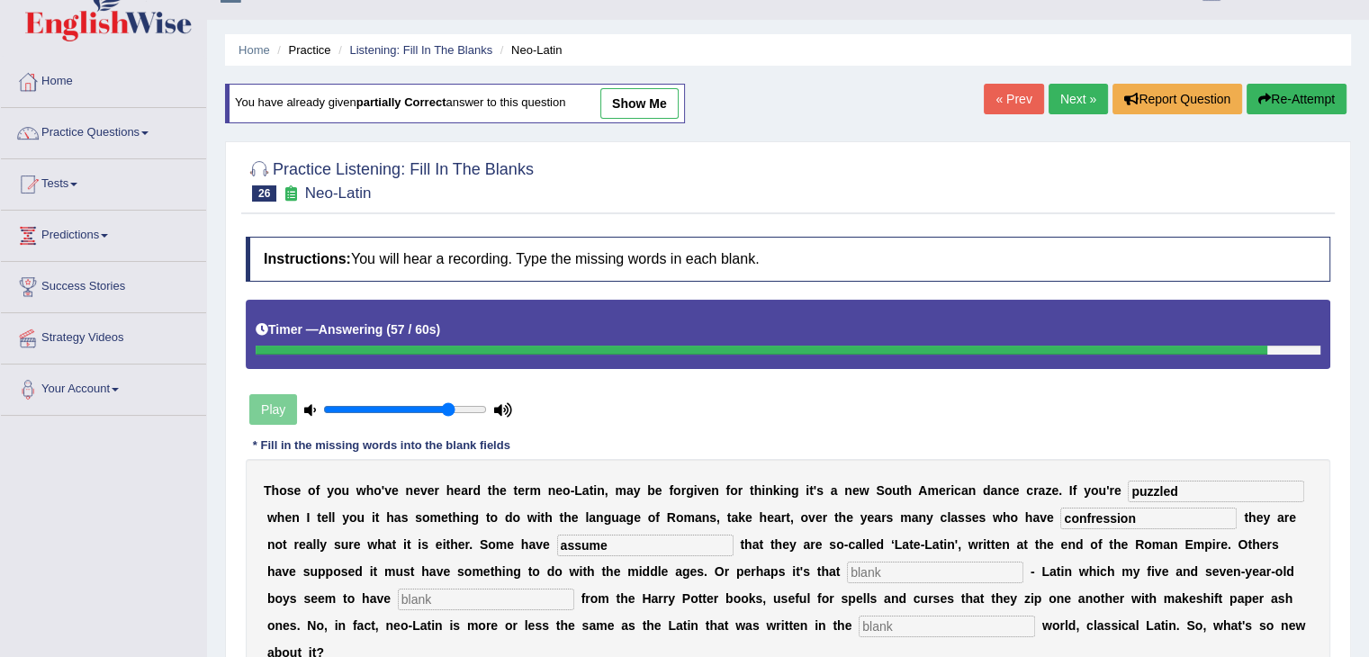
type input "assume"
click at [878, 566] on input "text" at bounding box center [935, 573] width 176 height 22
type input "suit"
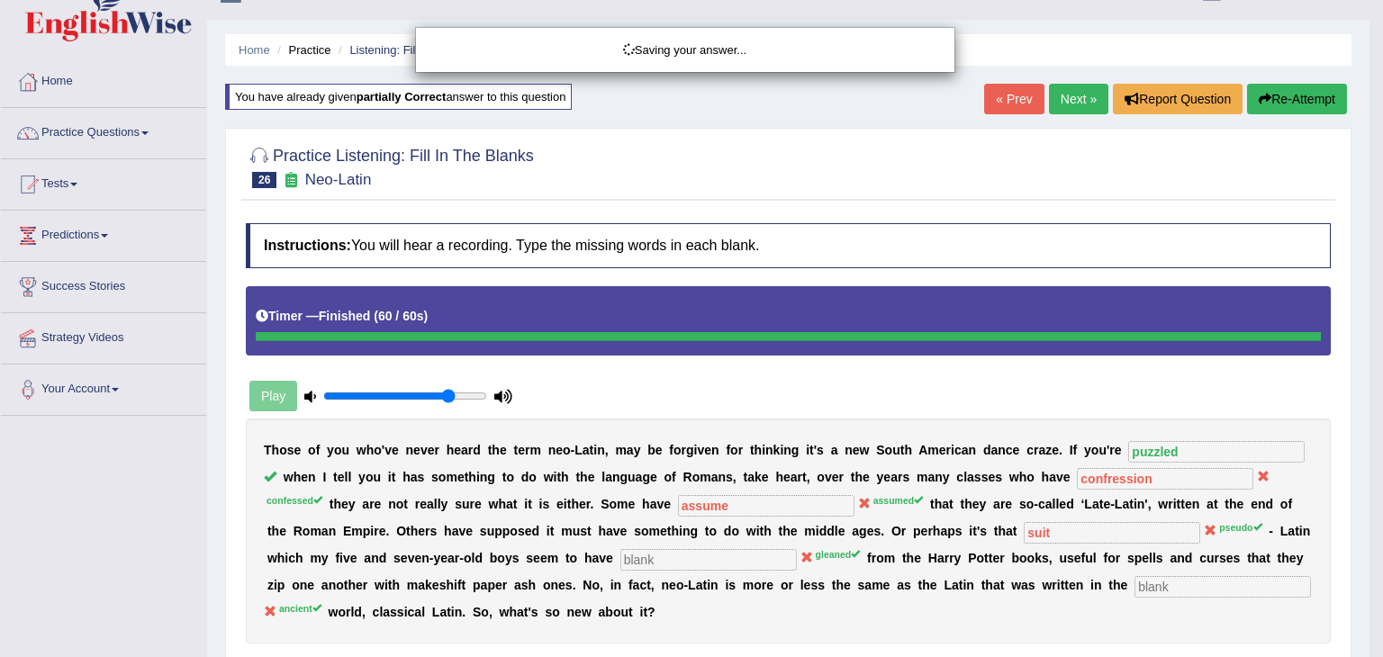
click at [943, 635] on div "Saving your answer..." at bounding box center [691, 328] width 1383 height 657
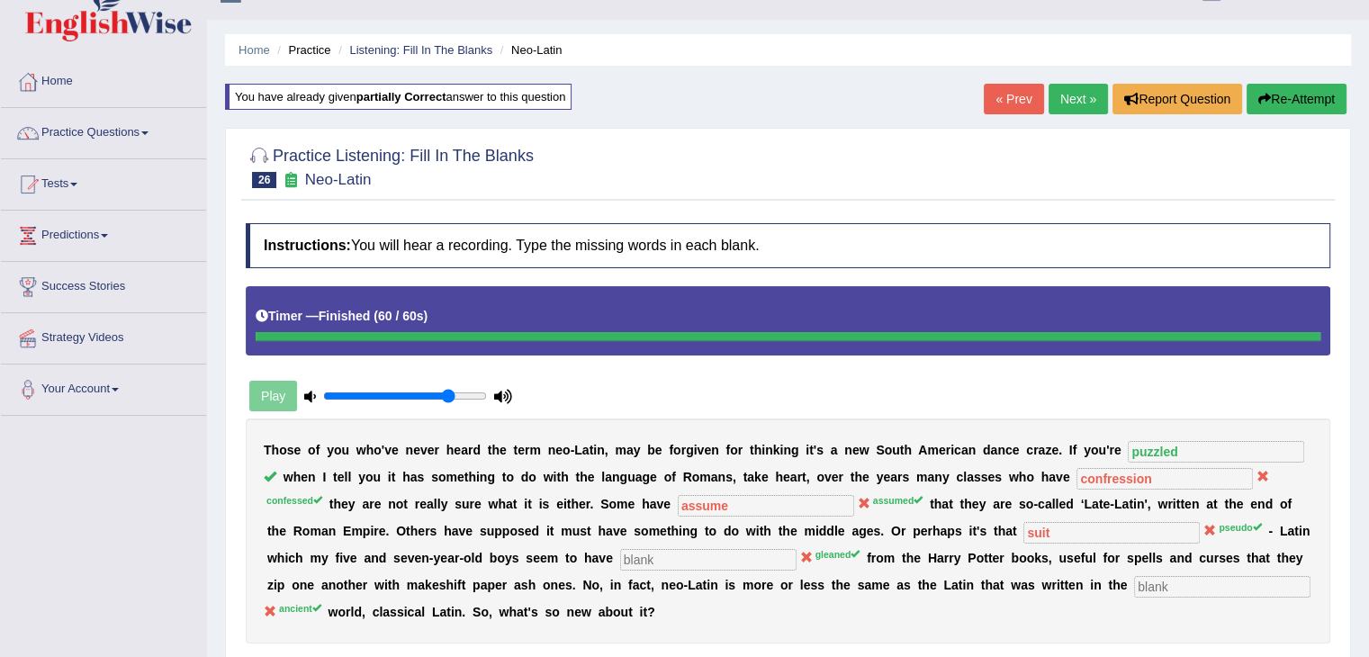
click at [1086, 109] on link "Next »" at bounding box center [1078, 99] width 59 height 31
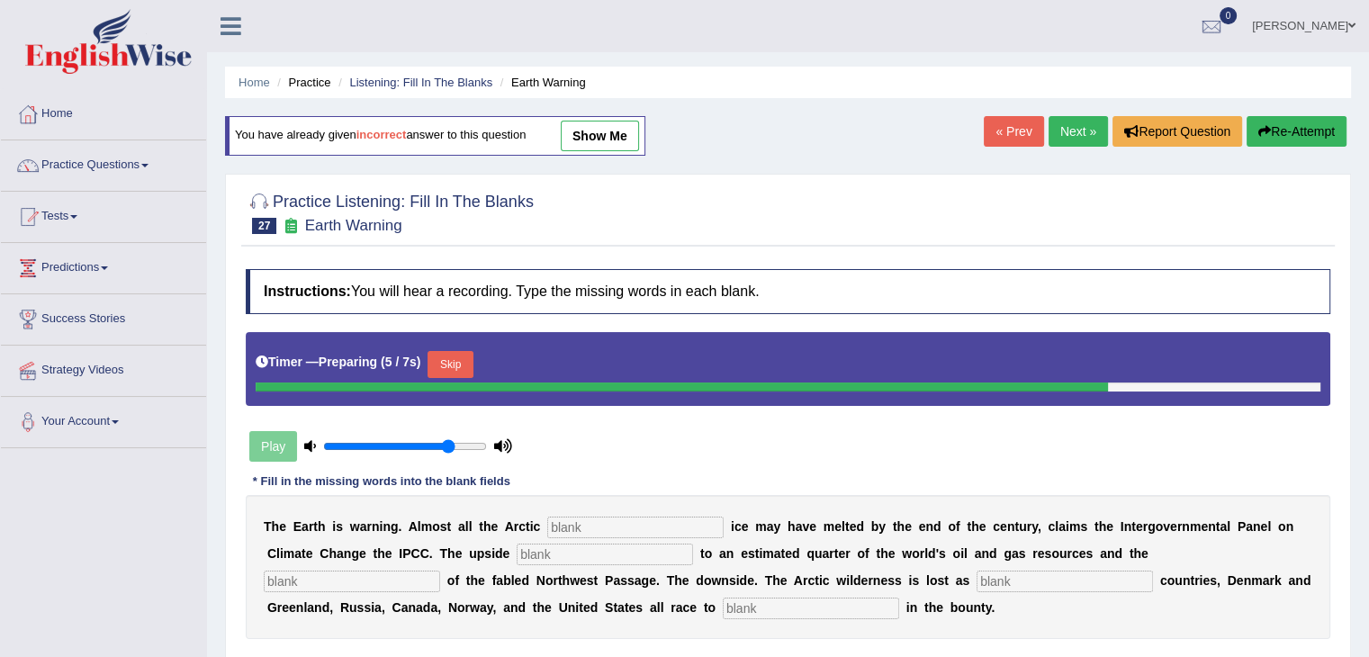
click at [457, 364] on button "Skip" at bounding box center [450, 364] width 45 height 27
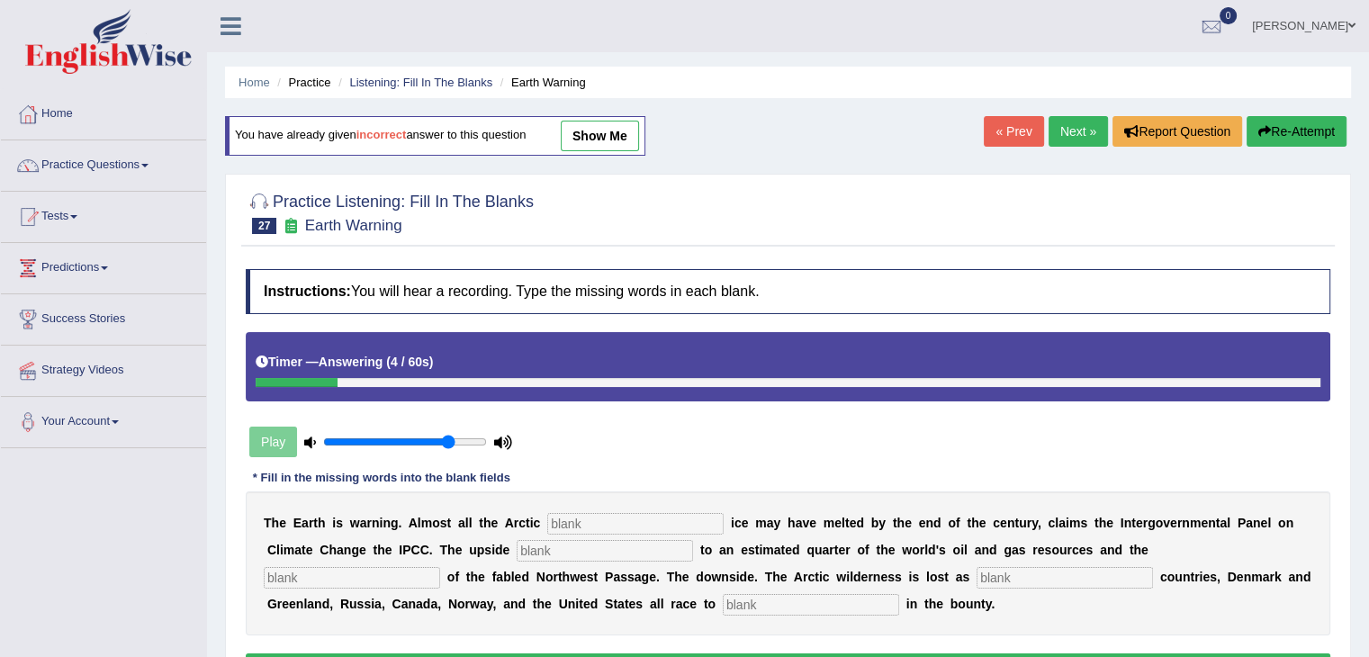
click at [799, 601] on input "text" at bounding box center [811, 605] width 176 height 22
type input "share"
click at [1049, 574] on input "text" at bounding box center [1065, 578] width 176 height 22
type input "neighboring"
click at [391, 577] on input "text" at bounding box center [352, 578] width 176 height 22
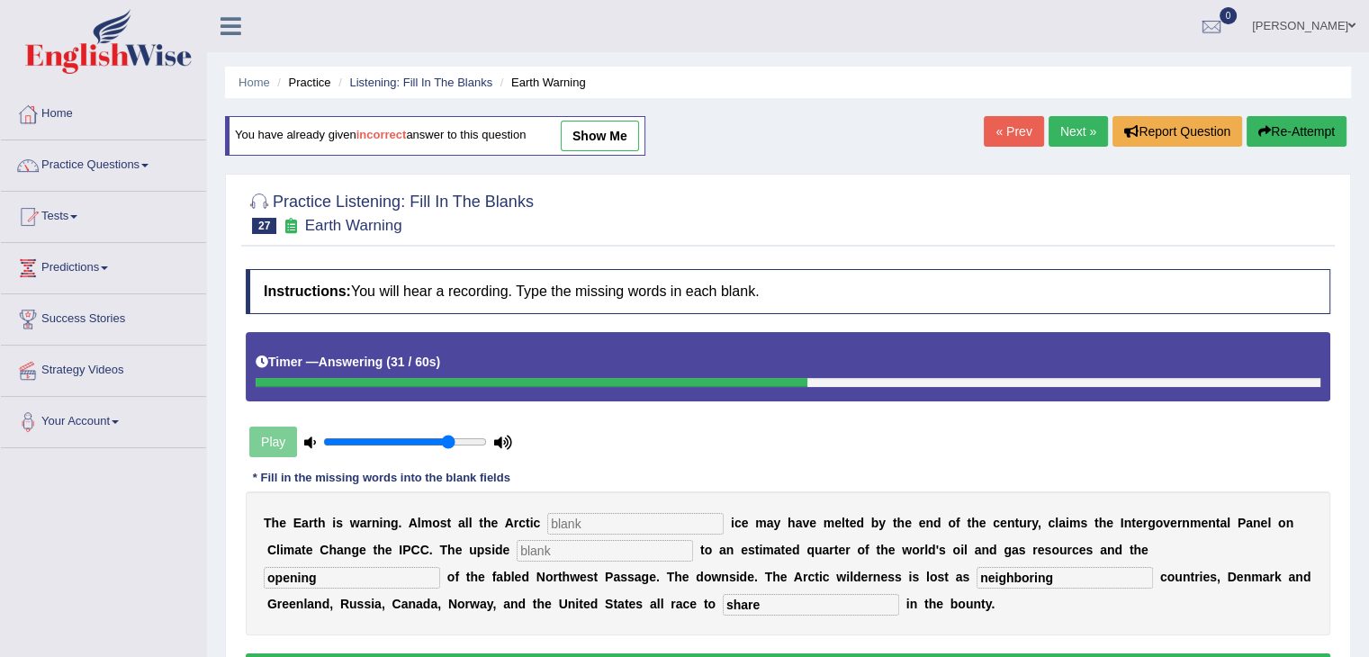
type input "opening"
click at [605, 544] on input "text" at bounding box center [605, 551] width 176 height 22
type input "access"
click at [627, 520] on input "text" at bounding box center [635, 524] width 176 height 22
type input "summer"
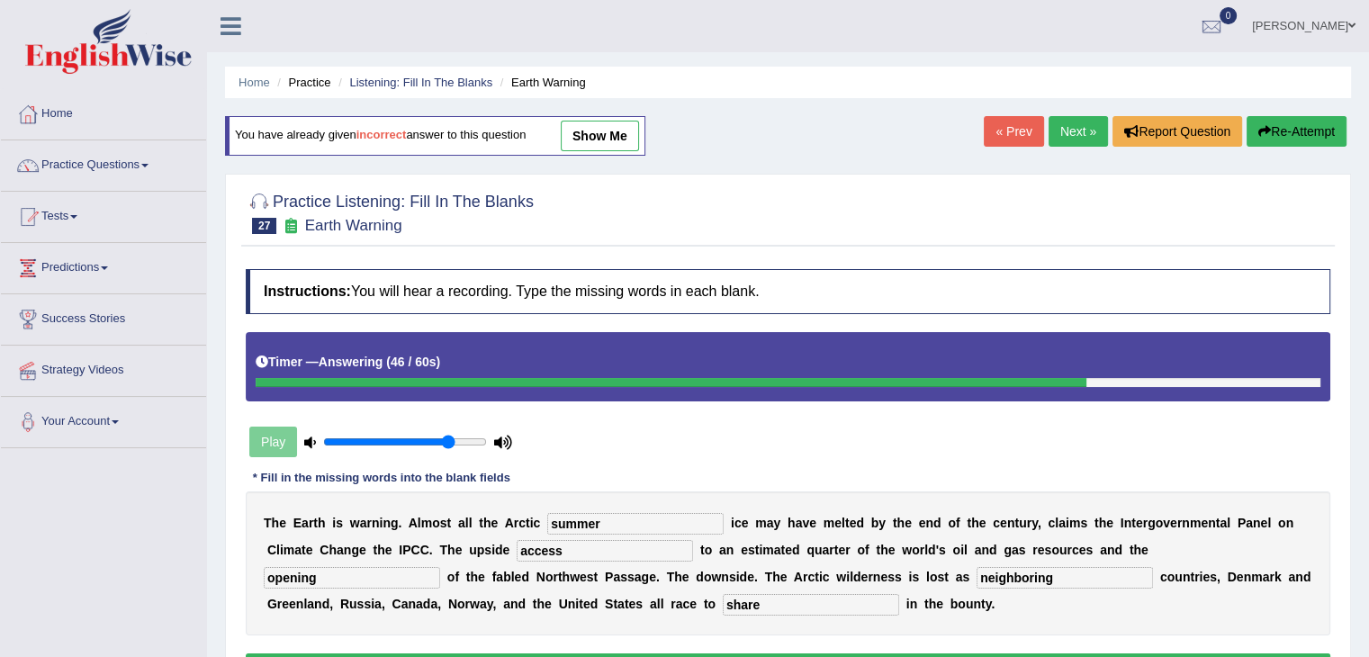
click at [888, 525] on b at bounding box center [889, 523] width 7 height 14
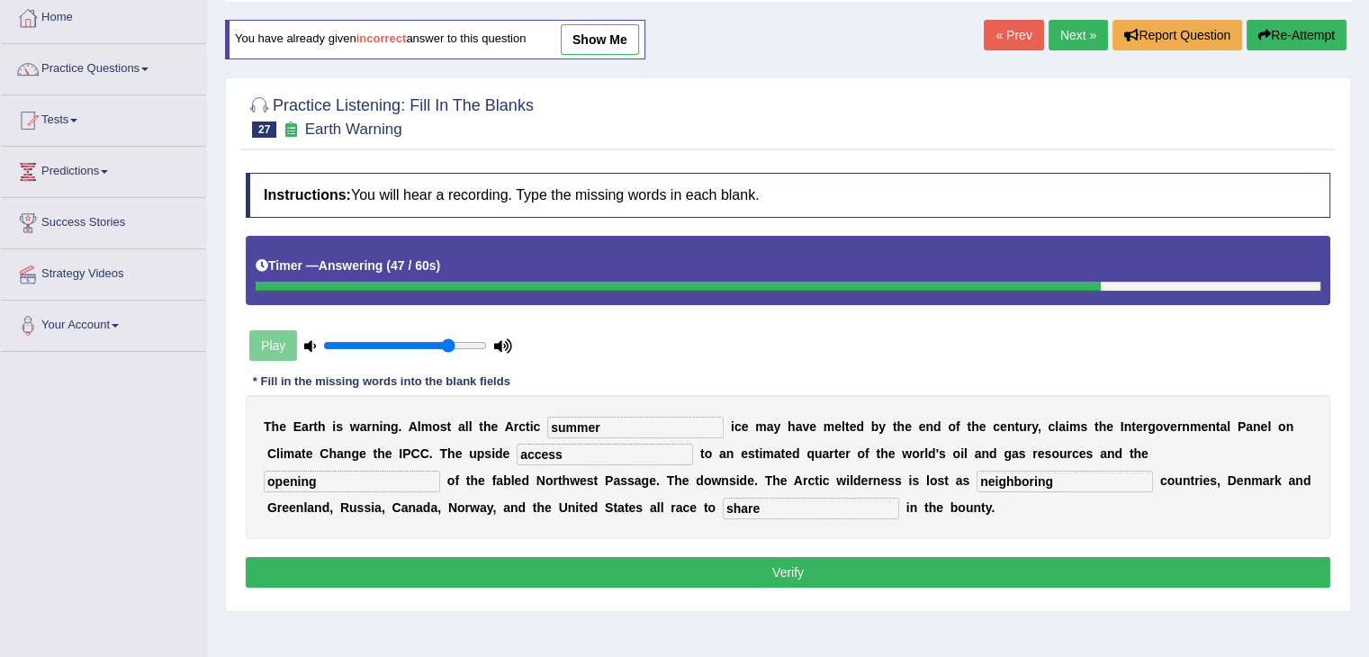
scroll to position [98, 0]
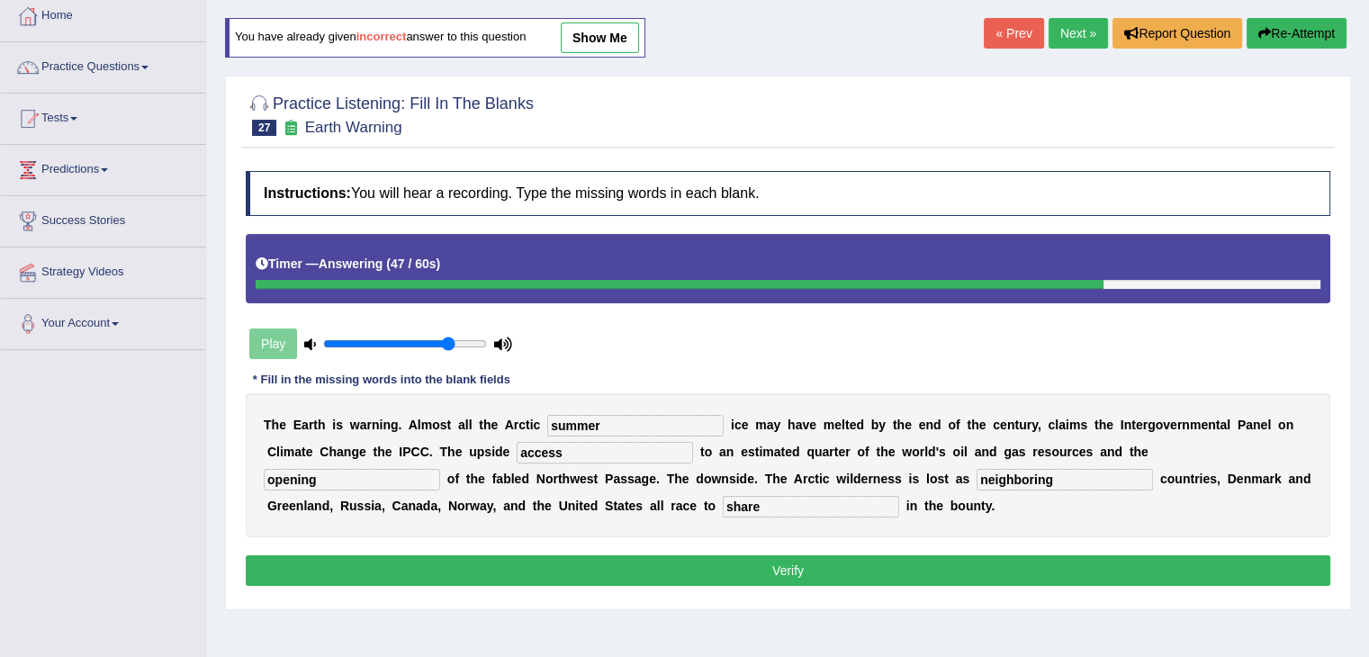
click at [843, 572] on button "Verify" at bounding box center [788, 570] width 1085 height 31
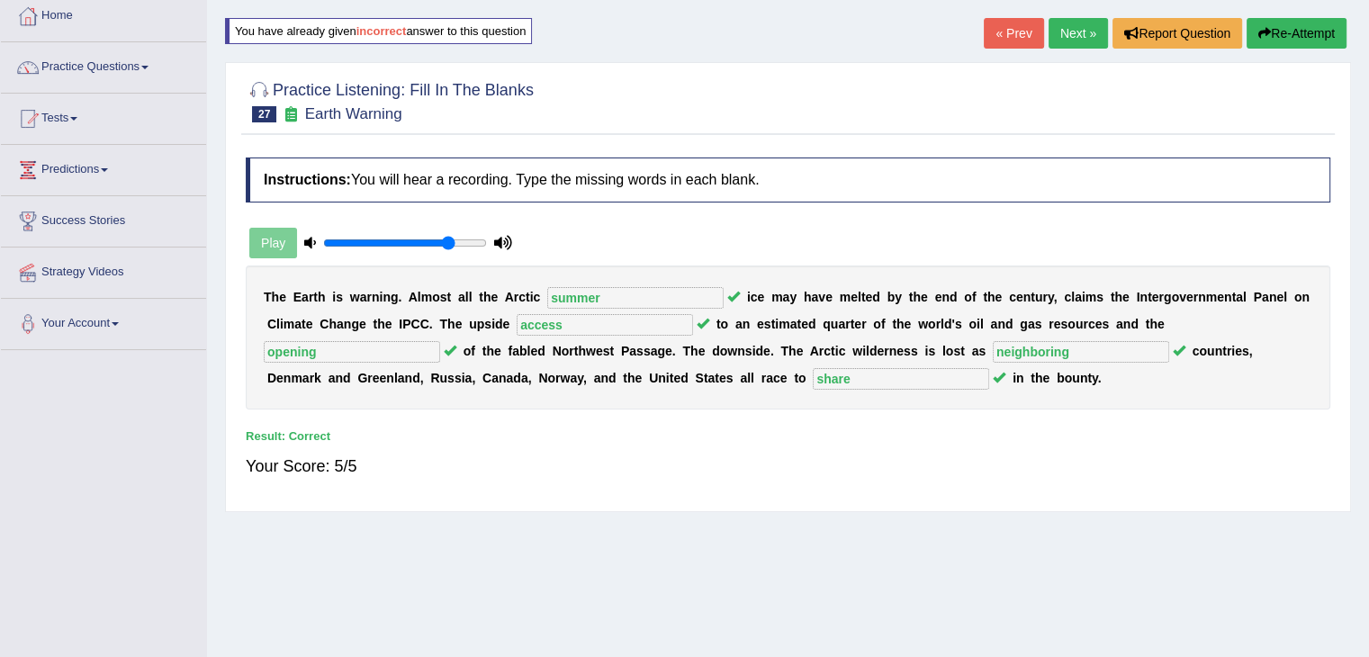
click at [1053, 25] on link "Next »" at bounding box center [1078, 33] width 59 height 31
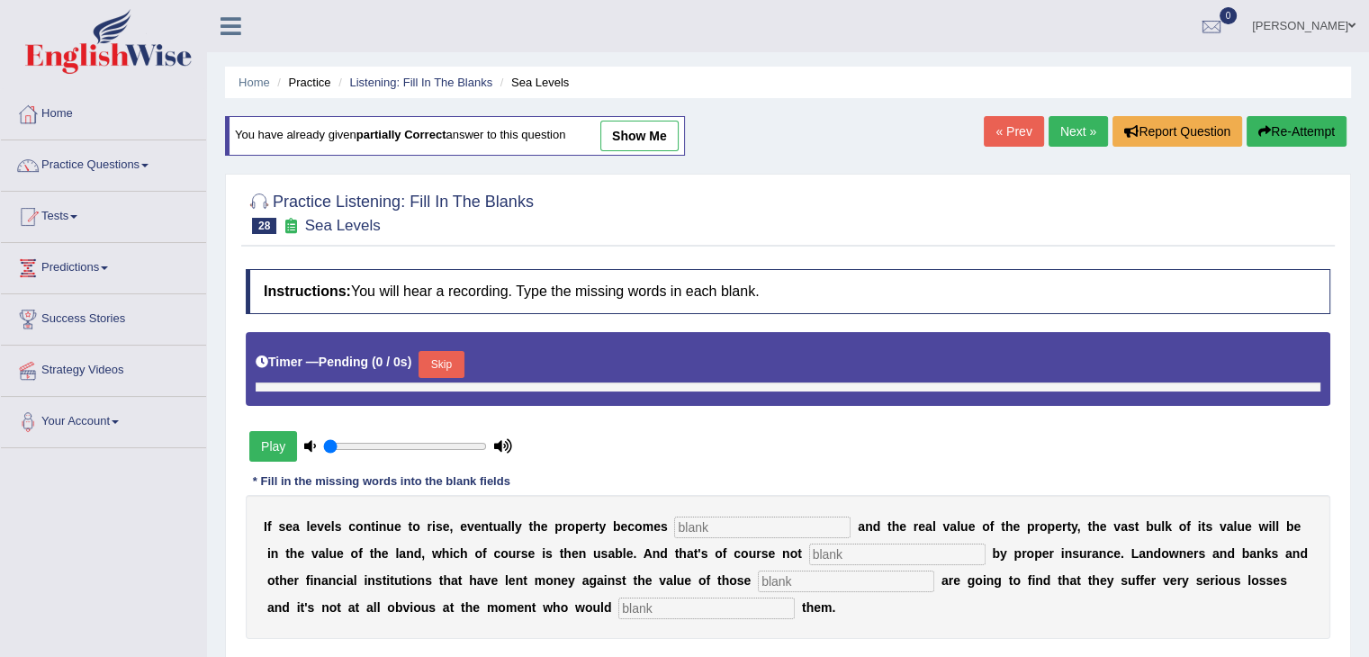
type input "0.8"
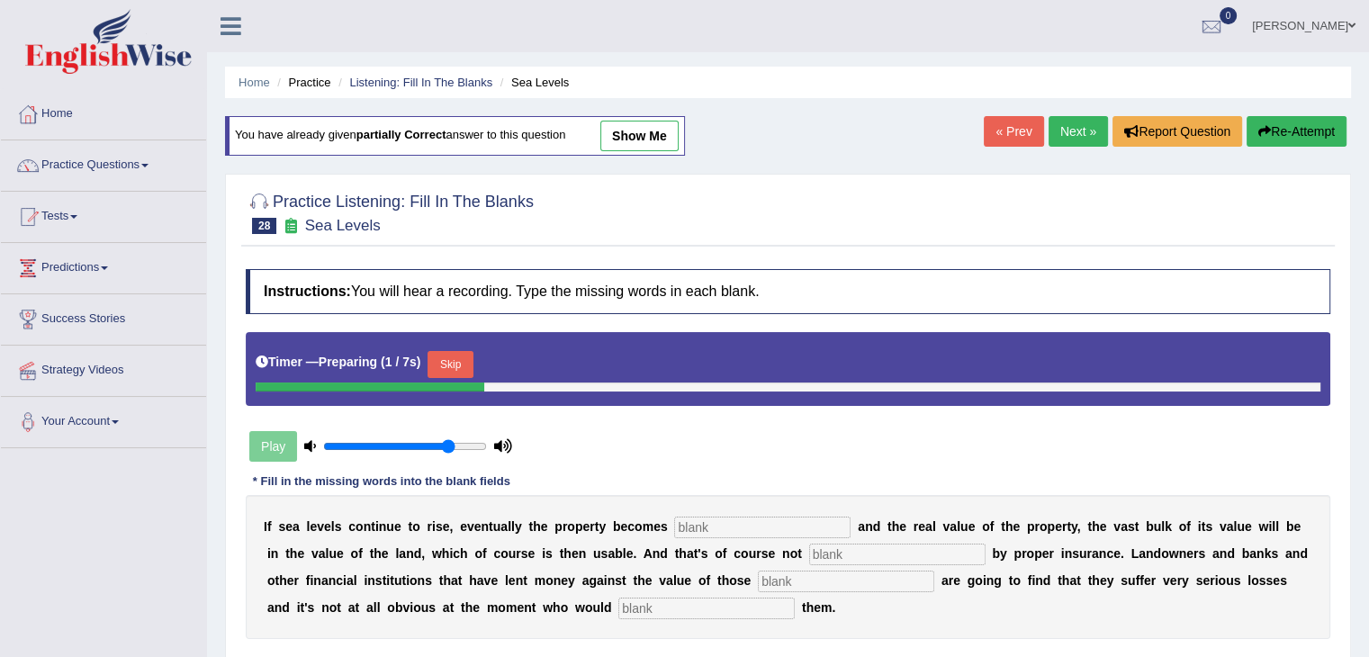
click at [452, 351] on button "Skip" at bounding box center [450, 364] width 45 height 27
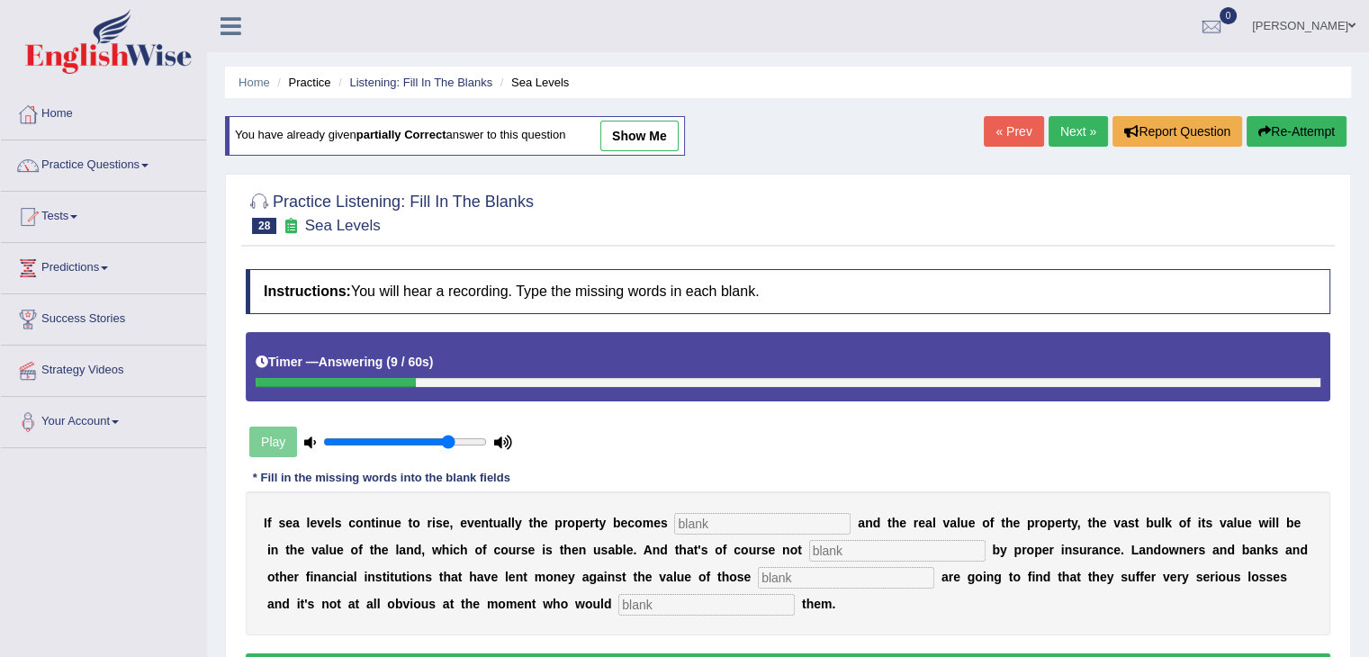
click at [717, 528] on input "text" at bounding box center [762, 524] width 176 height 22
type input "indeed"
click at [868, 555] on input "text" at bounding box center [897, 551] width 176 height 22
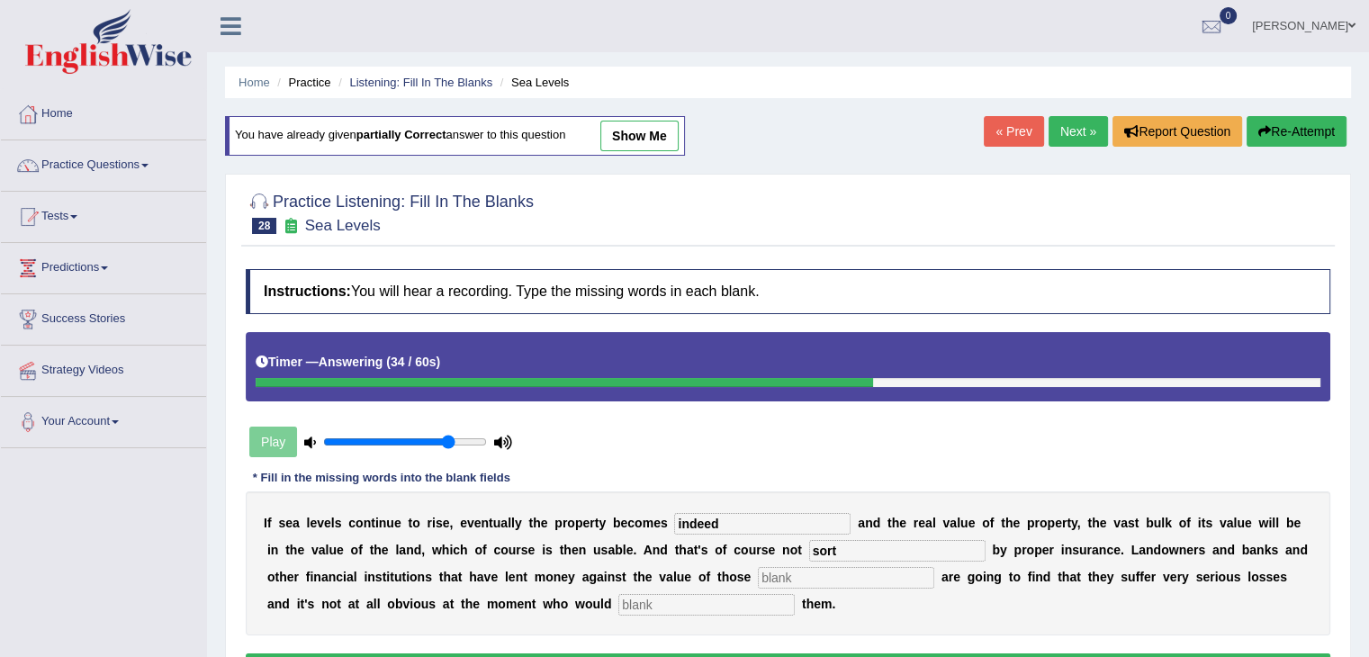
type input "sort"
click at [807, 583] on input "text" at bounding box center [846, 578] width 176 height 22
type input "properties"
click at [662, 602] on input "text" at bounding box center [706, 605] width 176 height 22
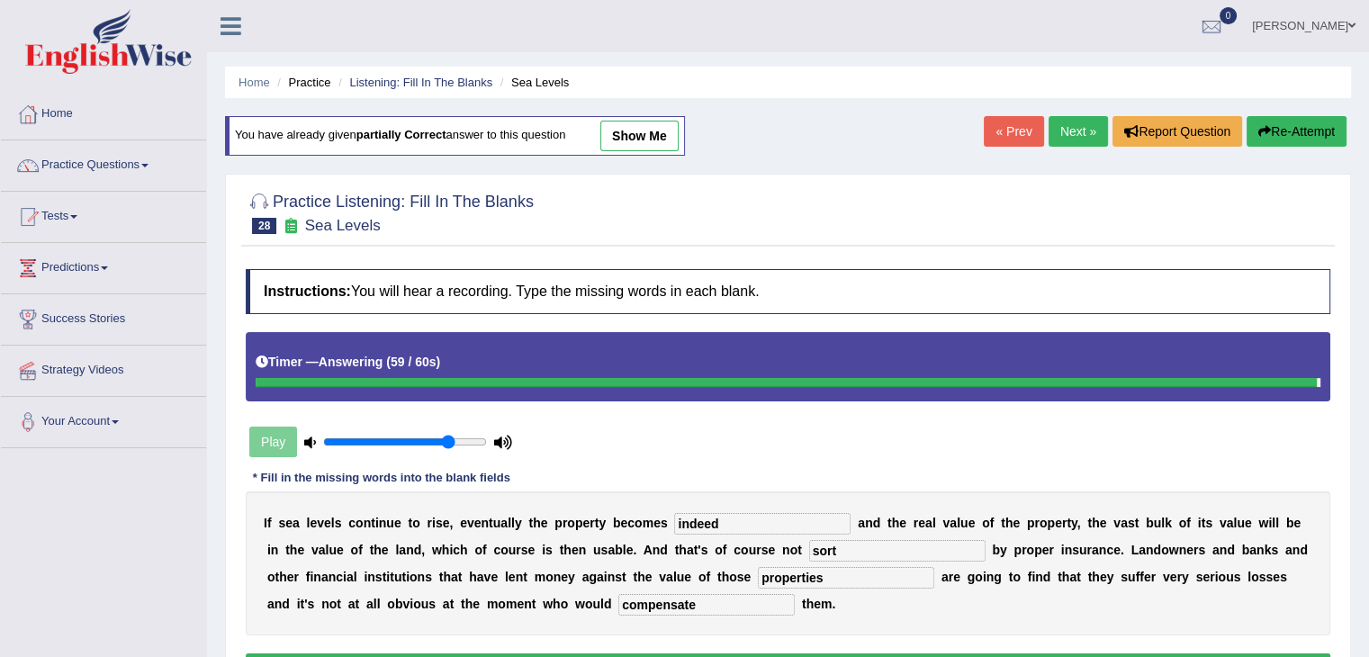
type input "compensate"
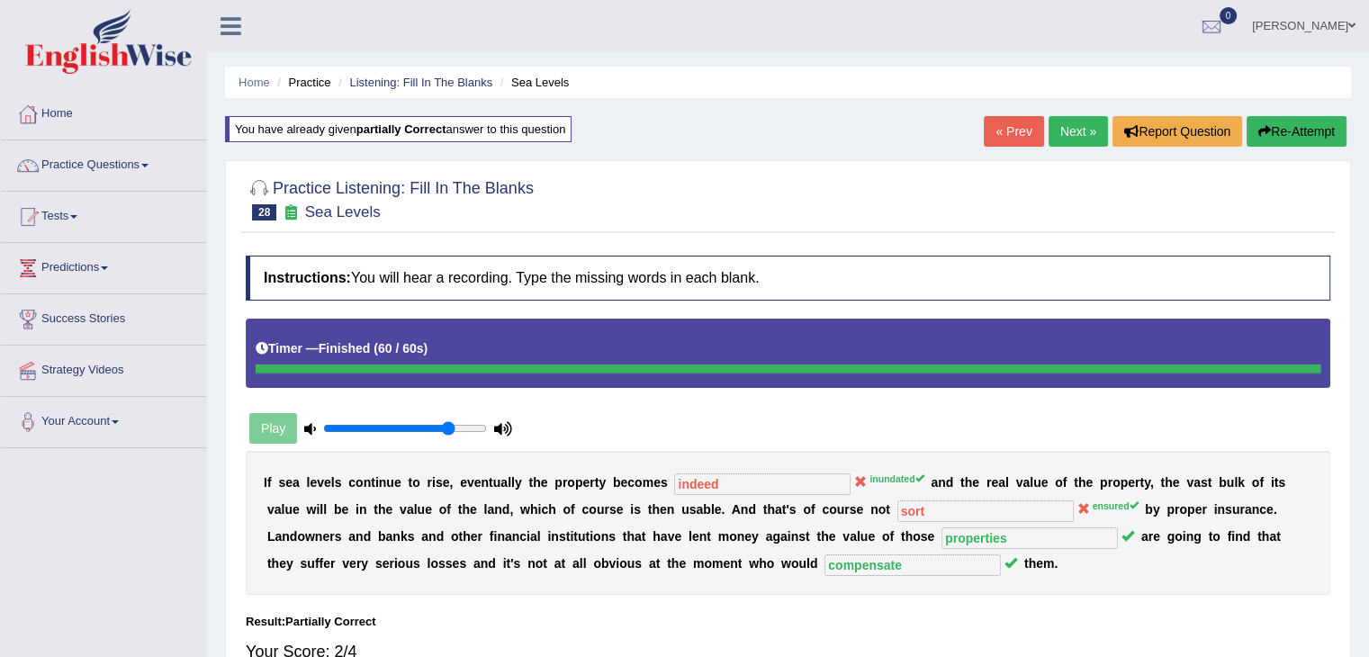
click at [1063, 136] on link "Next »" at bounding box center [1078, 131] width 59 height 31
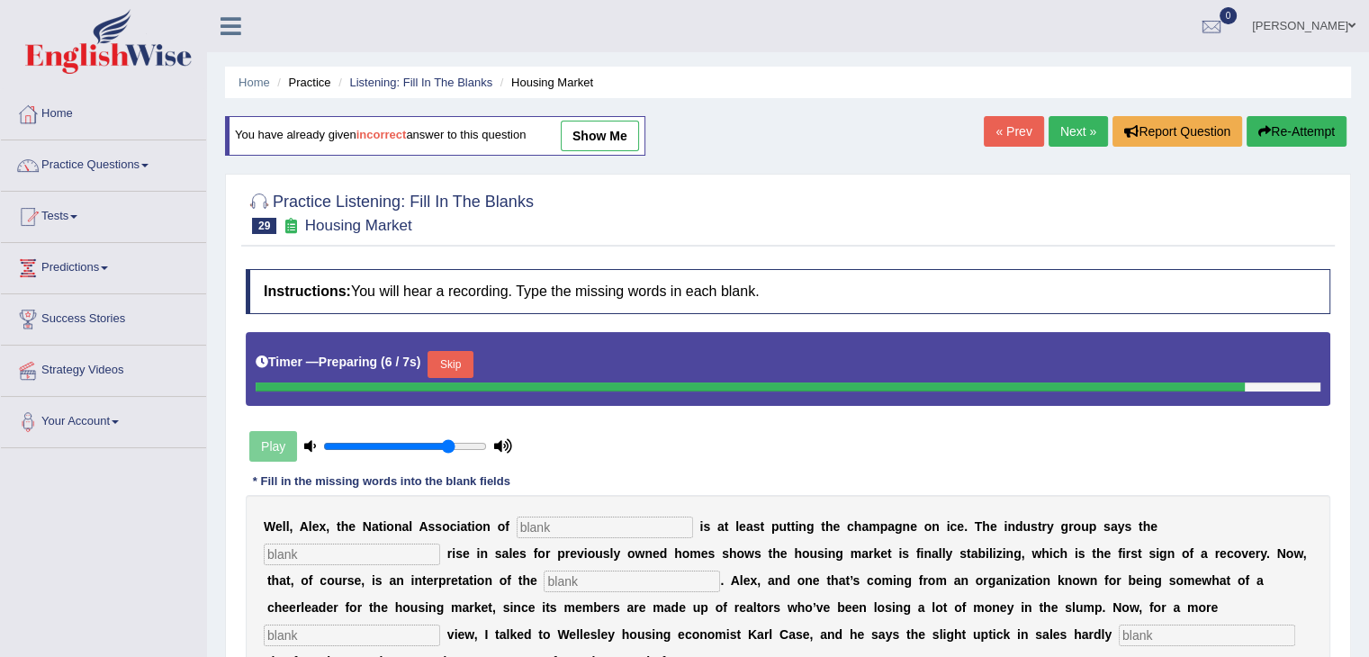
click at [473, 368] on button "Skip" at bounding box center [450, 364] width 45 height 27
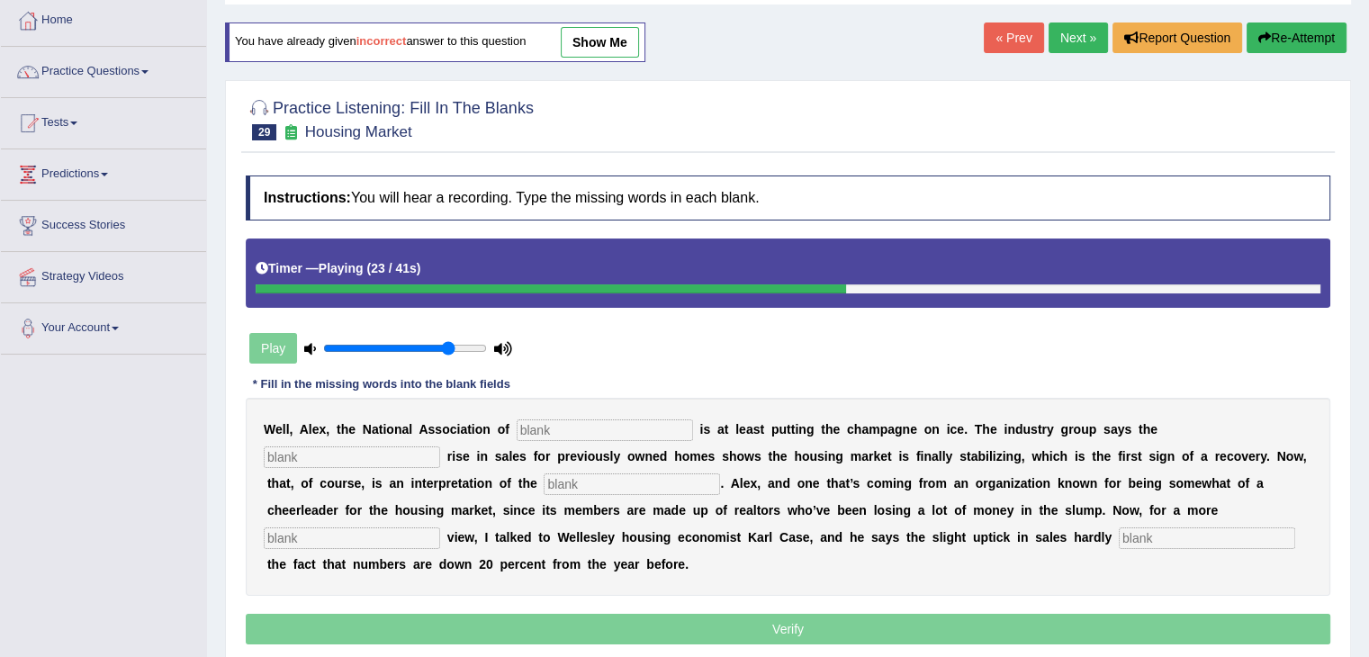
scroll to position [94, 0]
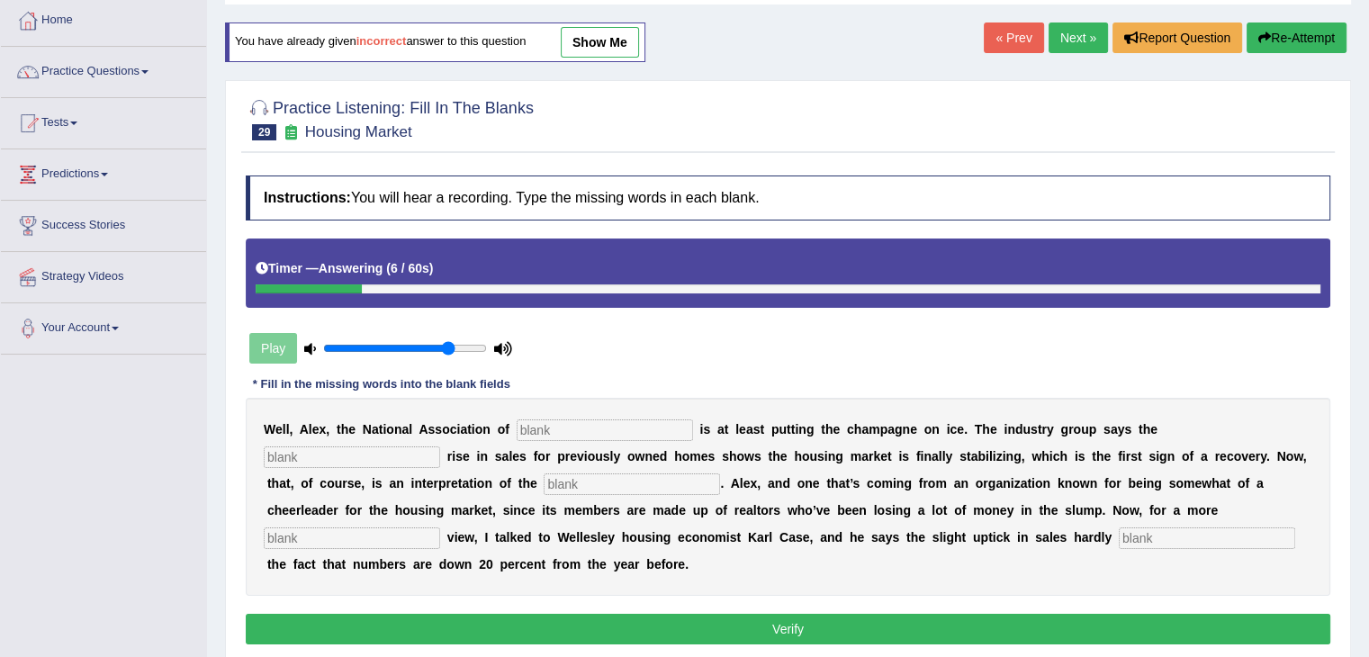
click at [1178, 527] on input "text" at bounding box center [1207, 538] width 176 height 22
type input "upset"
click at [374, 529] on input "text" at bounding box center [352, 538] width 176 height 22
type input "self"
click at [576, 480] on input "text" at bounding box center [632, 484] width 176 height 22
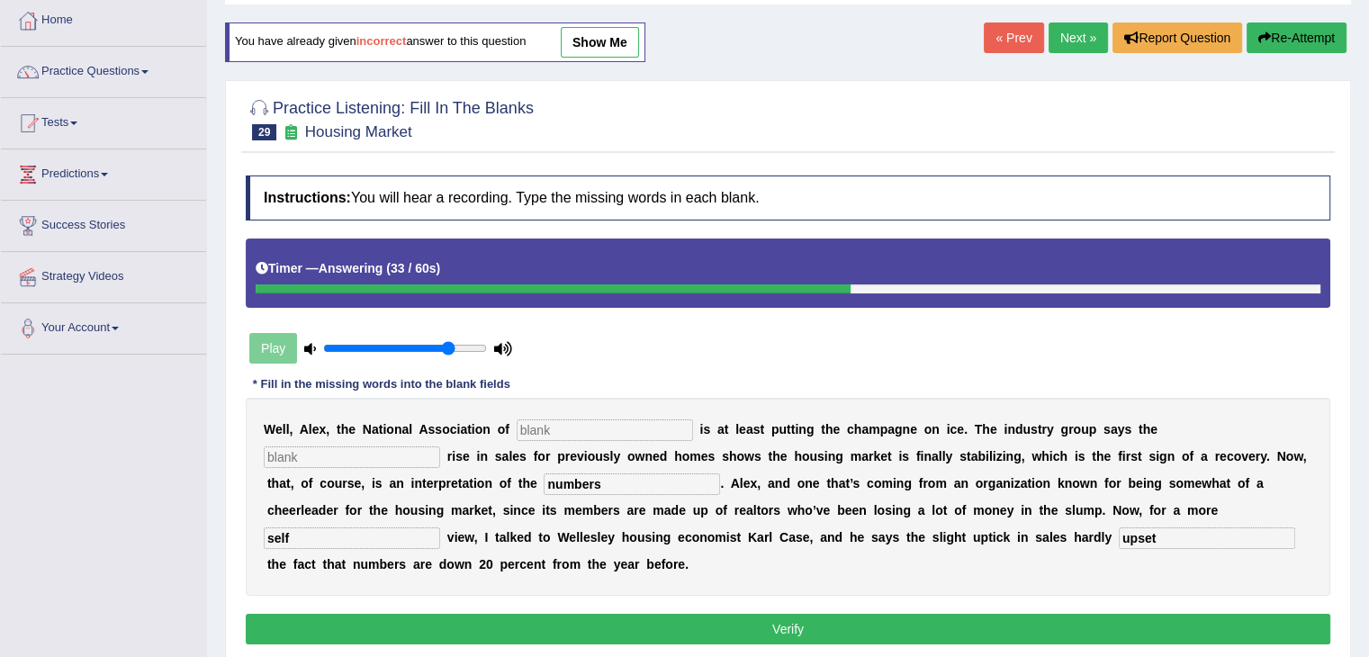
type input "numbers"
click at [352, 446] on input "text" at bounding box center [352, 457] width 176 height 22
type input "slighly"
click at [547, 424] on input "text" at bounding box center [605, 430] width 176 height 22
type input "real"
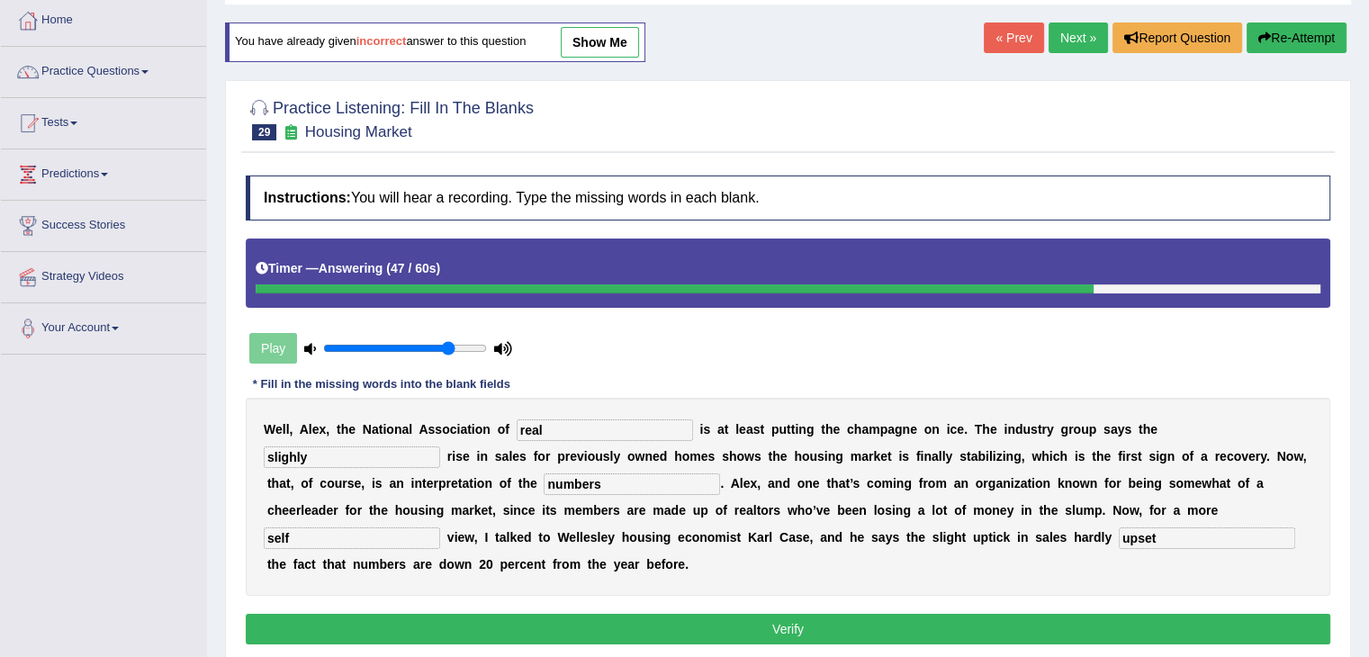
click at [841, 623] on button "Verify" at bounding box center [788, 629] width 1085 height 31
